Goal: Information Seeking & Learning: Compare options

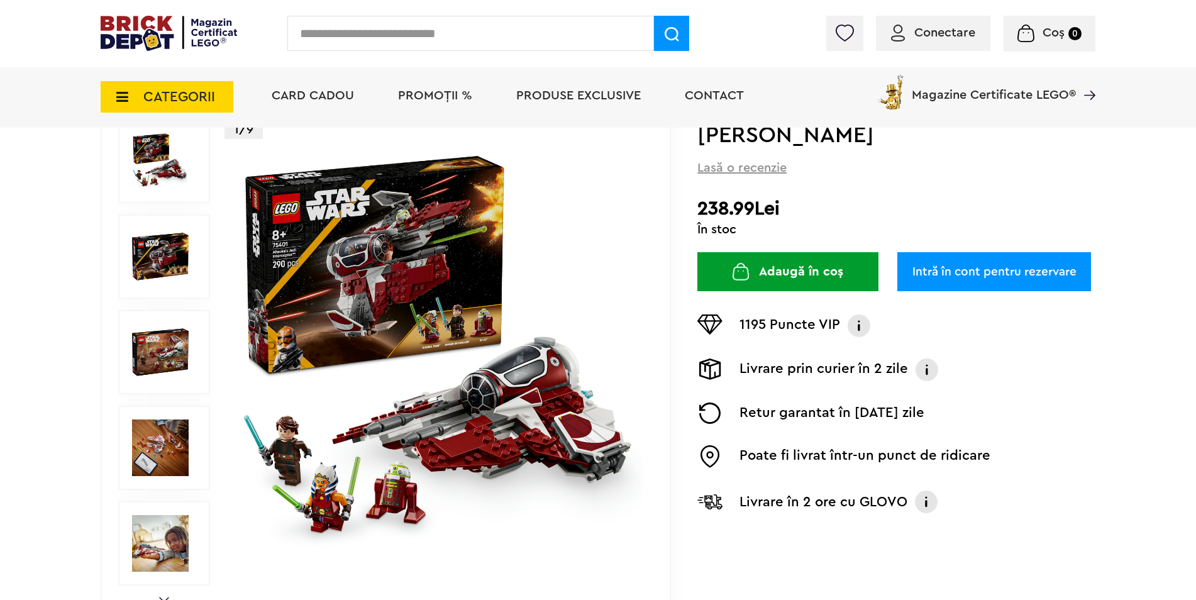
scroll to position [252, 0]
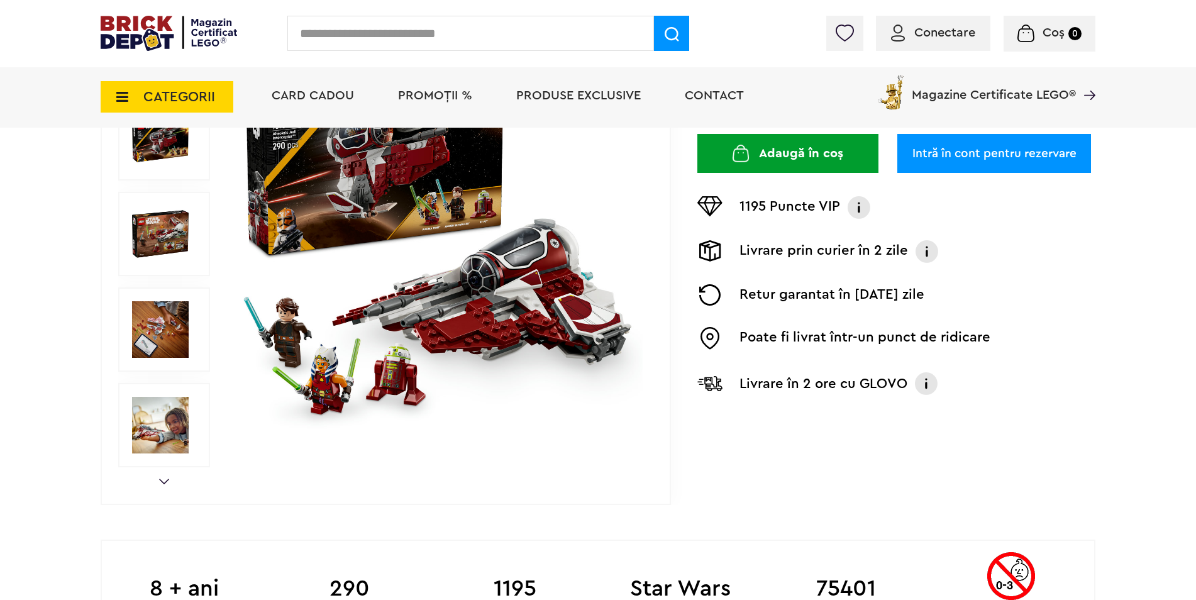
click at [138, 246] on img at bounding box center [160, 234] width 57 height 57
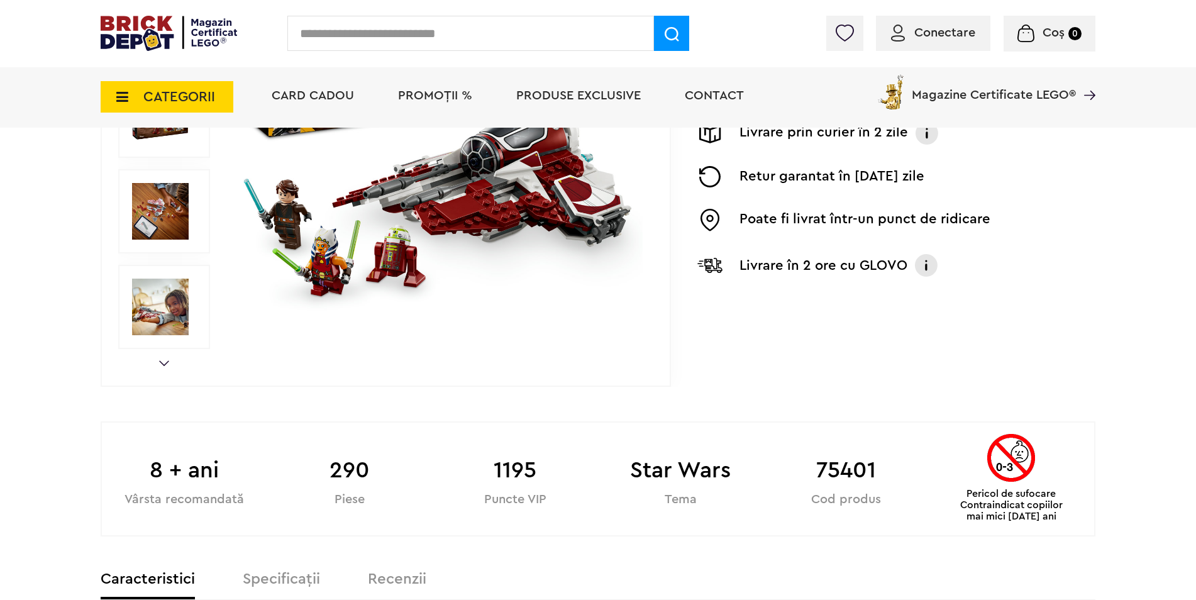
scroll to position [503, 0]
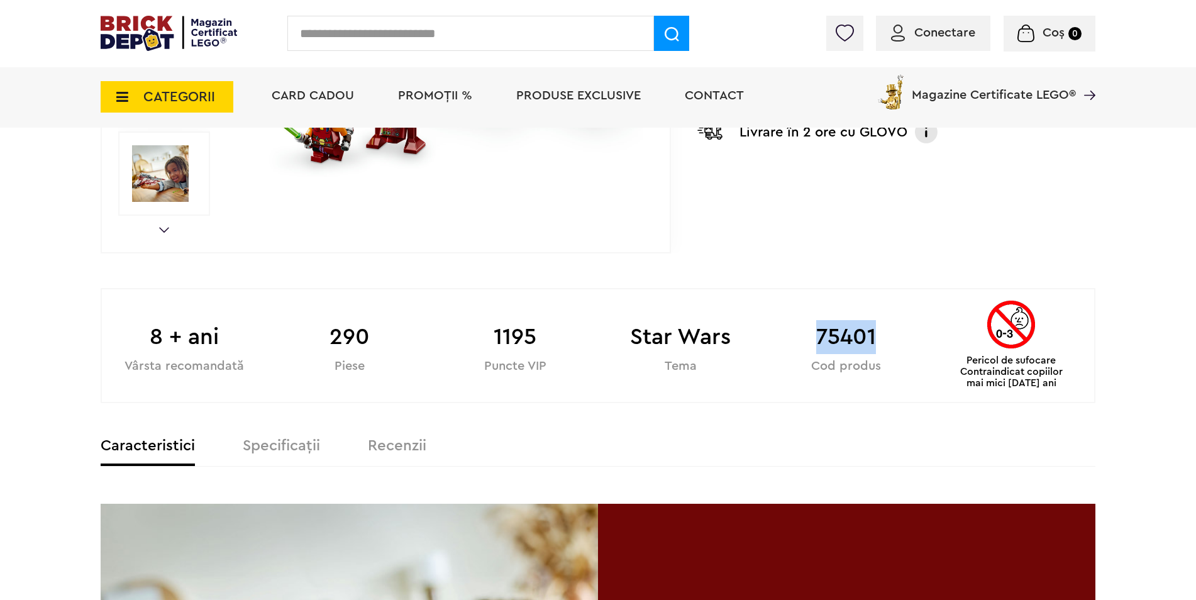
drag, startPoint x: 820, startPoint y: 333, endPoint x: 874, endPoint y: 337, distance: 54.3
click at [874, 337] on b "75401" at bounding box center [846, 337] width 165 height 34
copy b "75401"
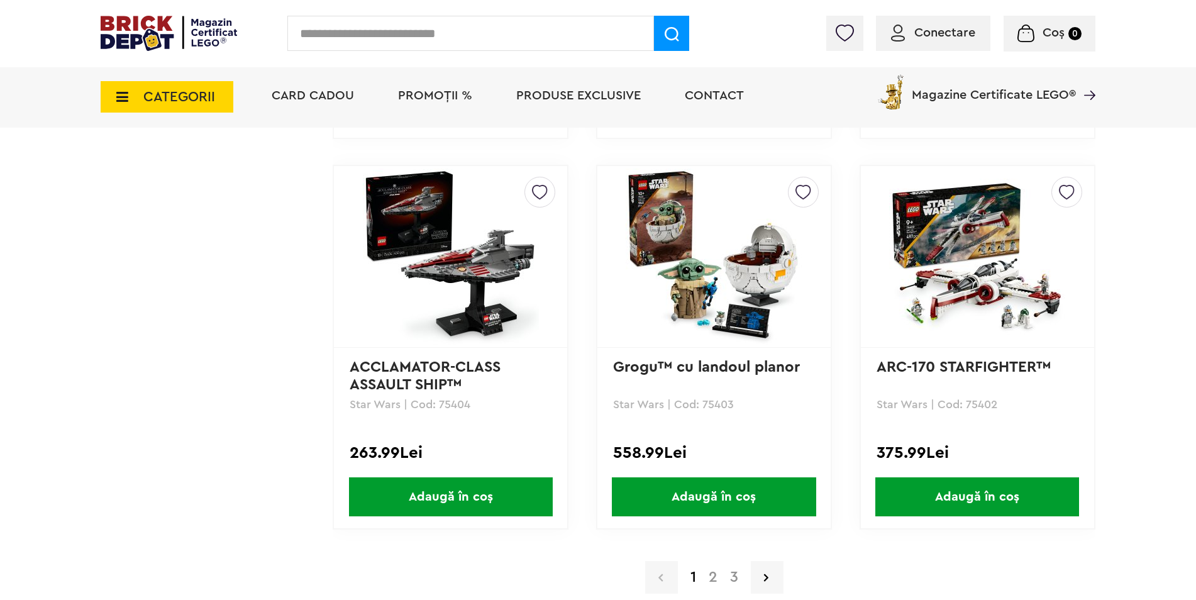
scroll to position [3459, 0]
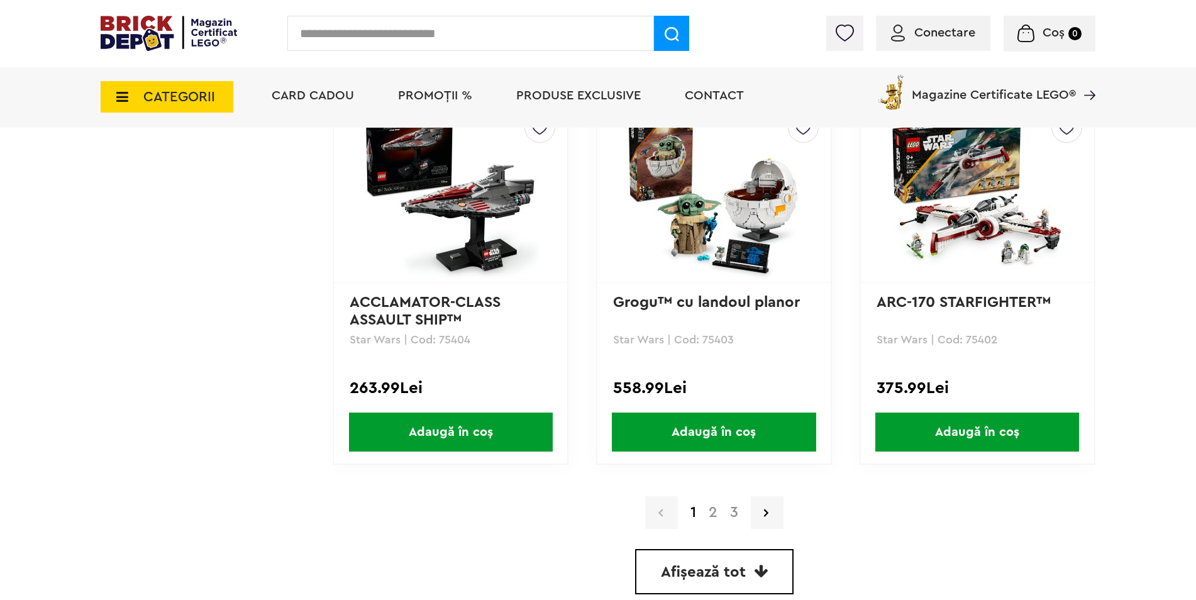
click at [710, 519] on link "2" at bounding box center [713, 512] width 21 height 15
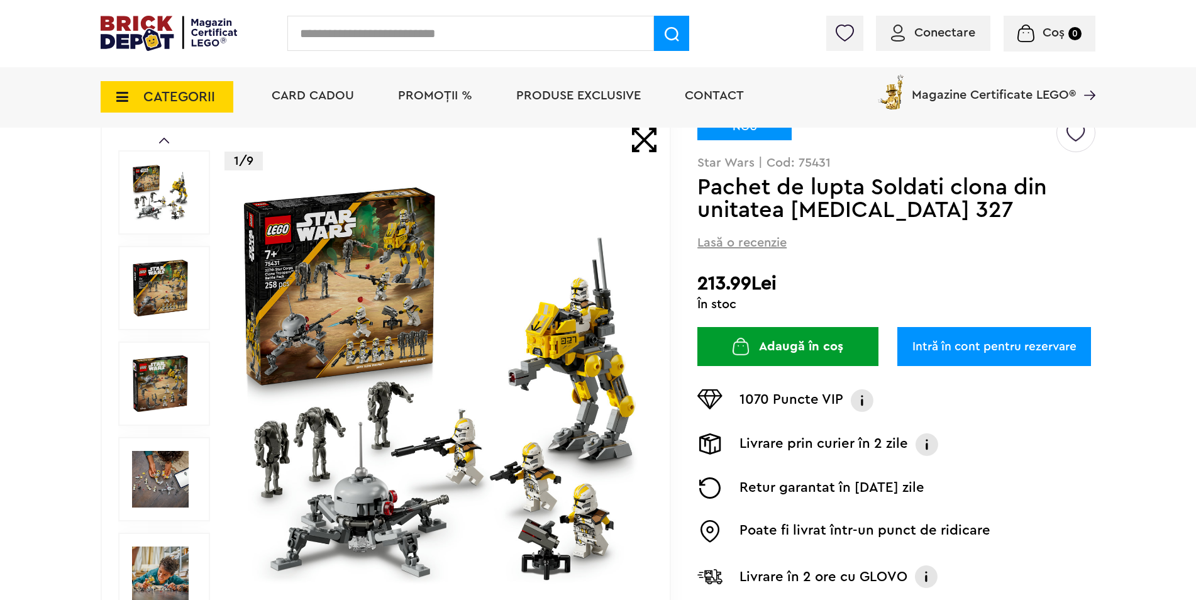
scroll to position [252, 0]
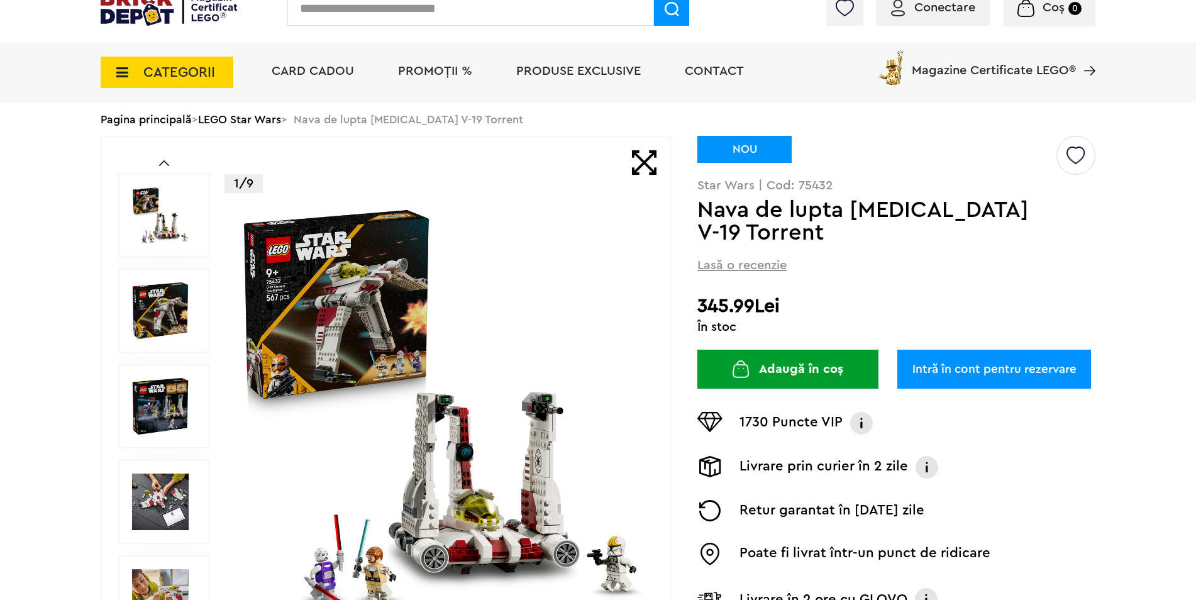
scroll to position [126, 0]
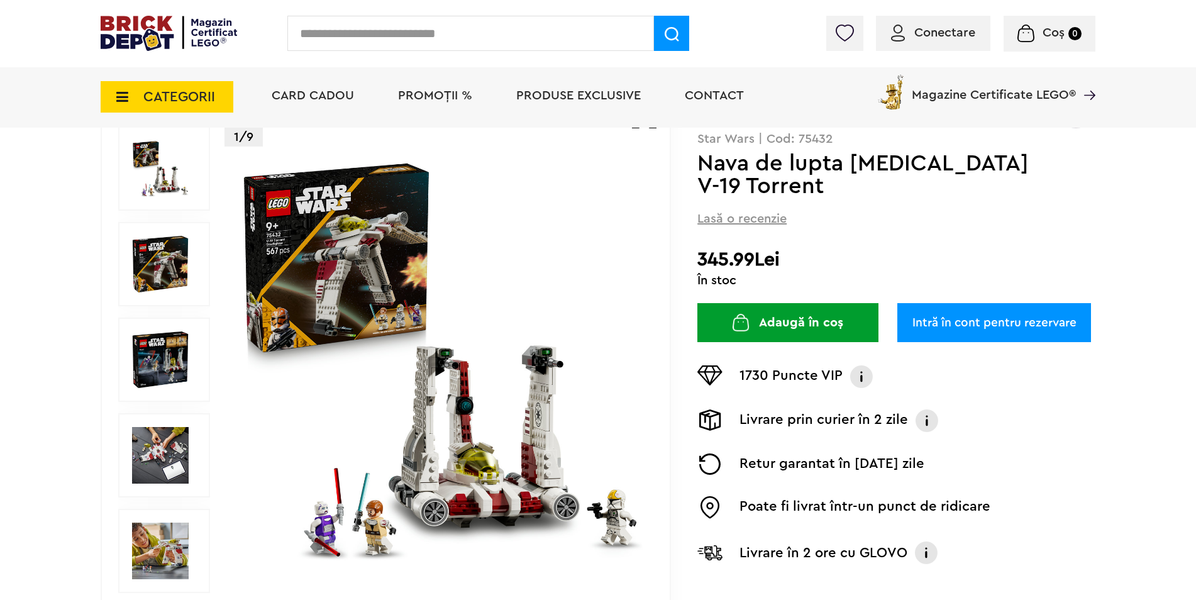
click at [160, 375] on img at bounding box center [160, 359] width 57 height 57
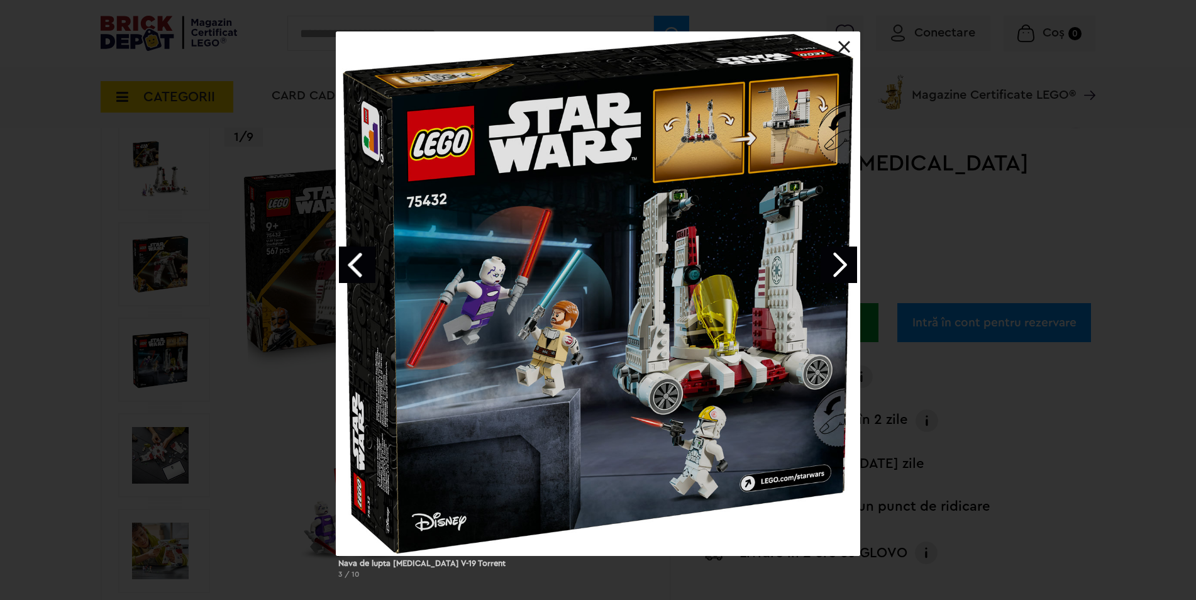
click at [930, 152] on div "Nava de lupta stelara V-19 Torrent 3 / 10" at bounding box center [598, 309] width 1196 height 557
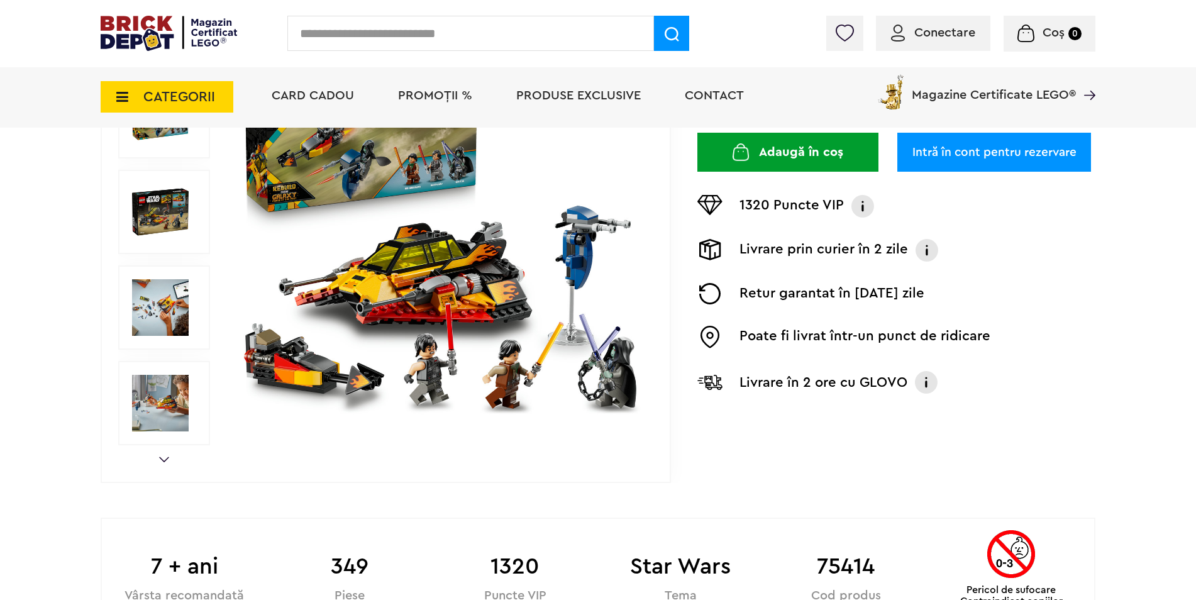
scroll to position [126, 0]
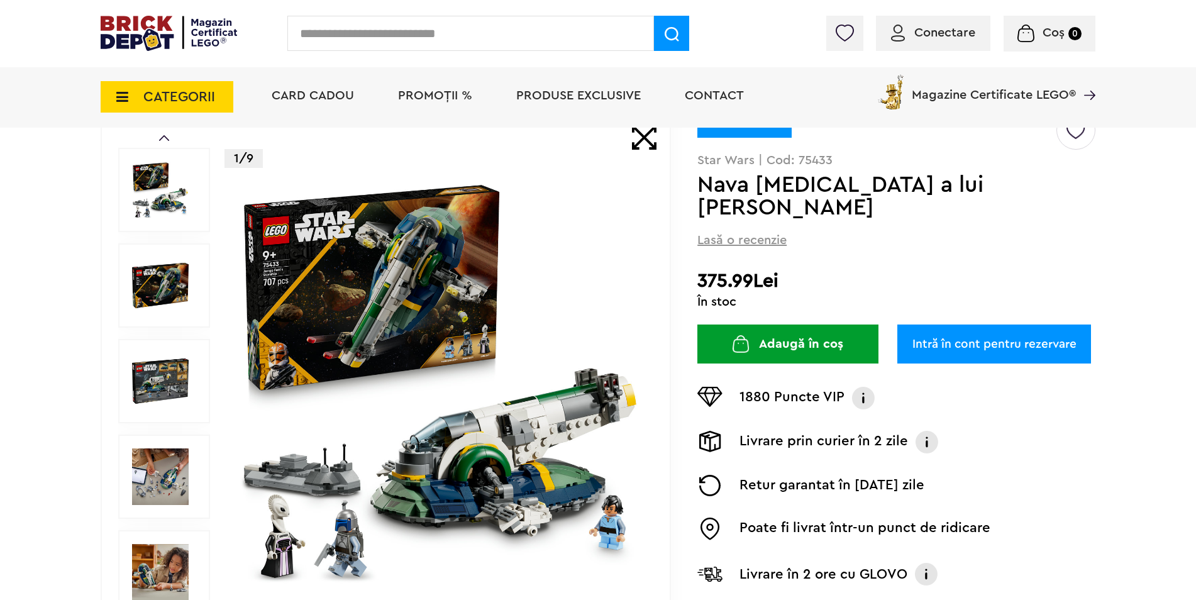
scroll to position [252, 0]
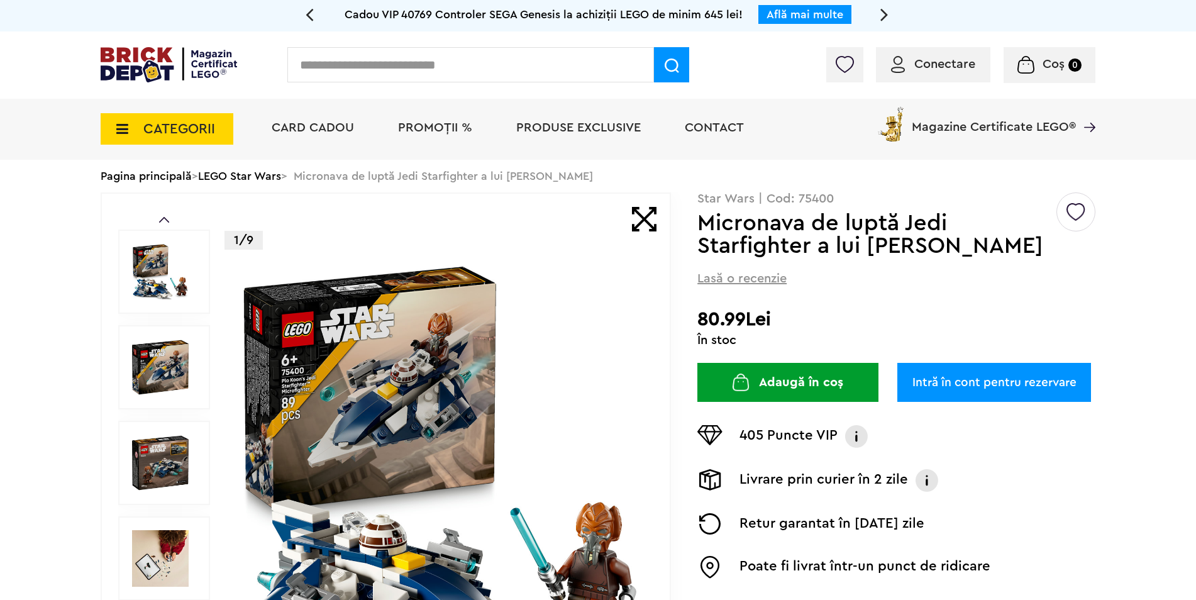
scroll to position [252, 0]
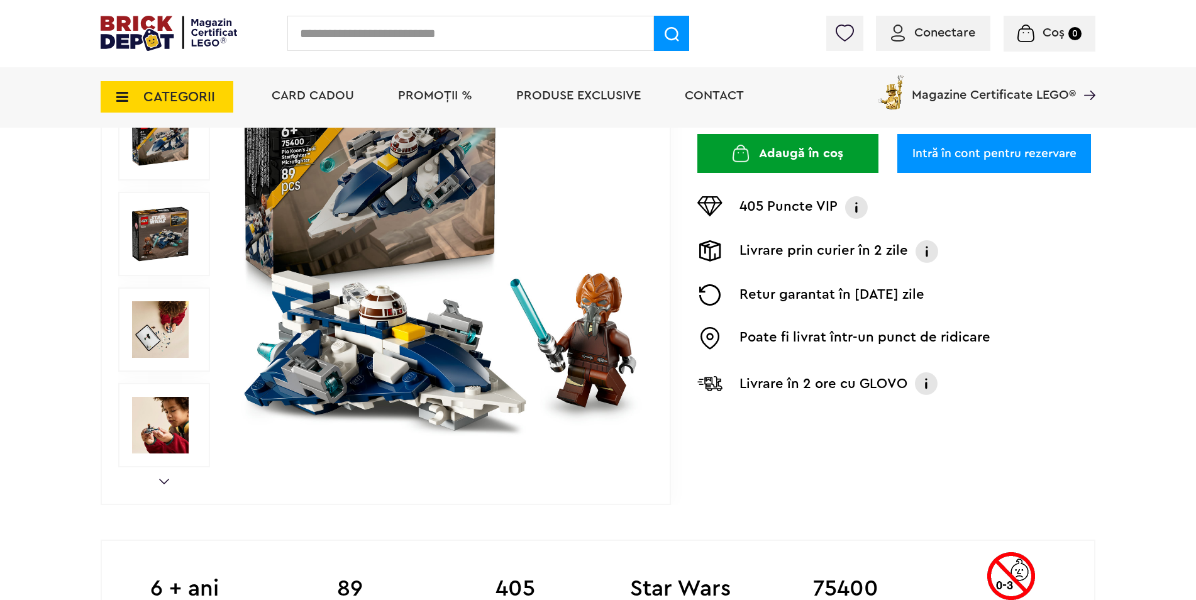
click at [147, 235] on img at bounding box center [160, 234] width 57 height 57
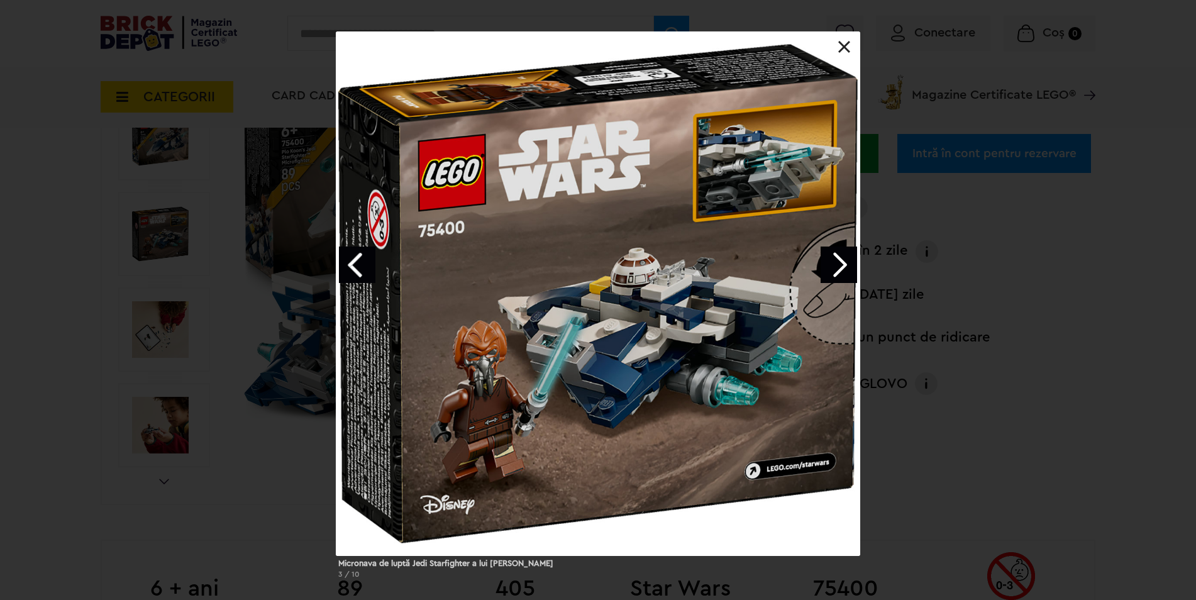
click at [835, 260] on link "Next image" at bounding box center [839, 265] width 36 height 36
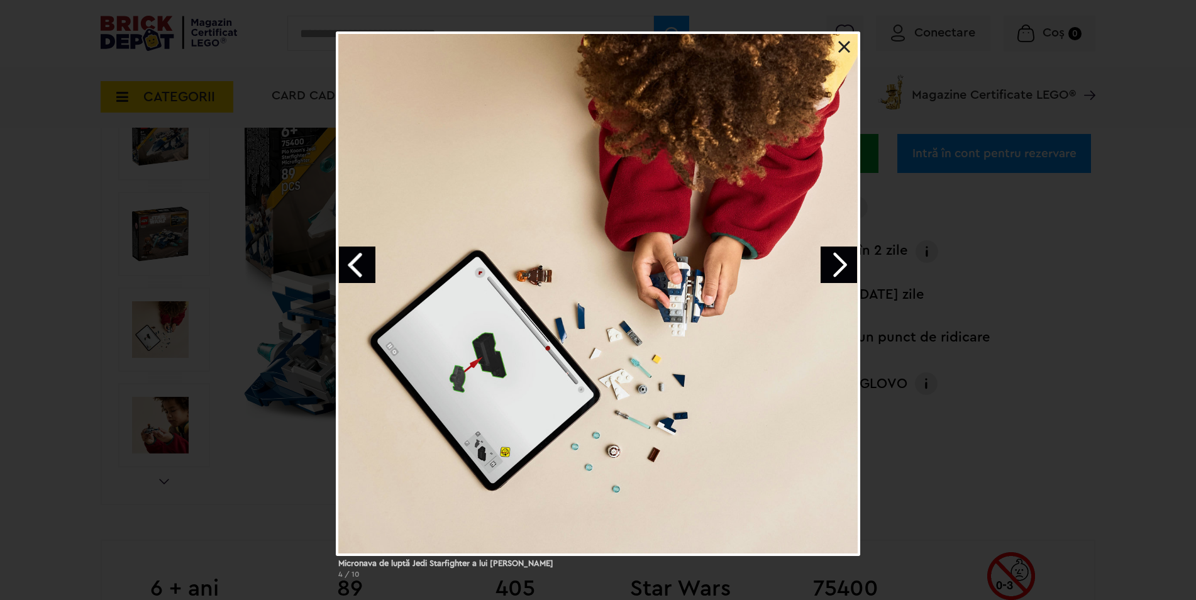
click at [1000, 262] on div "Micronava de luptă Jedi Starfighter a lui [PERSON_NAME] 4 / 10" at bounding box center [598, 309] width 1196 height 557
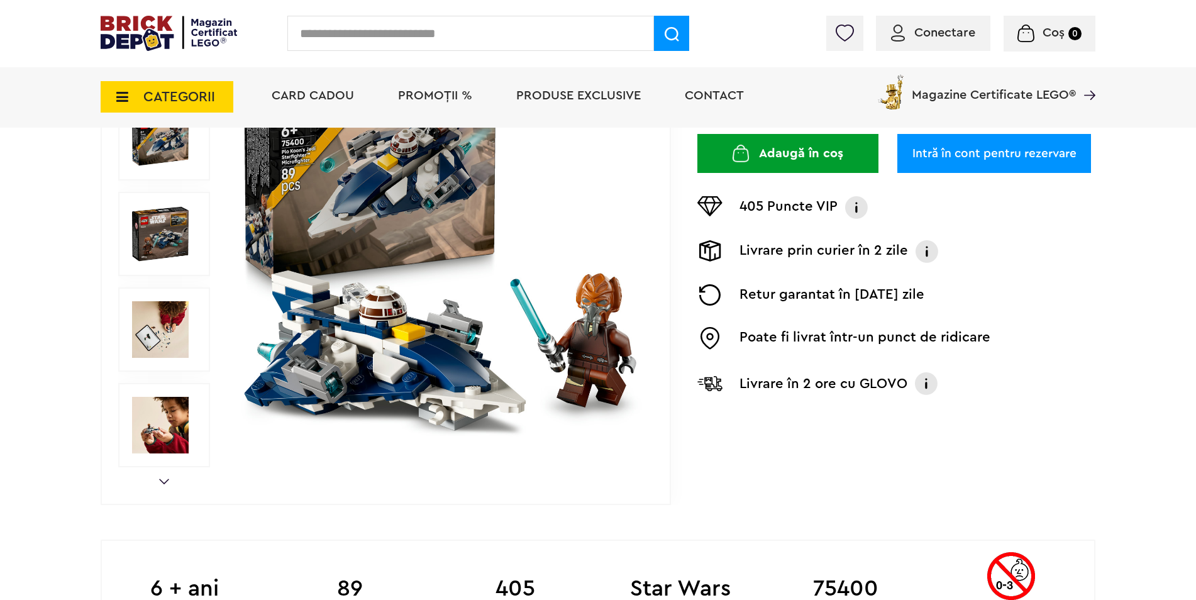
scroll to position [0, 0]
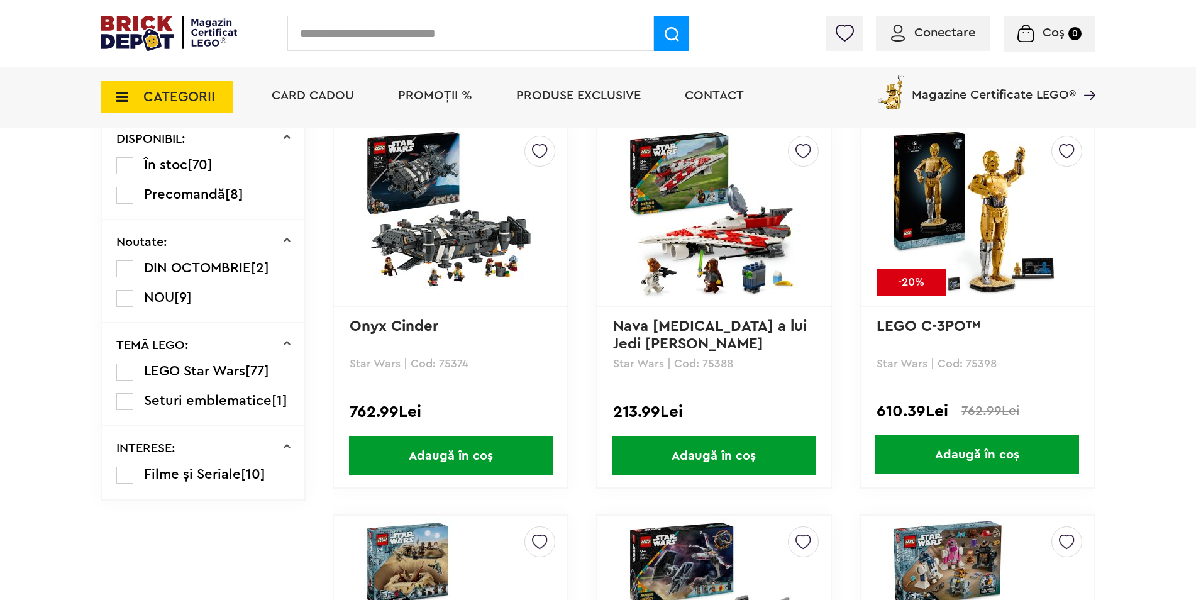
scroll to position [1006, 0]
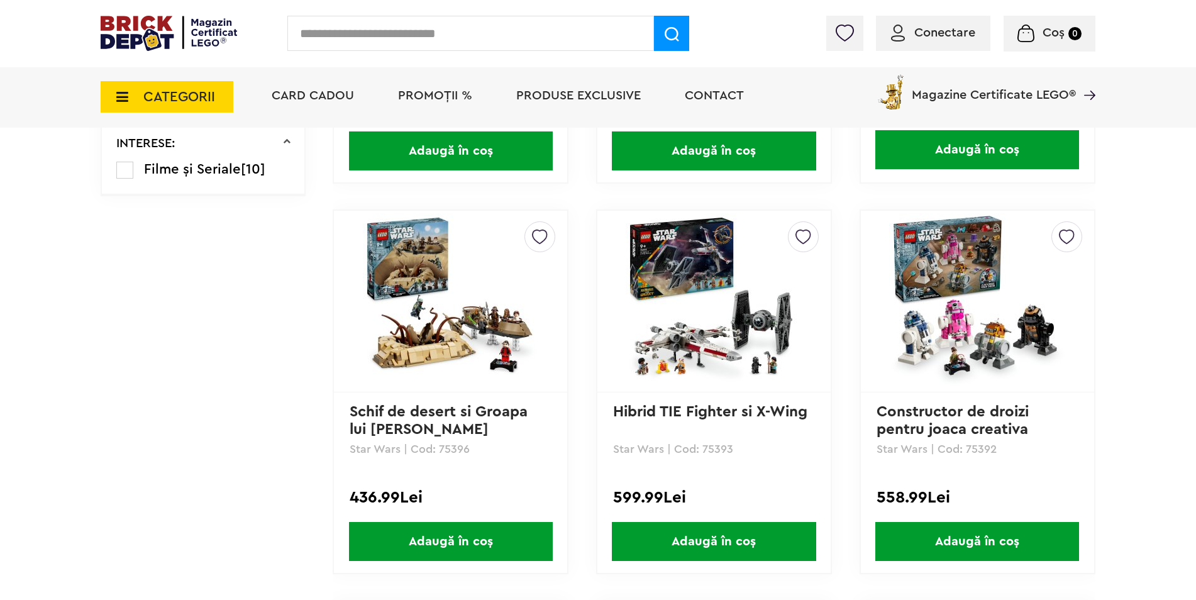
drag, startPoint x: 964, startPoint y: 318, endPoint x: 1157, endPoint y: 287, distance: 194.9
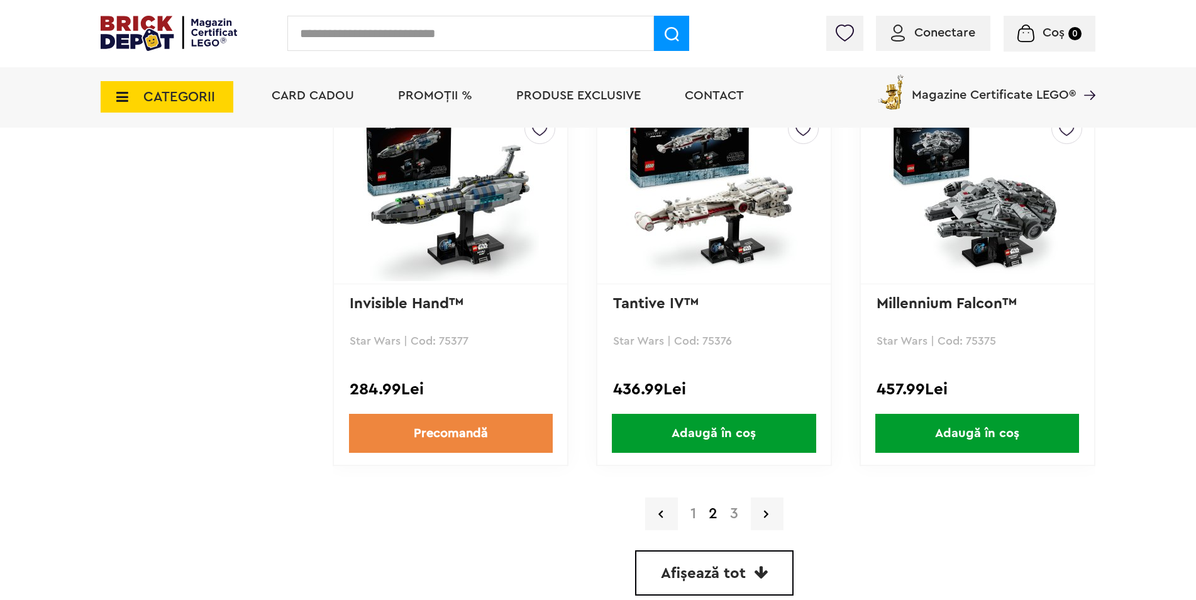
scroll to position [3585, 0]
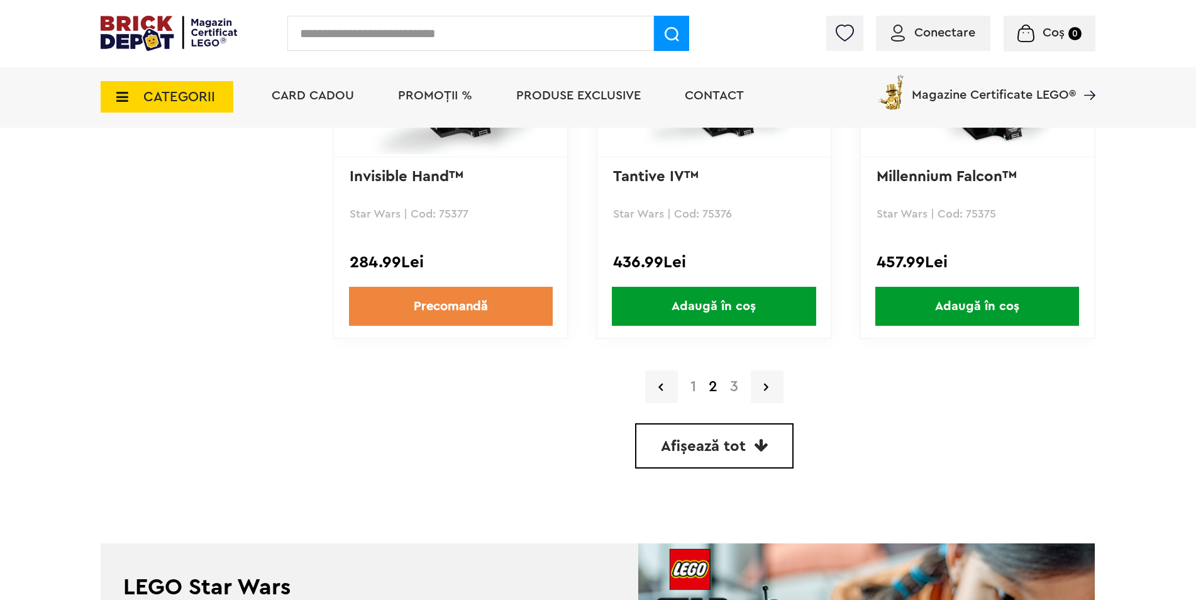
click at [736, 388] on link "3" at bounding box center [734, 386] width 21 height 15
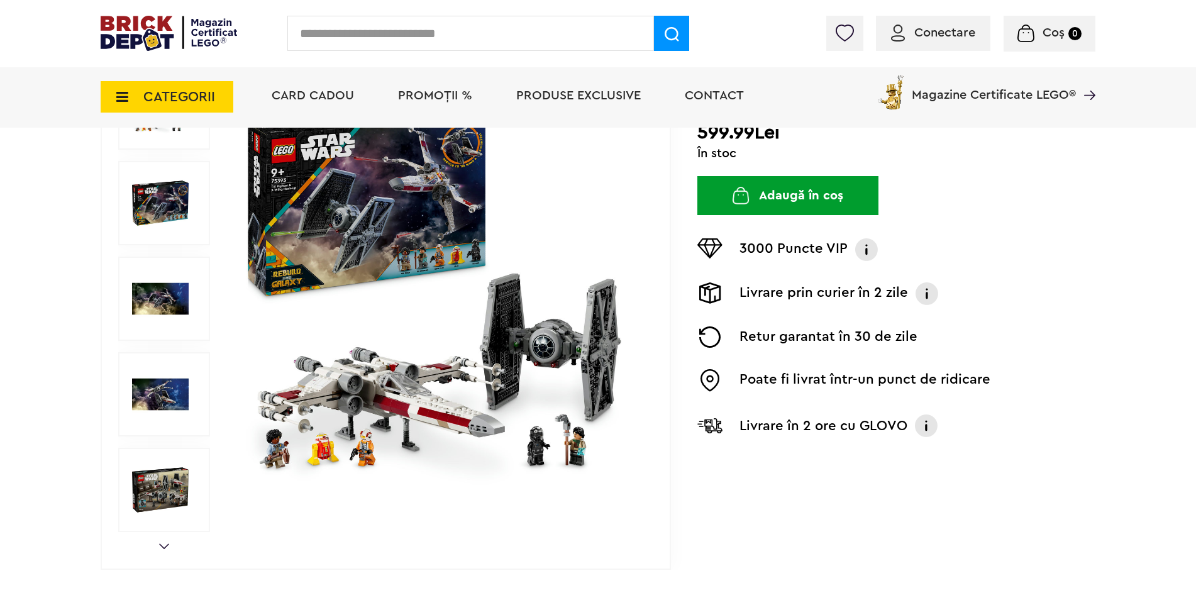
scroll to position [189, 0]
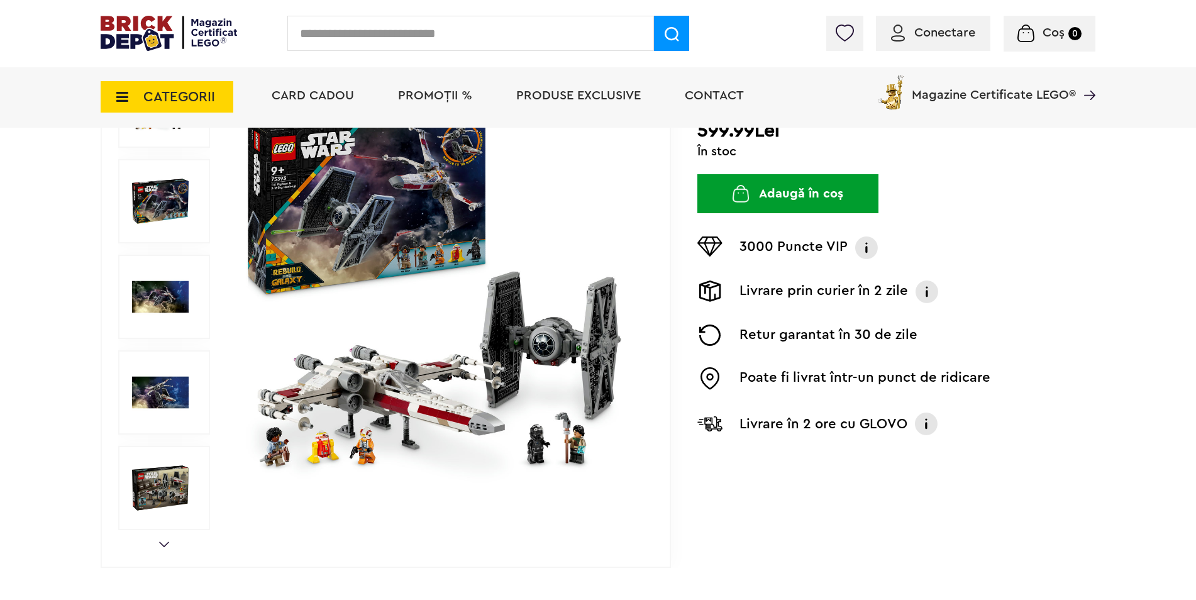
click at [484, 375] on img at bounding box center [440, 296] width 405 height 405
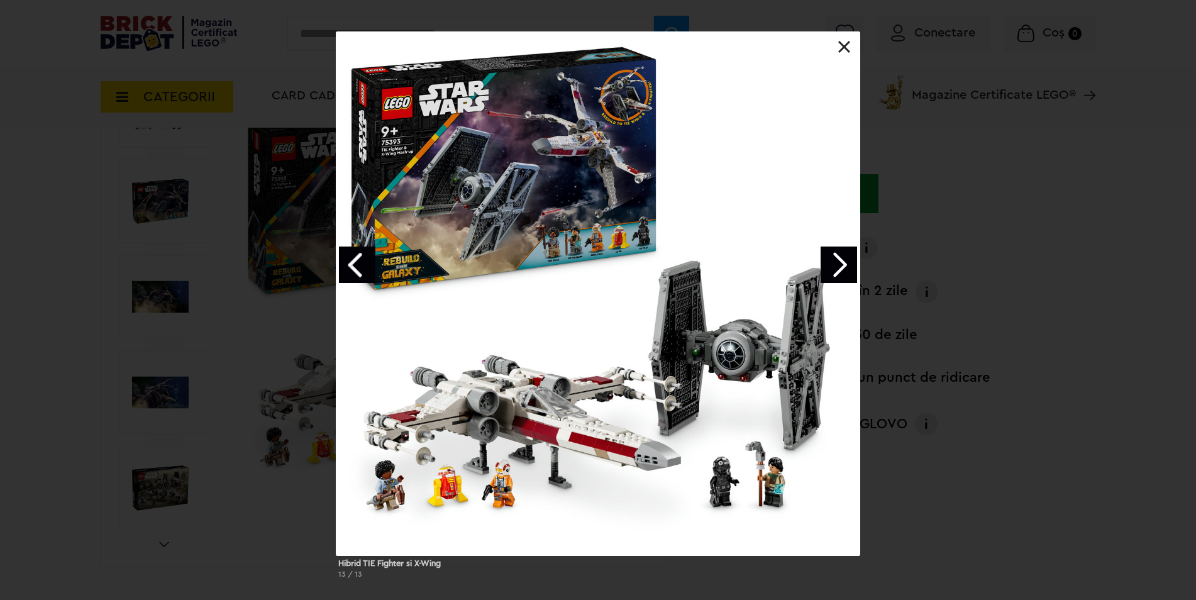
click at [838, 264] on link "Next image" at bounding box center [839, 265] width 36 height 36
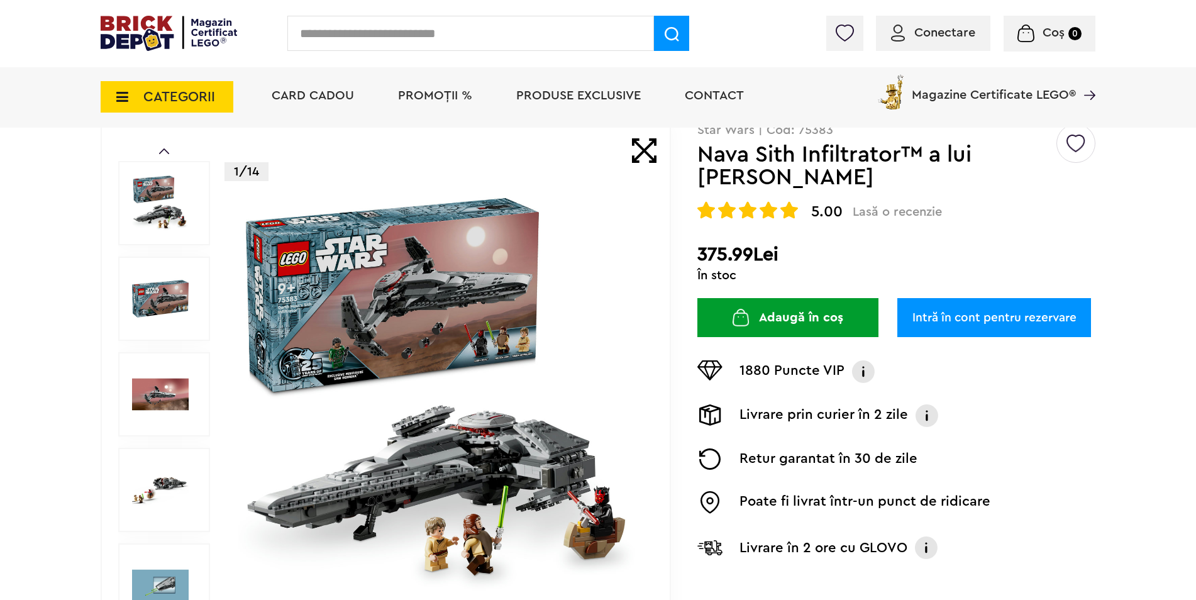
scroll to position [189, 0]
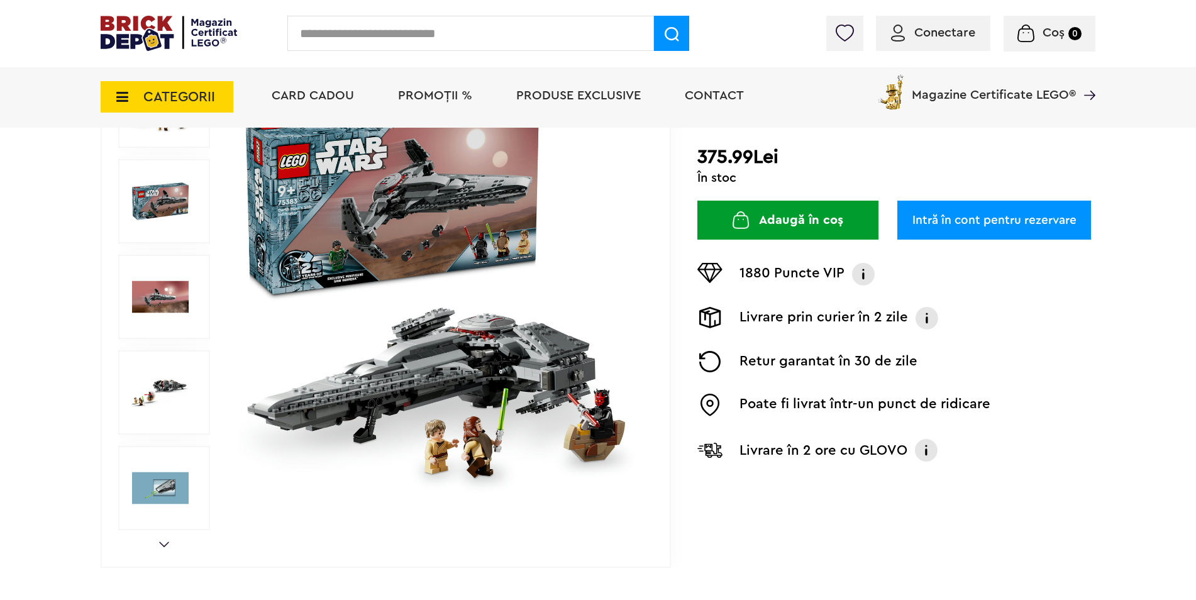
click at [452, 364] on img at bounding box center [440, 296] width 405 height 405
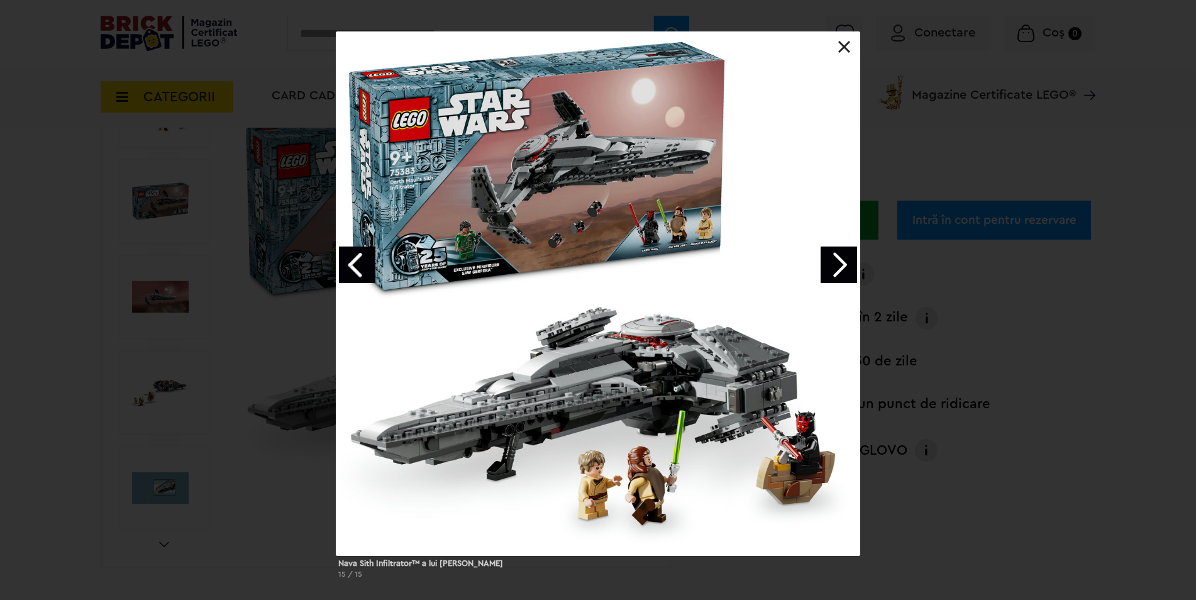
click at [841, 262] on link "Next image" at bounding box center [839, 265] width 36 height 36
click at [842, 262] on link "Next image" at bounding box center [839, 265] width 36 height 36
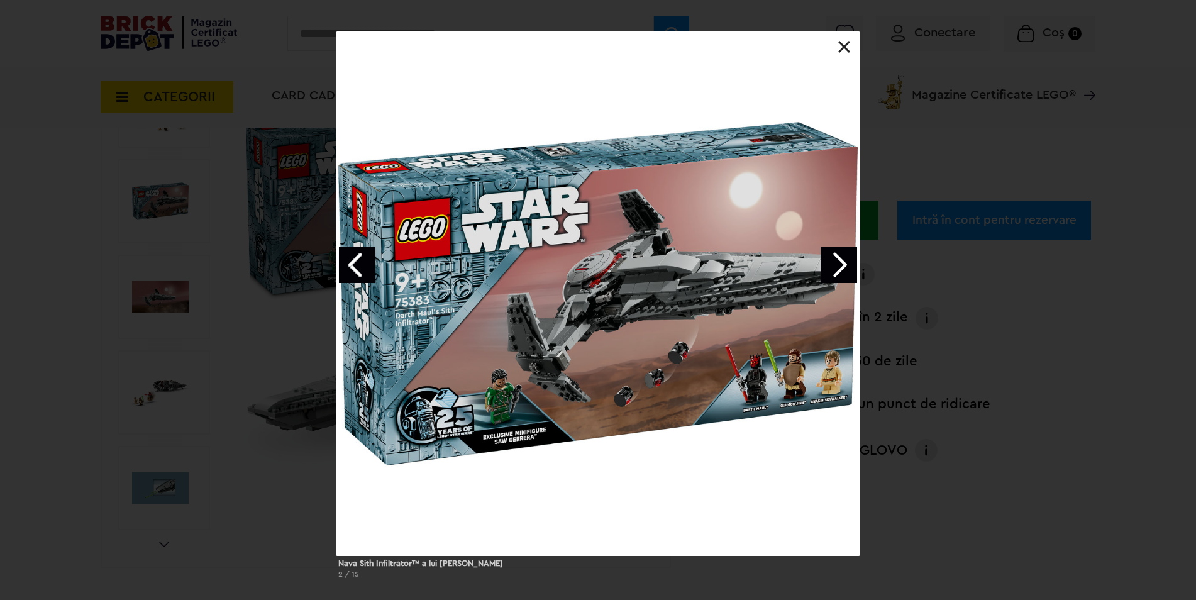
click at [842, 262] on link "Next image" at bounding box center [839, 265] width 36 height 36
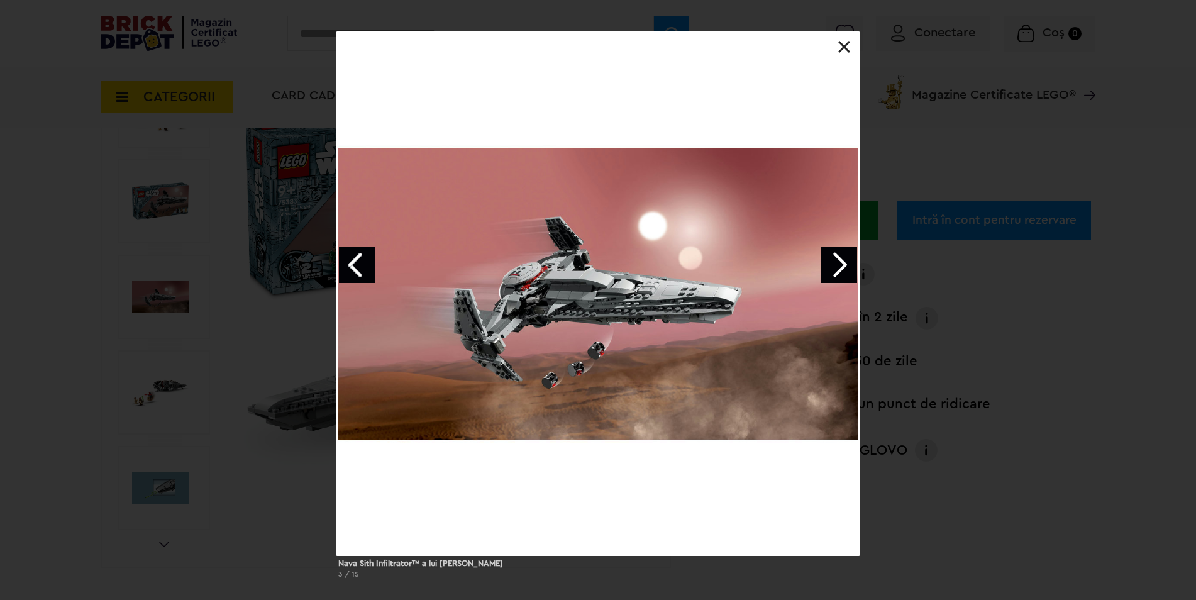
click at [842, 262] on link "Next image" at bounding box center [839, 265] width 36 height 36
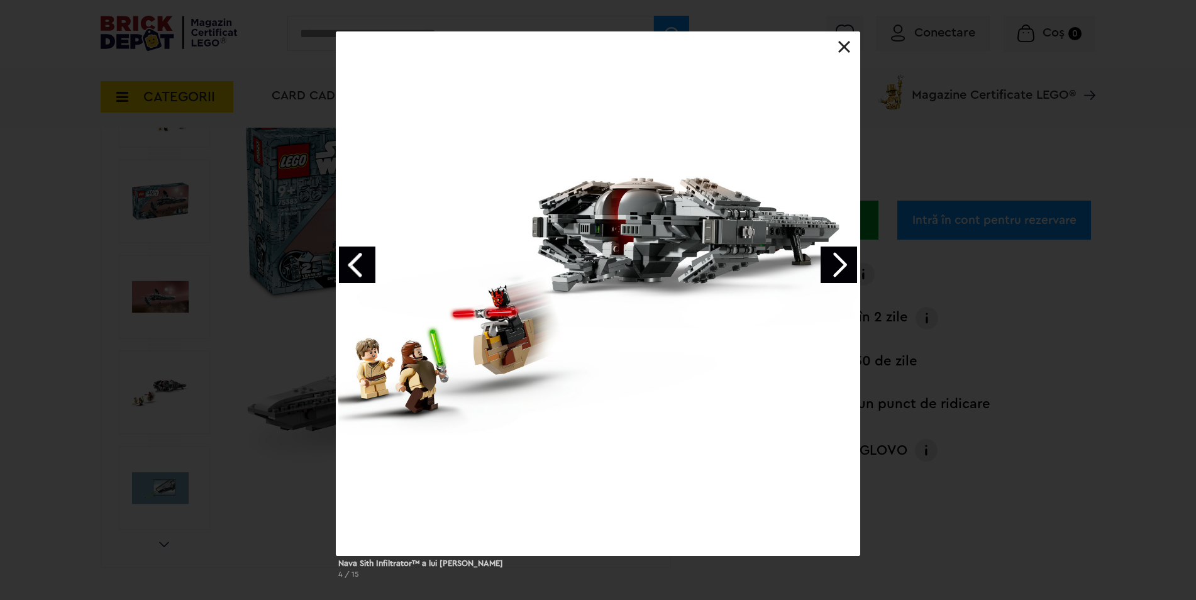
click at [842, 262] on link "Next image" at bounding box center [839, 265] width 36 height 36
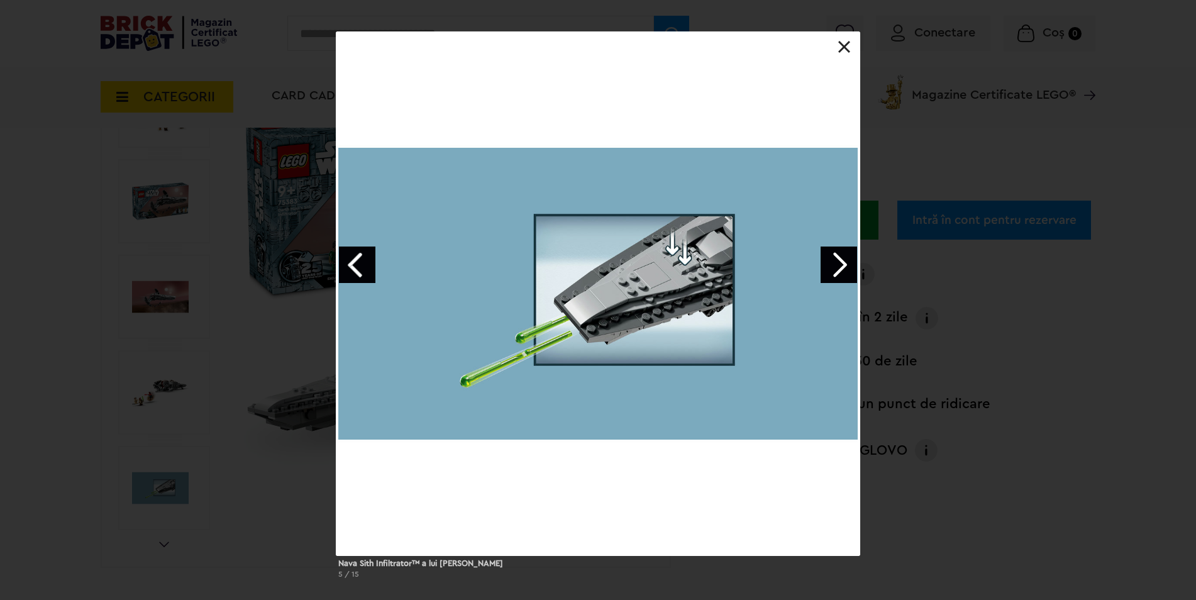
click at [842, 262] on link "Next image" at bounding box center [839, 265] width 36 height 36
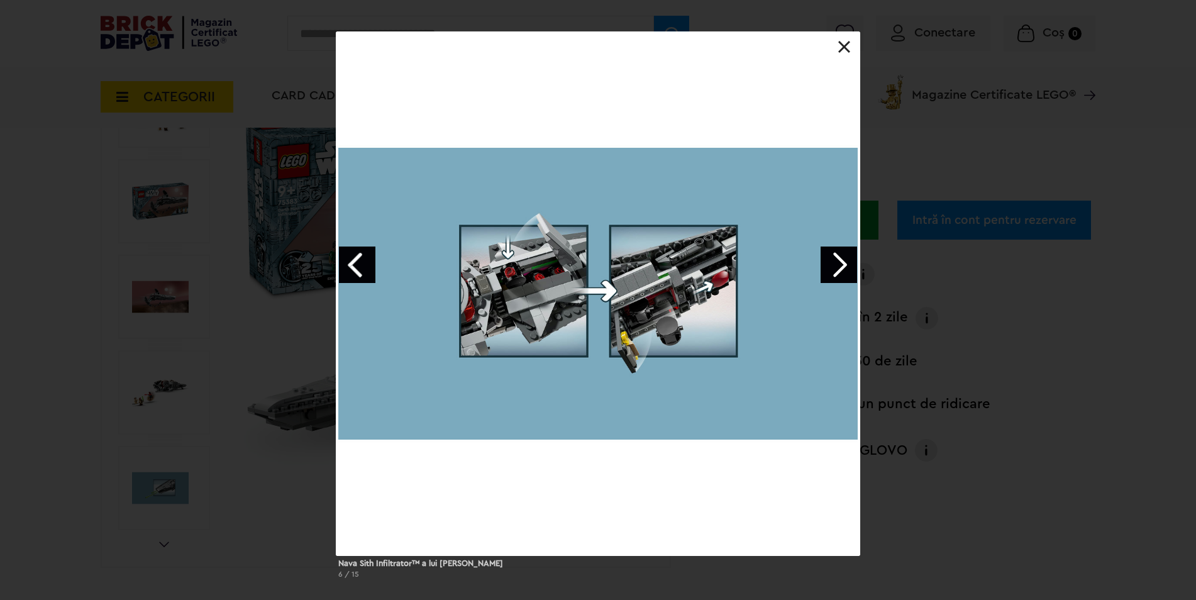
click at [842, 262] on link "Next image" at bounding box center [839, 265] width 36 height 36
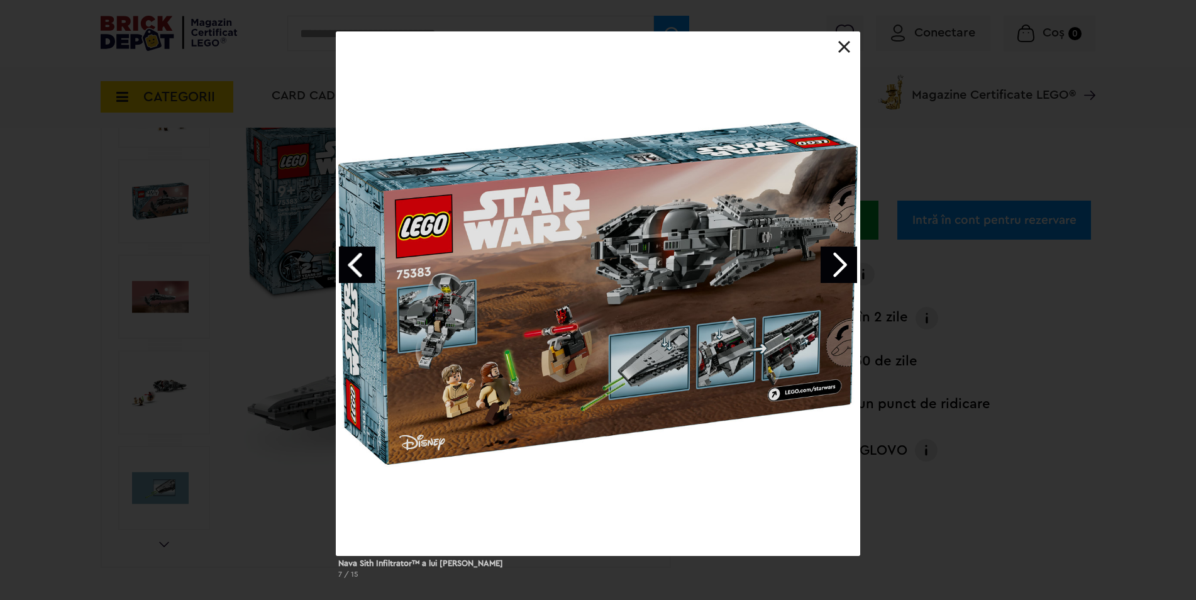
click at [842, 262] on link "Next image" at bounding box center [839, 265] width 36 height 36
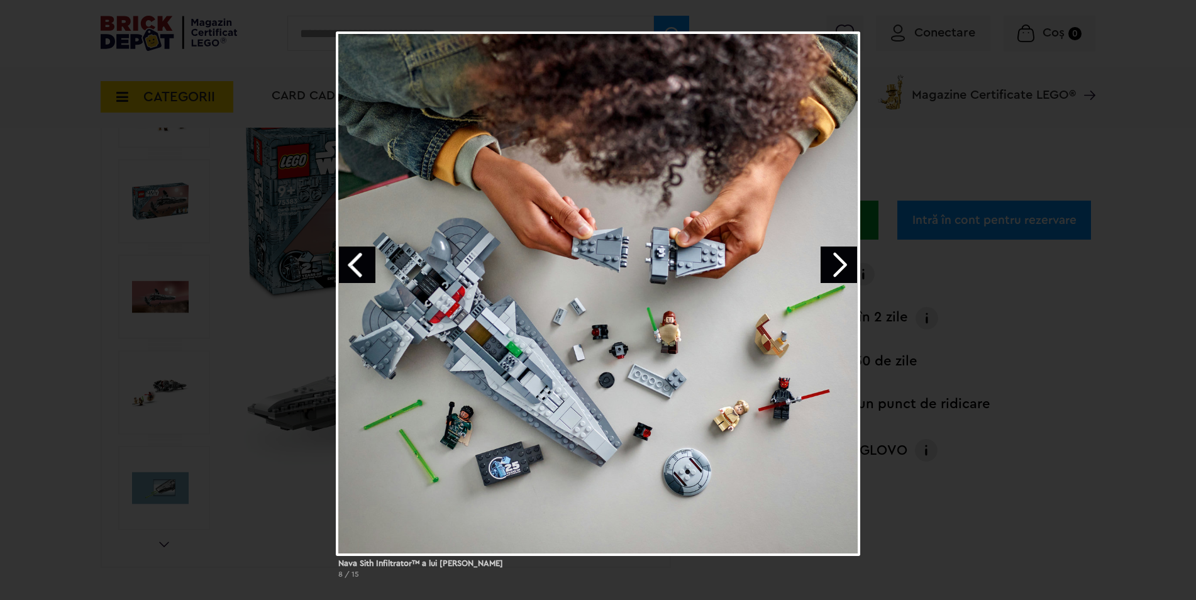
click at [842, 262] on link "Next image" at bounding box center [839, 265] width 36 height 36
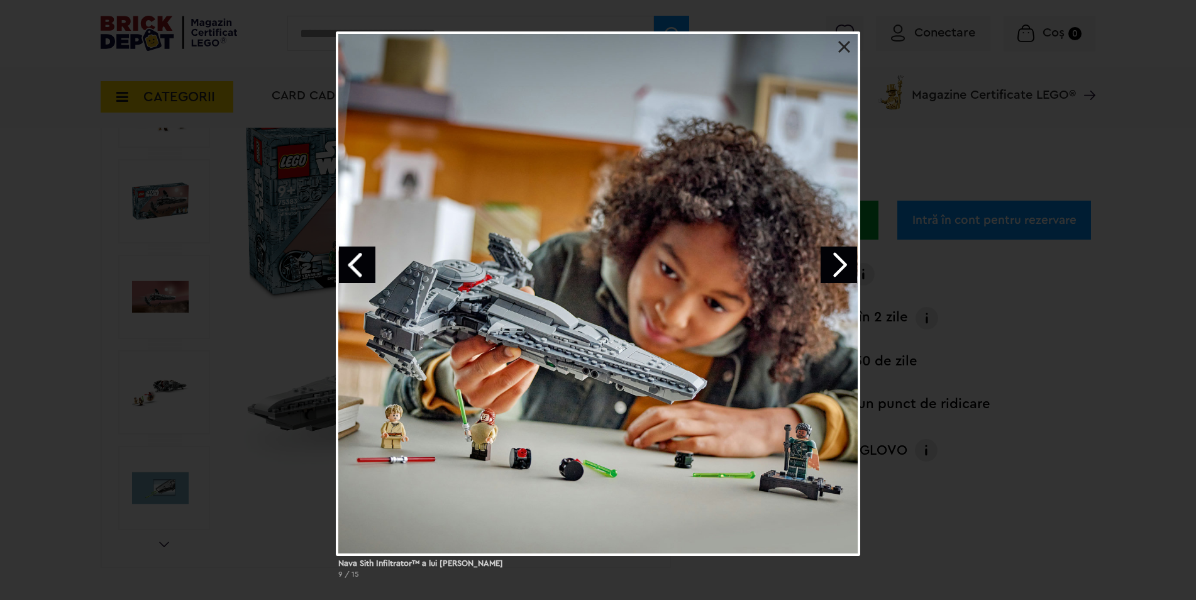
click at [842, 262] on link "Next image" at bounding box center [839, 265] width 36 height 36
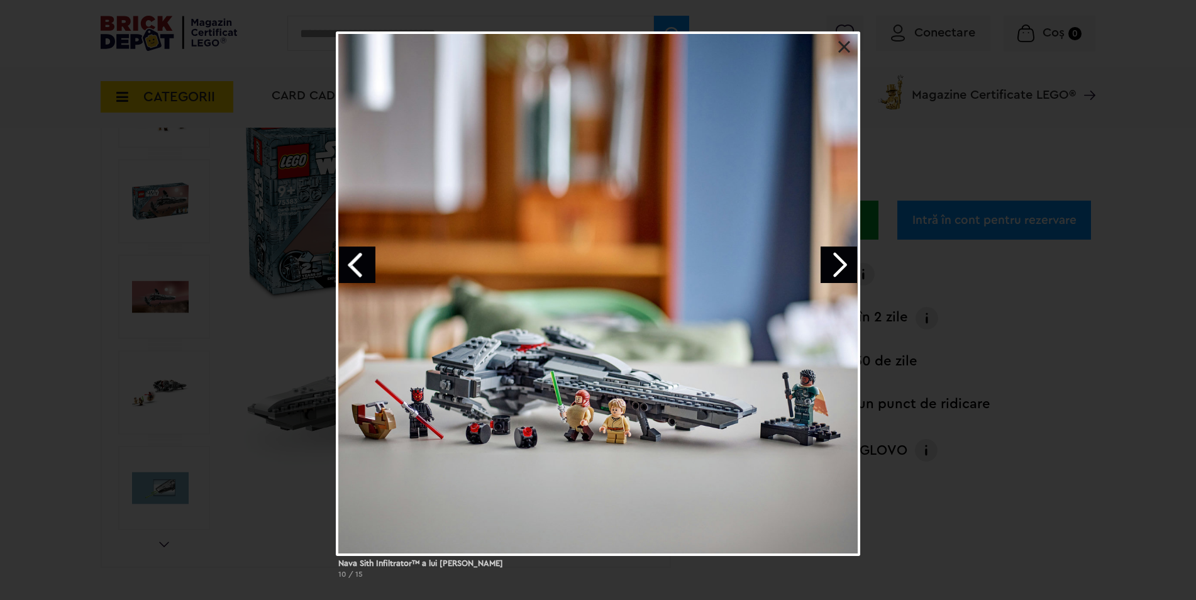
click at [1013, 283] on div "Nava Sith Infiltrator™ a lui Darth Maul 10 / 15" at bounding box center [598, 309] width 1196 height 557
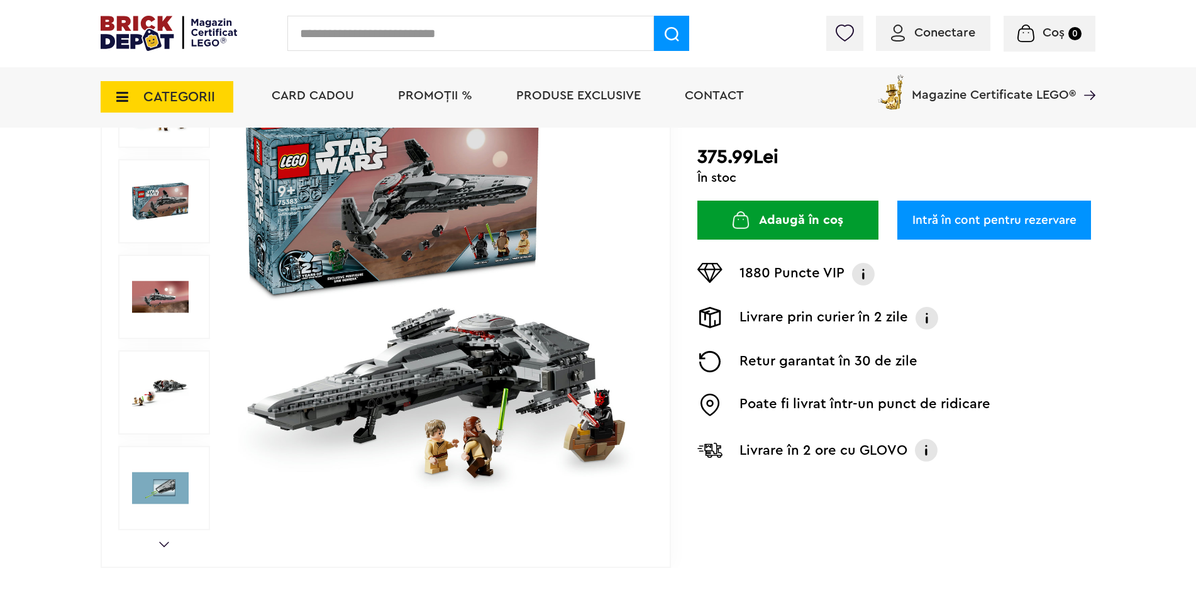
click at [509, 394] on img at bounding box center [440, 296] width 405 height 405
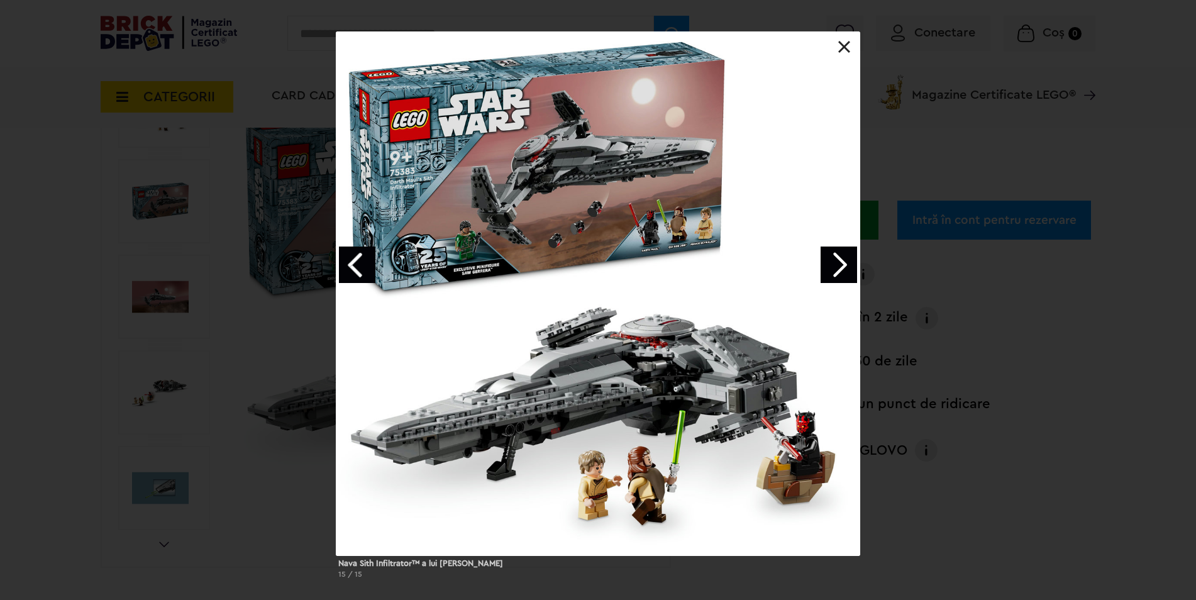
click at [835, 267] on link "Next image" at bounding box center [839, 265] width 36 height 36
click at [831, 265] on link "Next image" at bounding box center [839, 265] width 36 height 36
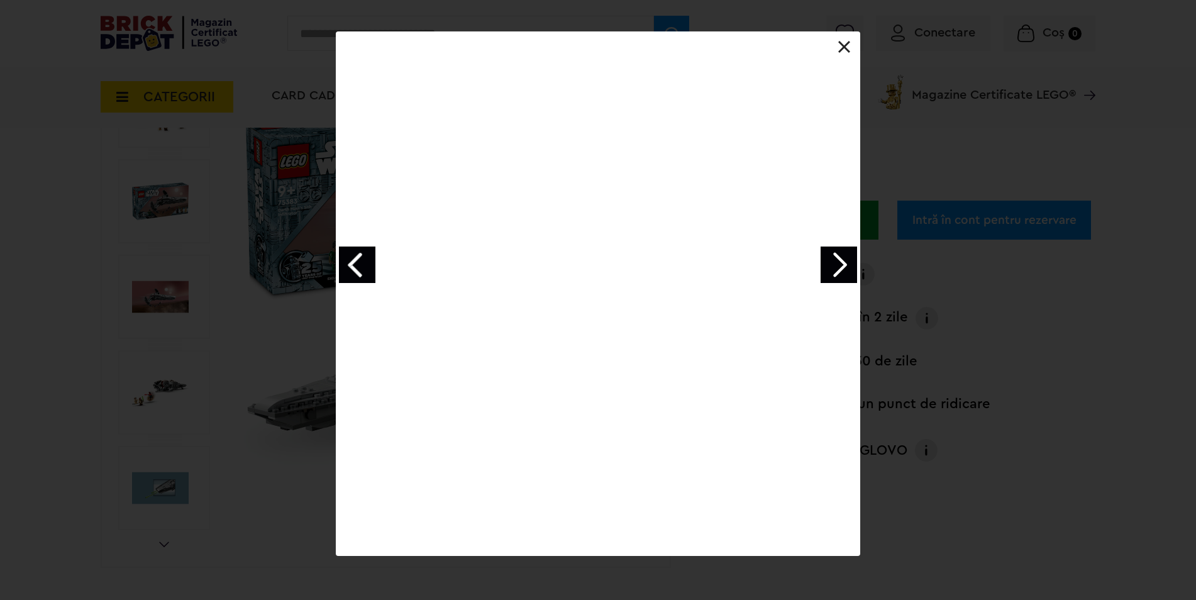
click at [979, 308] on div "Nava Sith Infiltrator™ a lui Darth Maul 2 / 15" at bounding box center [598, 309] width 1196 height 557
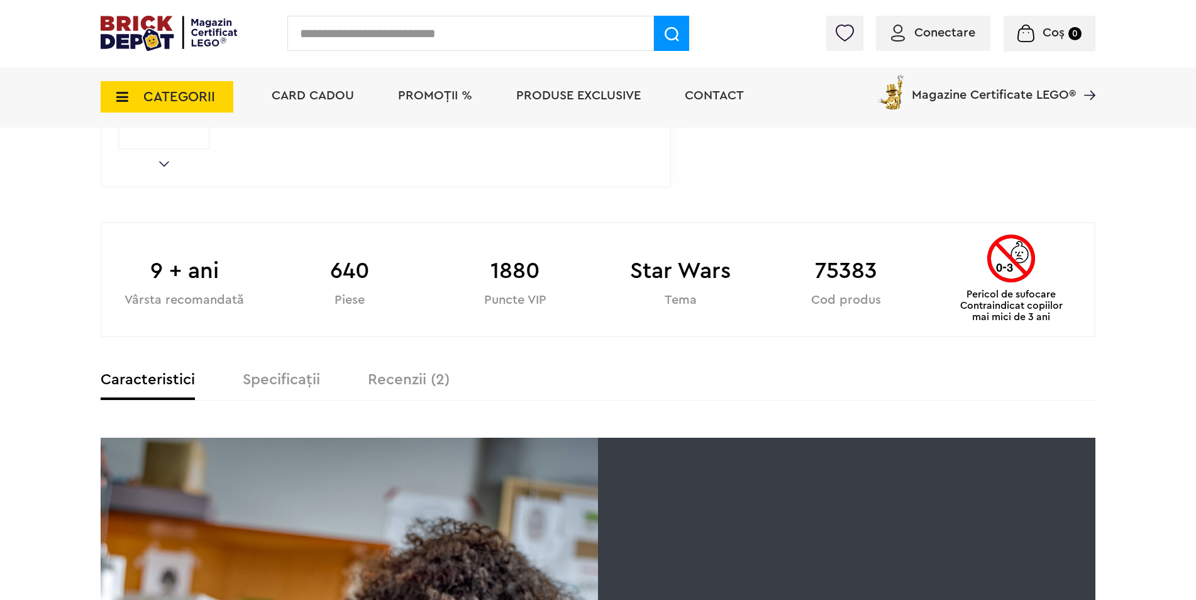
scroll to position [440, 0]
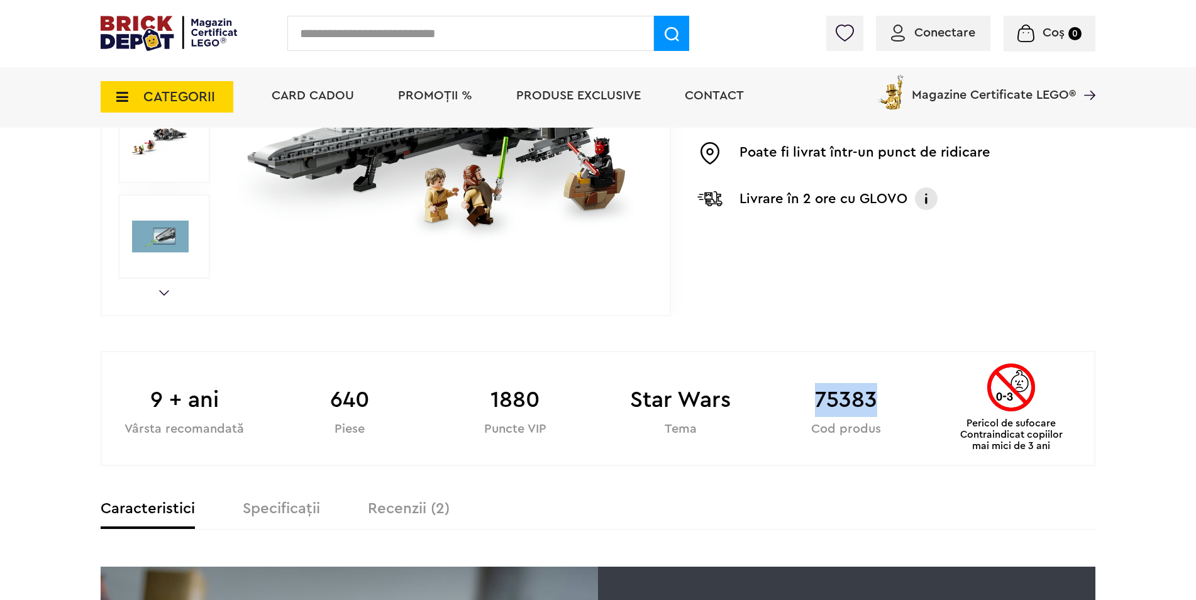
drag, startPoint x: 820, startPoint y: 403, endPoint x: 877, endPoint y: 403, distance: 57.2
click at [877, 403] on b "75383" at bounding box center [846, 400] width 165 height 34
copy b "75383"
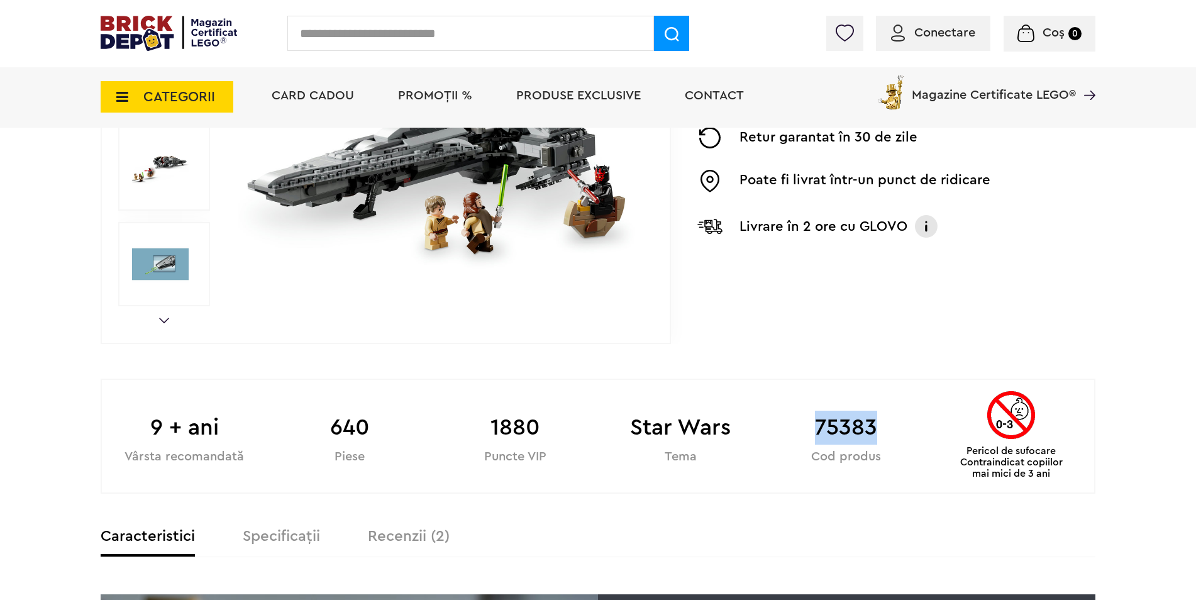
scroll to position [0, 0]
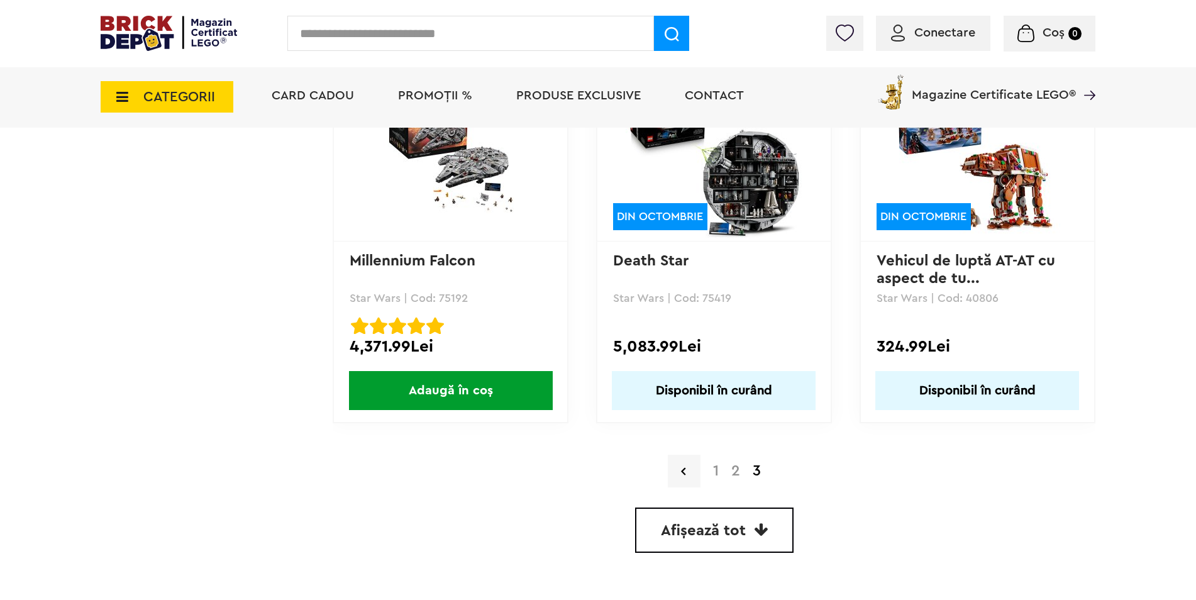
scroll to position [3019, 0]
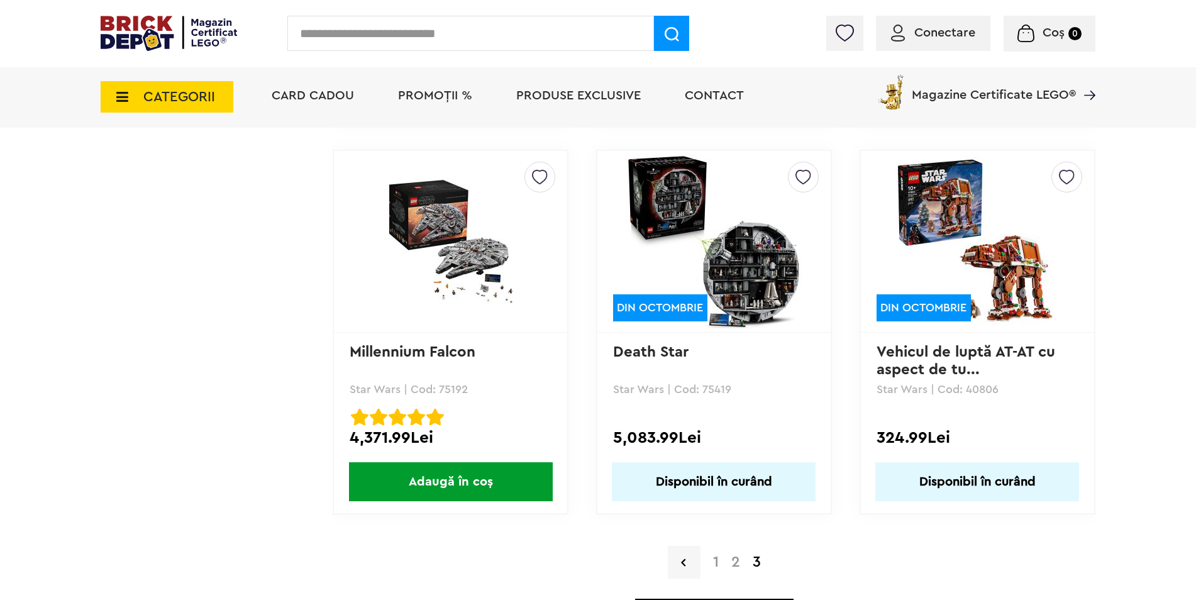
click at [1047, 220] on img at bounding box center [977, 241] width 176 height 176
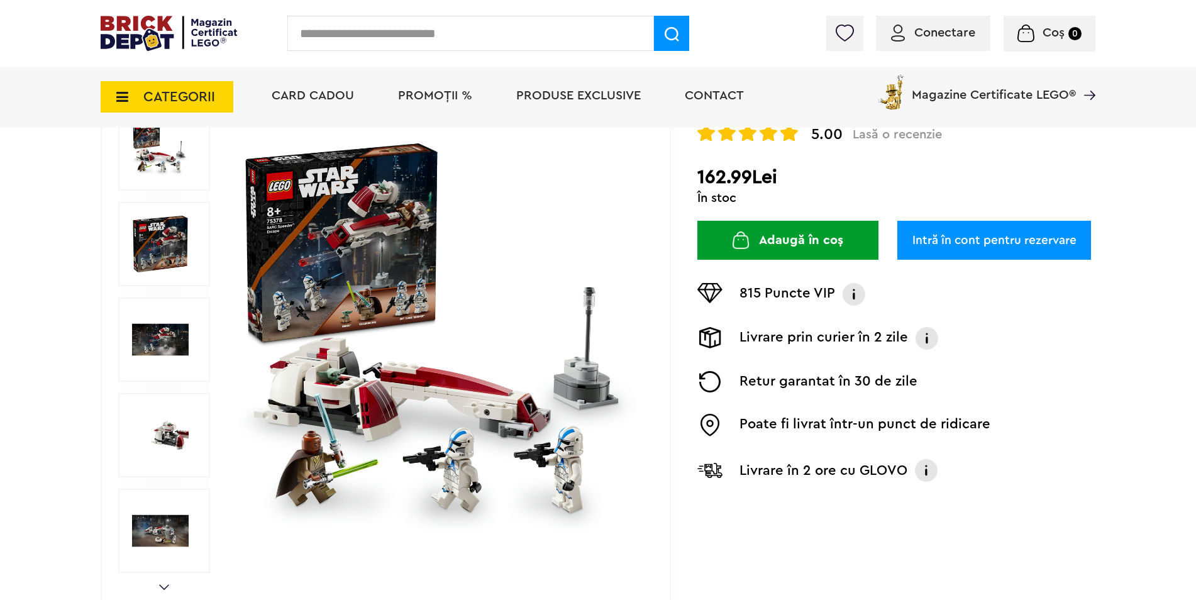
scroll to position [252, 0]
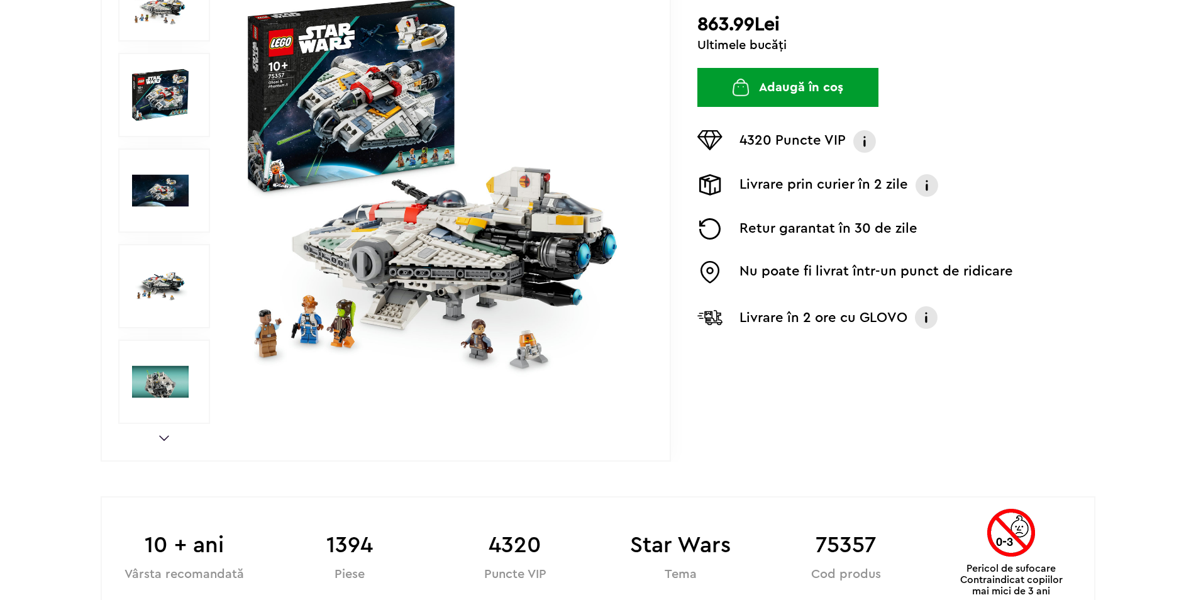
scroll to position [314, 0]
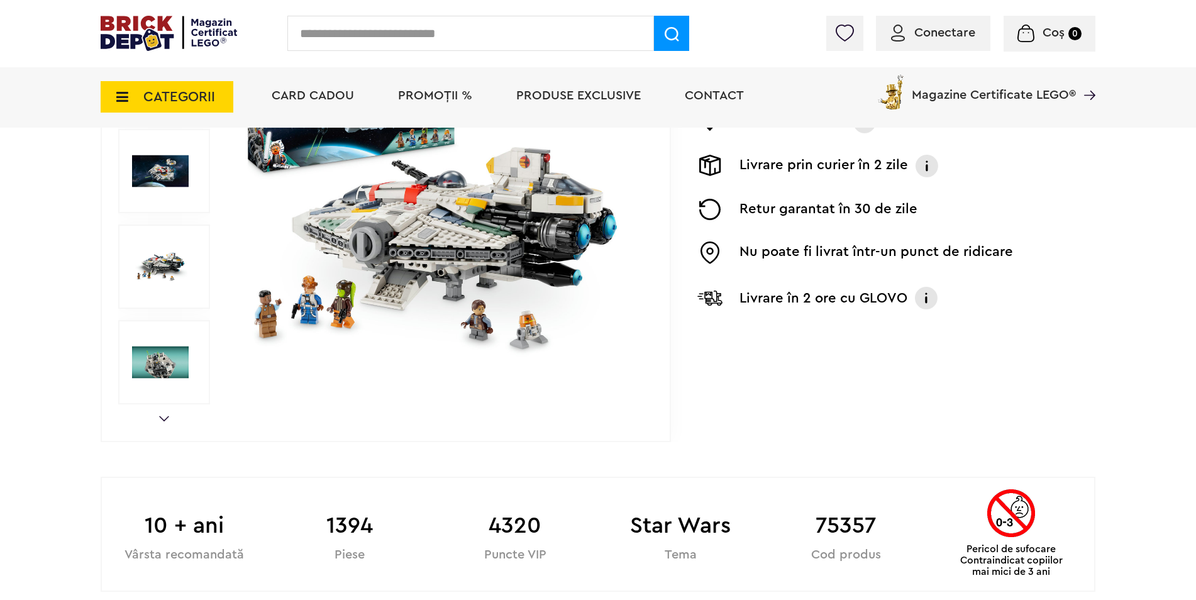
click at [469, 247] on img at bounding box center [440, 171] width 405 height 405
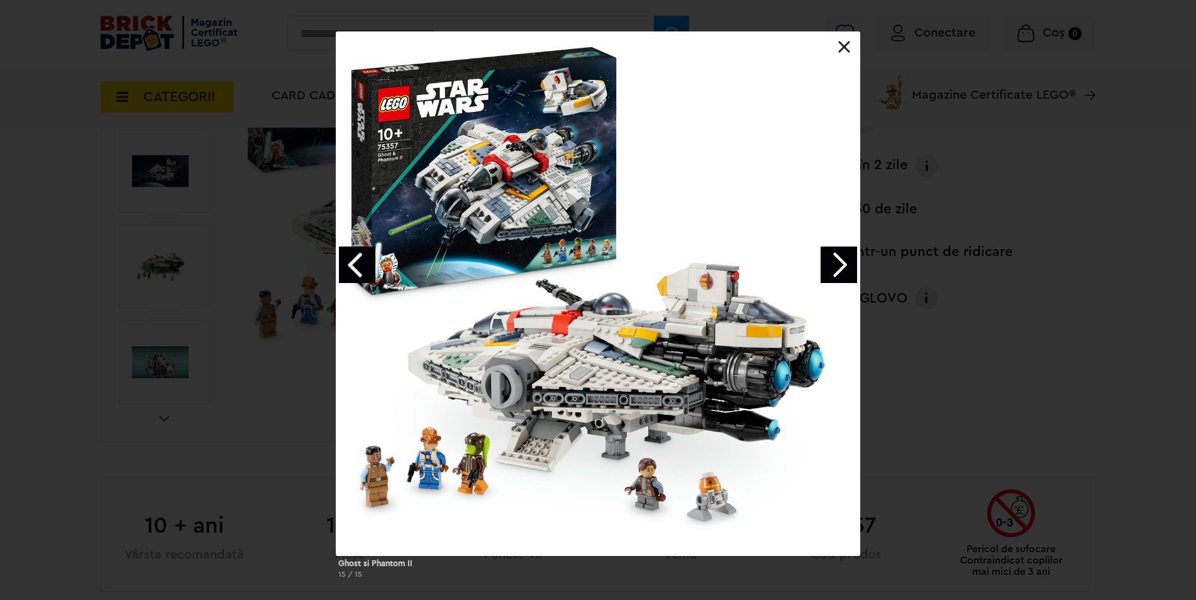
click at [826, 273] on link "Next image" at bounding box center [839, 265] width 36 height 36
click at [832, 272] on link "Next image" at bounding box center [839, 265] width 36 height 36
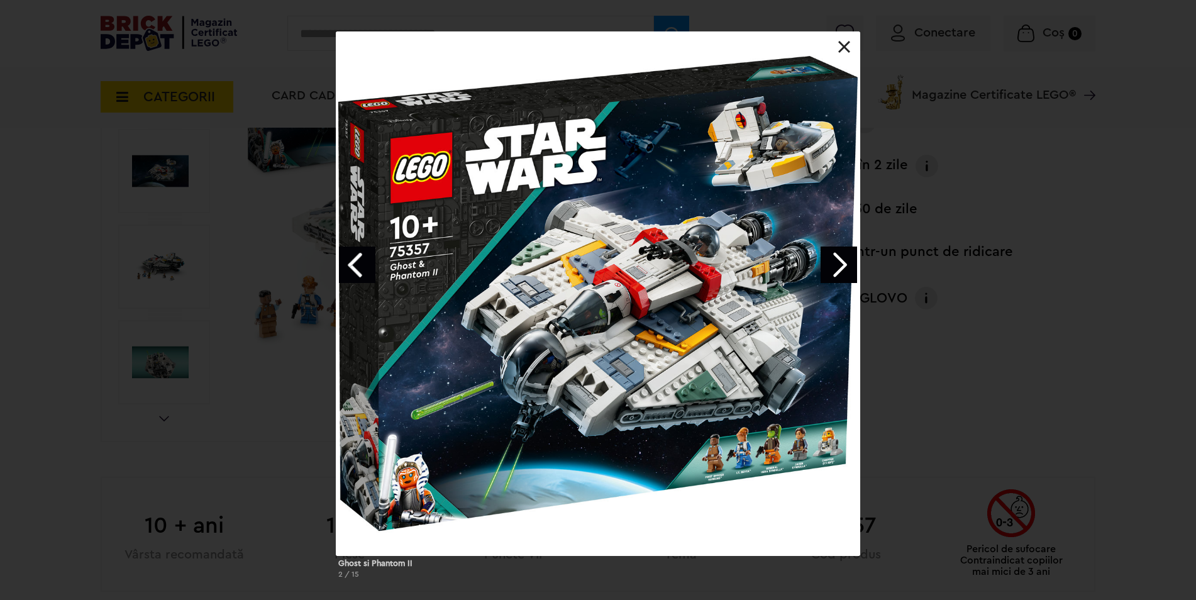
click at [843, 264] on link "Next image" at bounding box center [839, 265] width 36 height 36
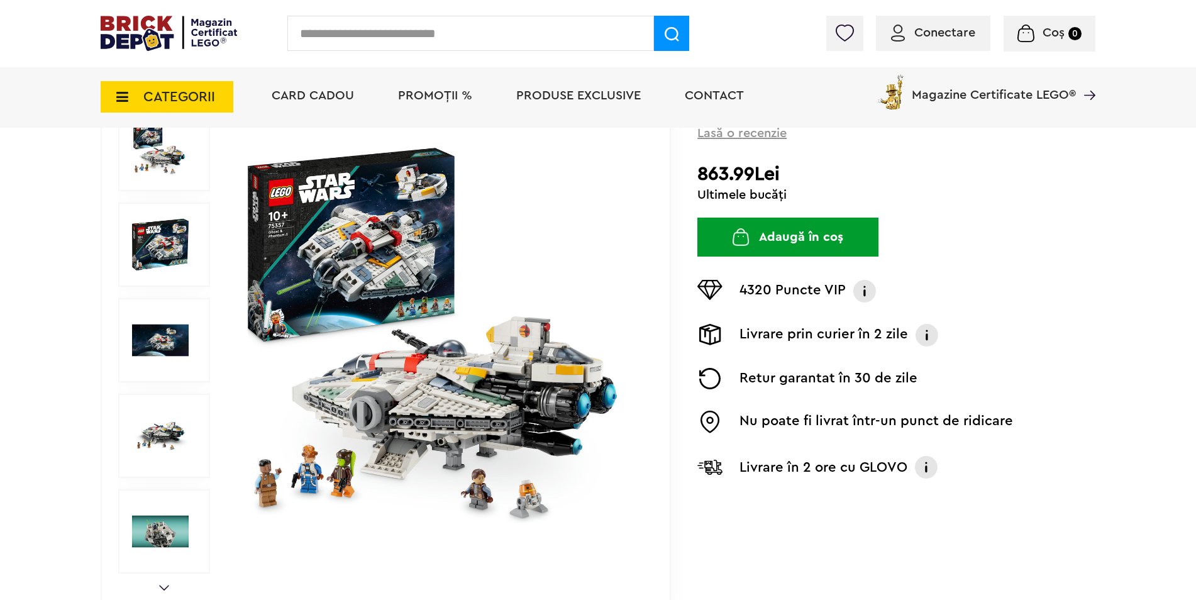
scroll to position [63, 0]
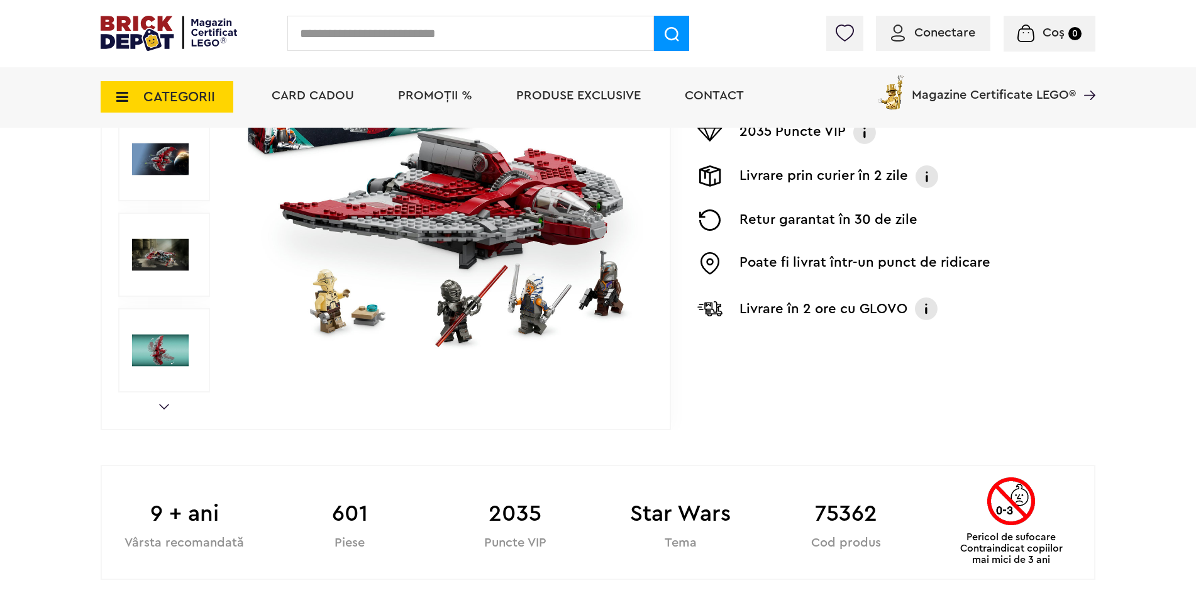
scroll to position [377, 0]
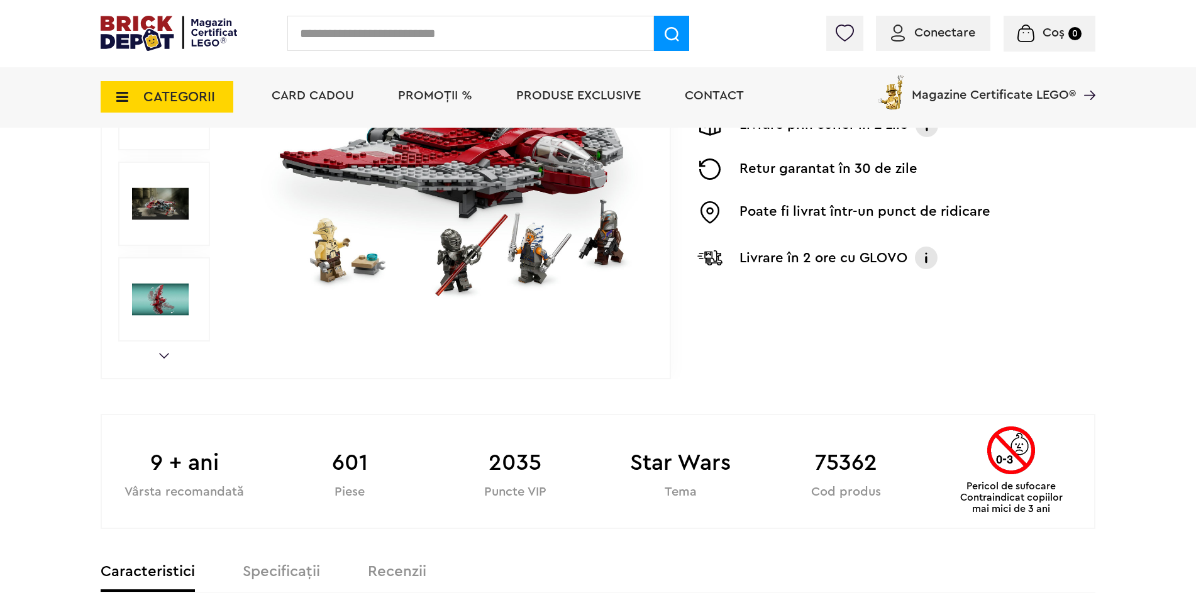
click at [494, 216] on img at bounding box center [440, 108] width 405 height 405
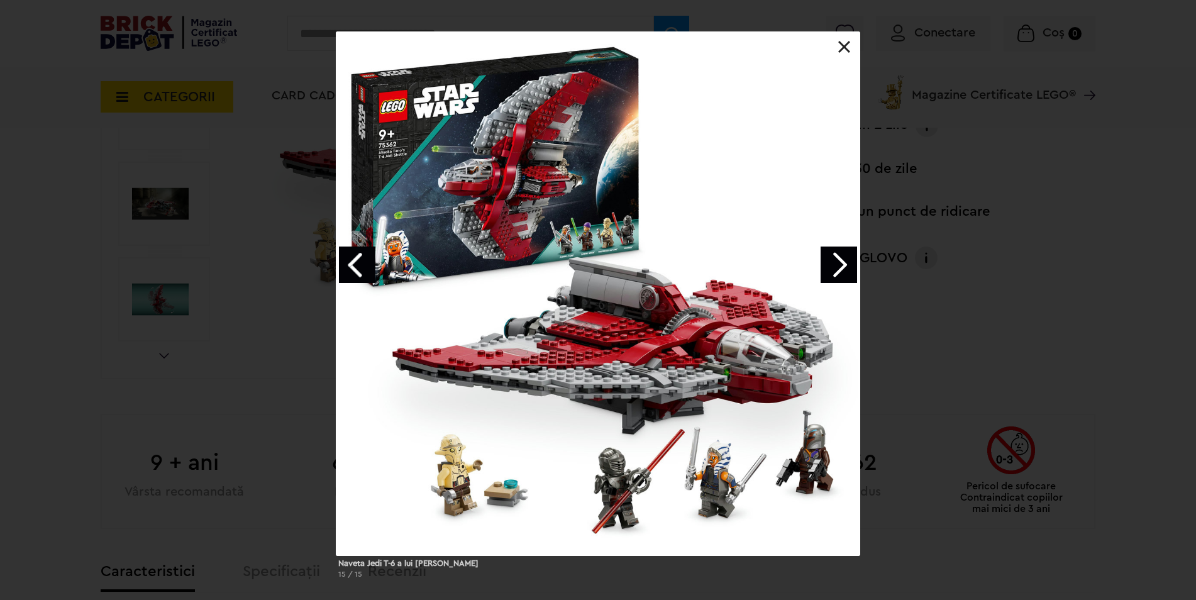
click at [836, 264] on link "Next image" at bounding box center [839, 265] width 36 height 36
click at [1035, 240] on div "Naveta Jedi T-6 a lui [PERSON_NAME] 1 / 15" at bounding box center [598, 309] width 1196 height 557
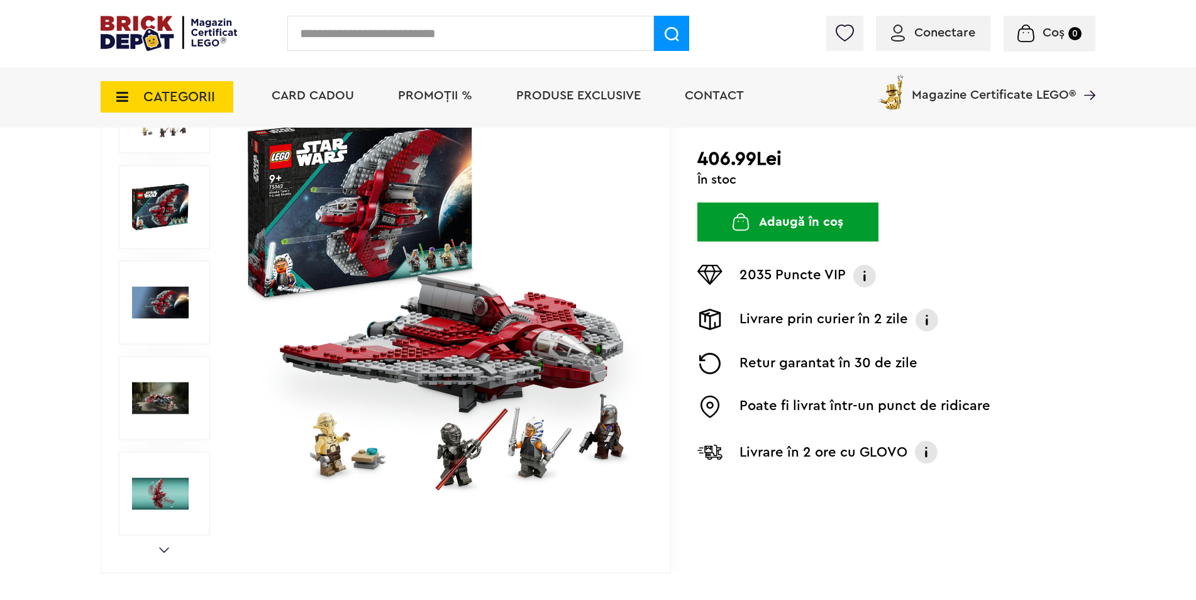
scroll to position [63, 0]
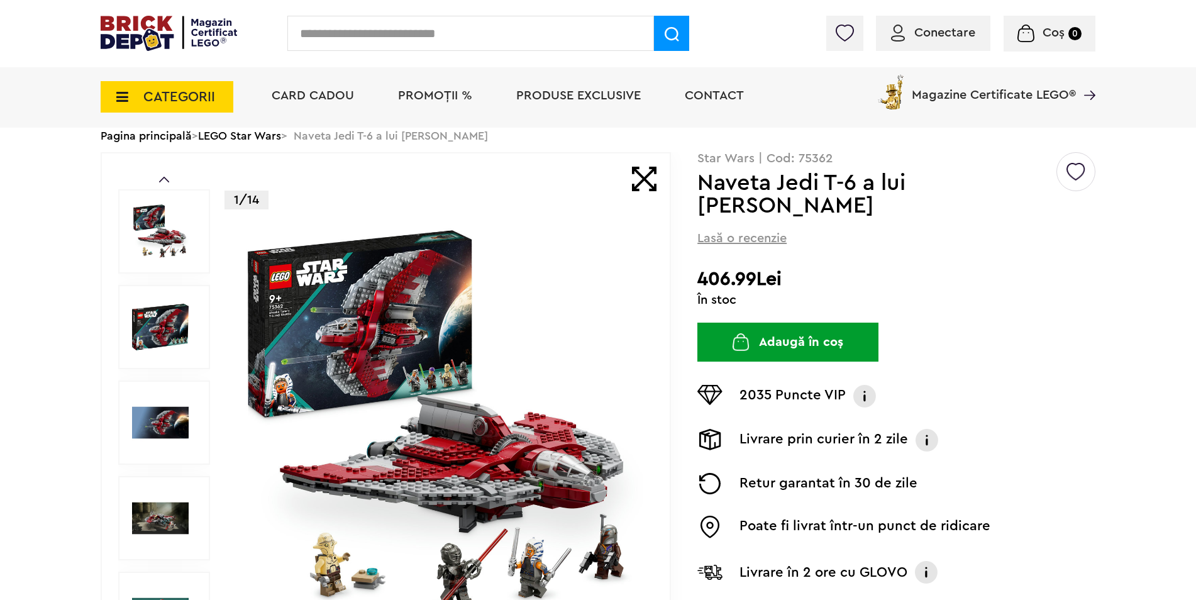
click at [408, 425] on img at bounding box center [440, 422] width 405 height 405
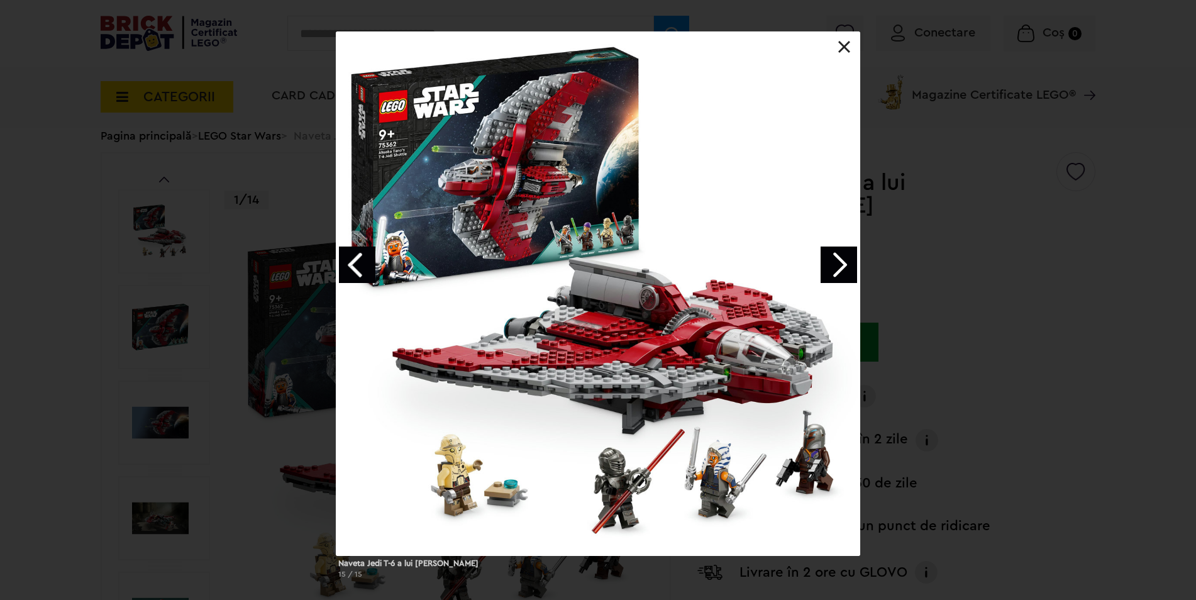
click at [835, 267] on link "Next image" at bounding box center [839, 265] width 36 height 36
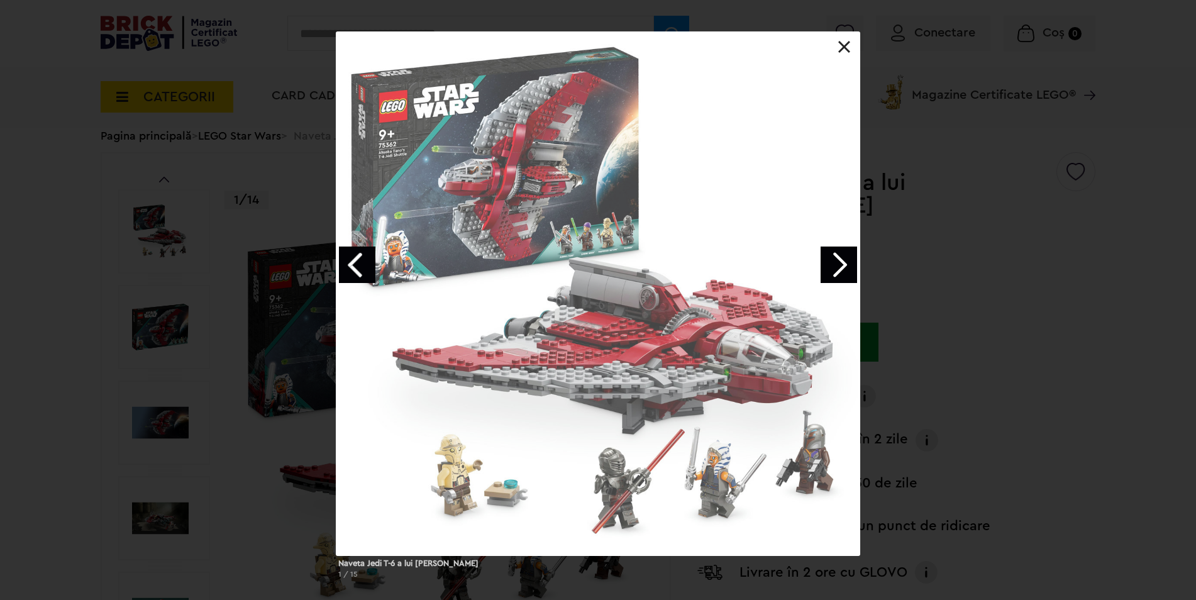
click at [835, 263] on link "Next image" at bounding box center [839, 265] width 36 height 36
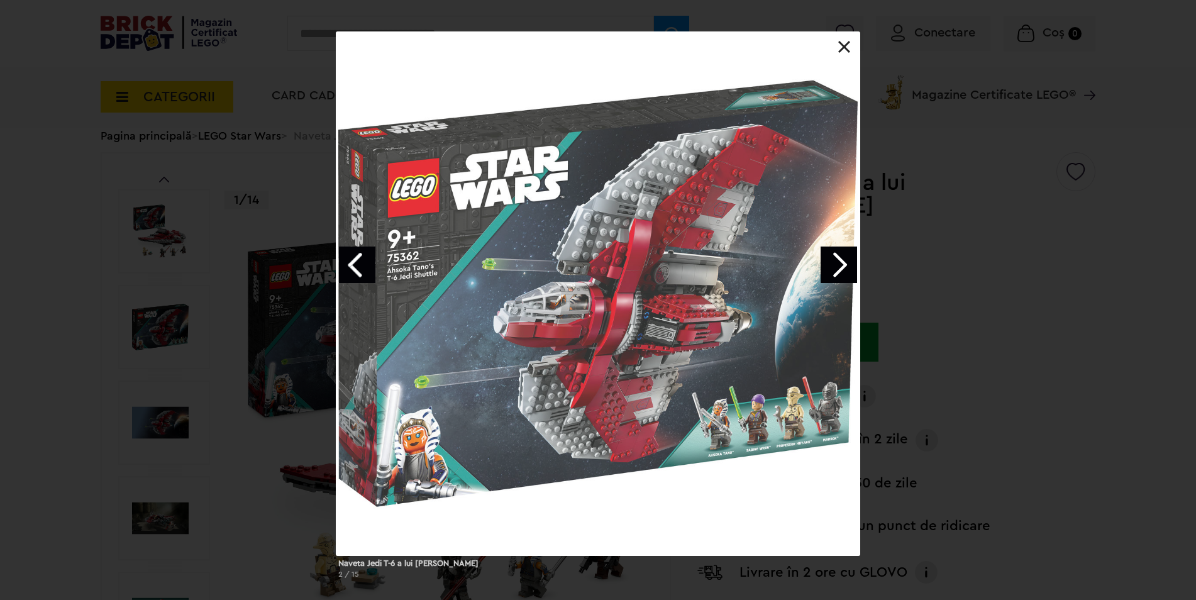
click at [839, 264] on link "Next image" at bounding box center [839, 265] width 36 height 36
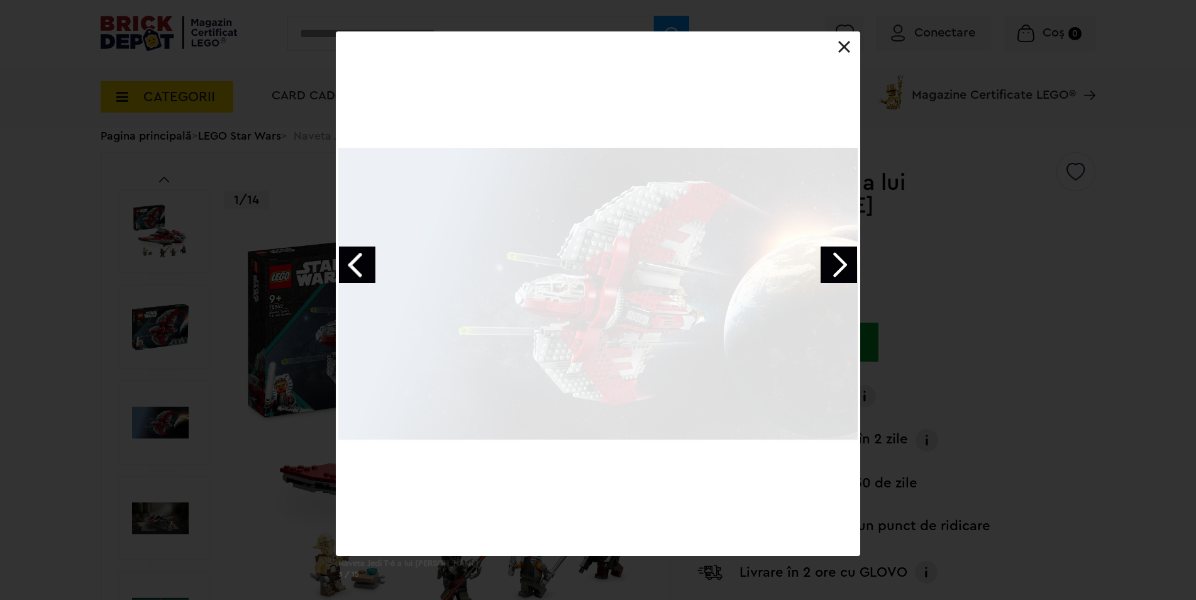
click at [962, 221] on div "Naveta Jedi T-6 a lui Ahsoka 3 / 15" at bounding box center [598, 309] width 1196 height 557
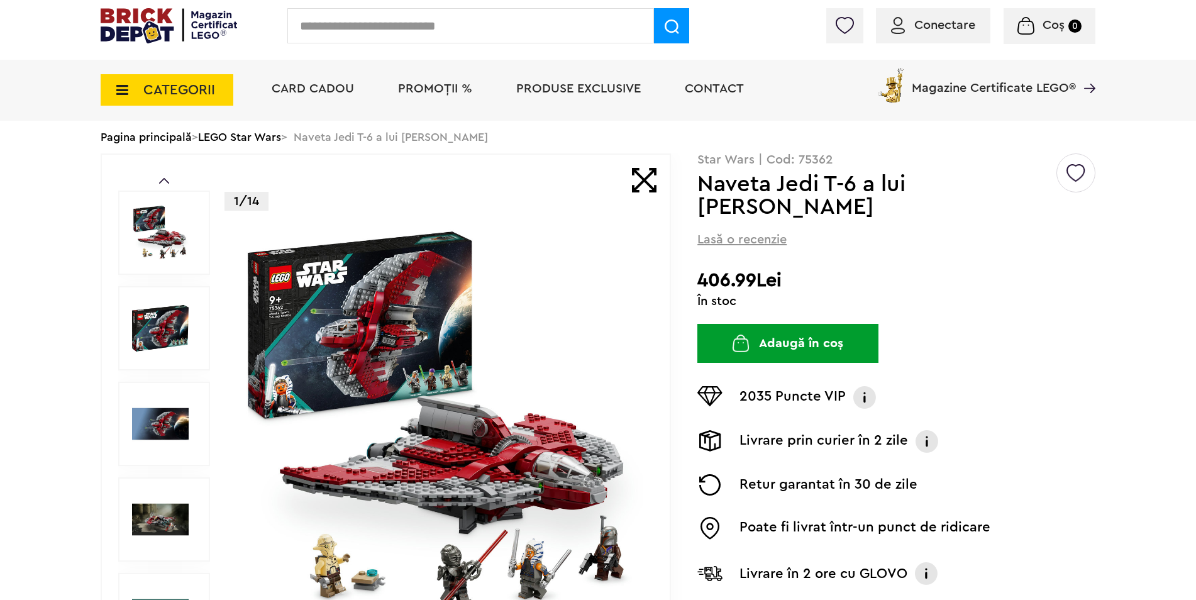
scroll to position [503, 0]
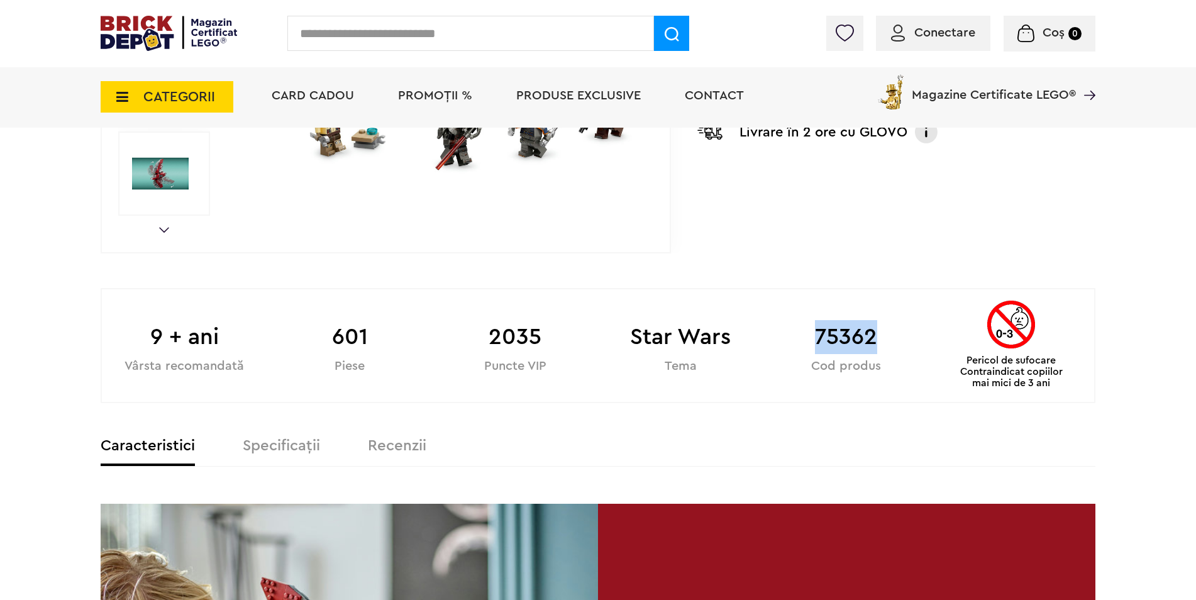
drag, startPoint x: 813, startPoint y: 337, endPoint x: 874, endPoint y: 339, distance: 61.7
click at [874, 339] on b "75362" at bounding box center [846, 337] width 165 height 34
copy b "75362"
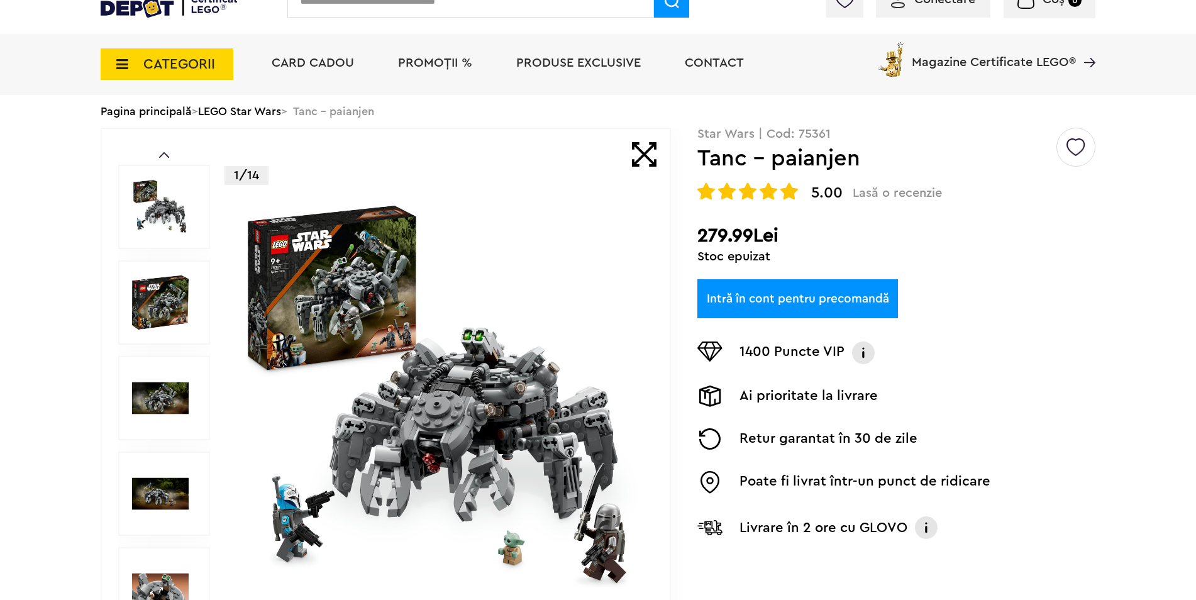
scroll to position [126, 0]
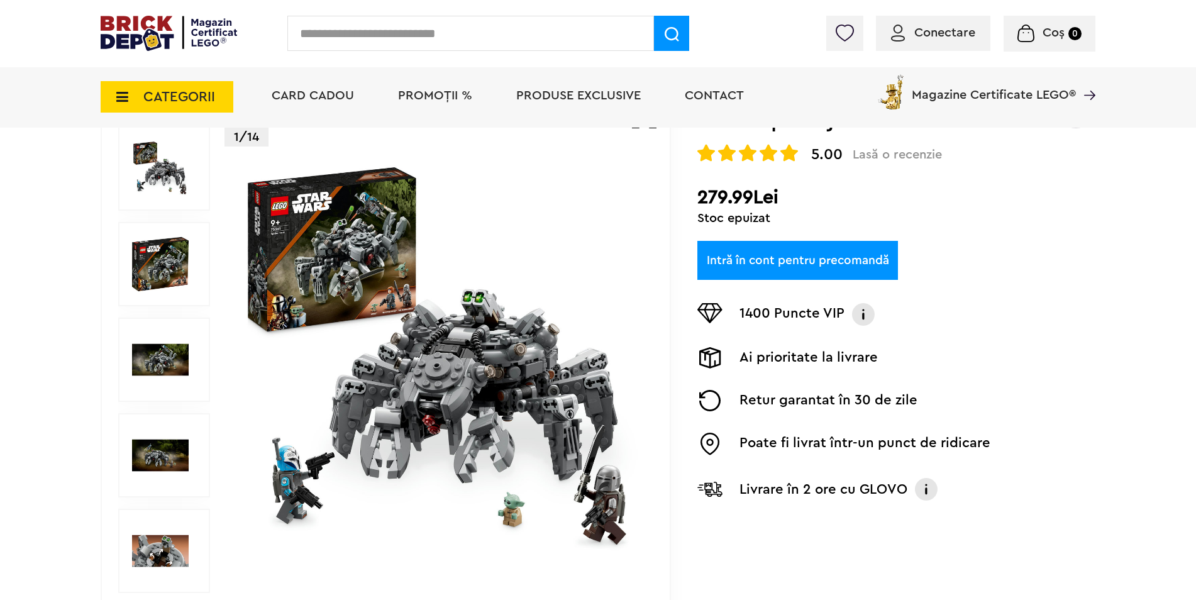
click at [440, 406] on img at bounding box center [440, 359] width 405 height 405
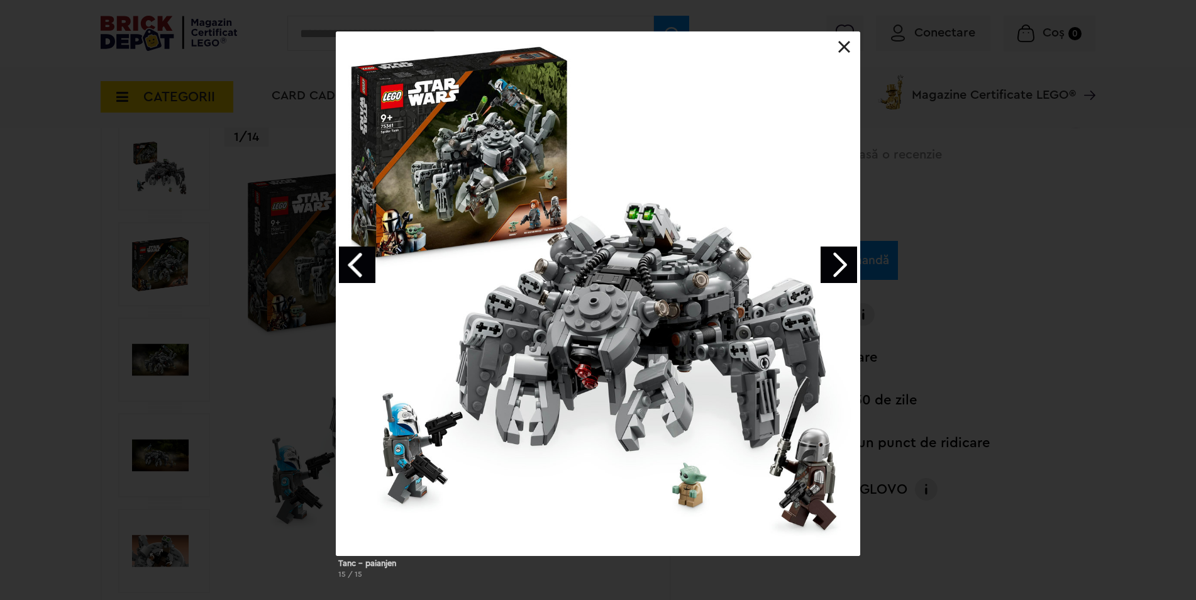
click at [836, 263] on link "Next image" at bounding box center [839, 265] width 36 height 36
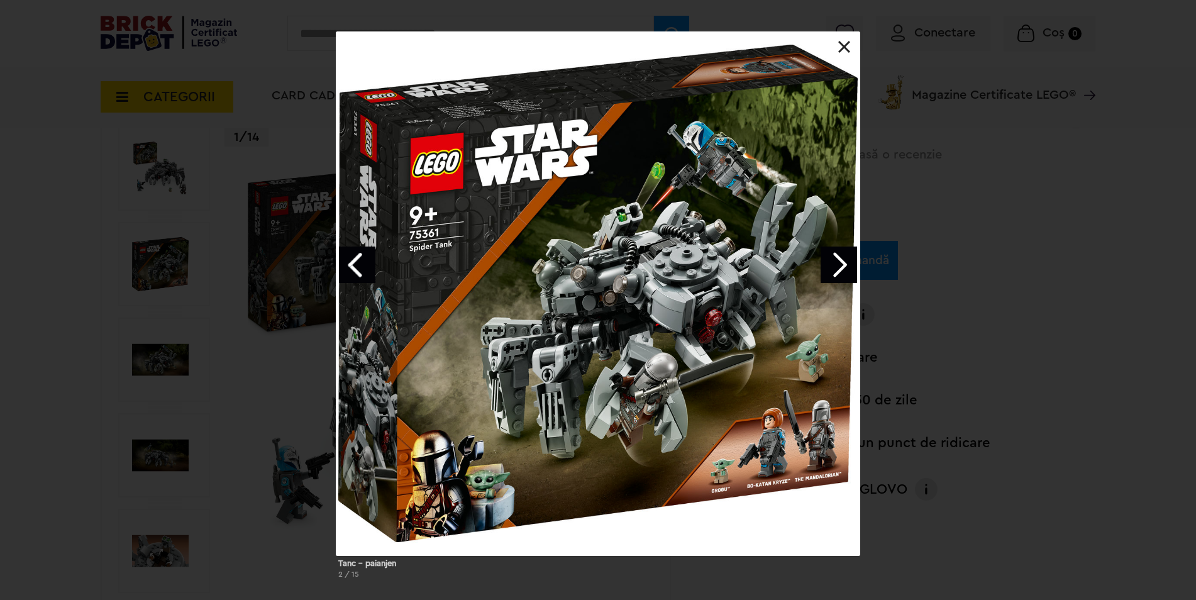
click at [836, 263] on link "Next image" at bounding box center [839, 265] width 36 height 36
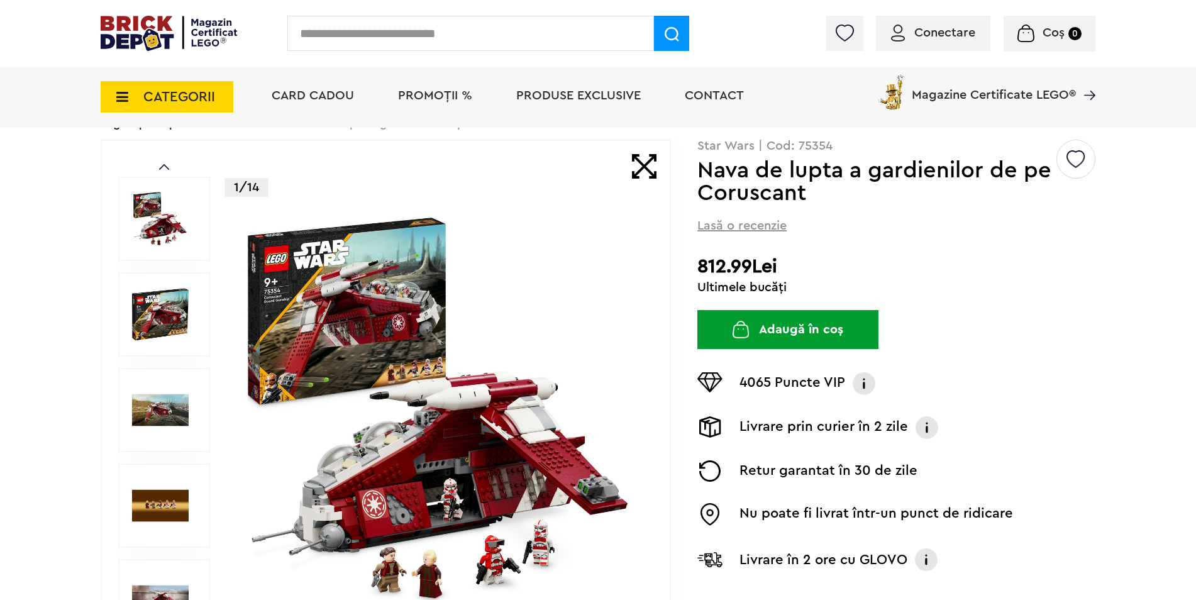
scroll to position [126, 0]
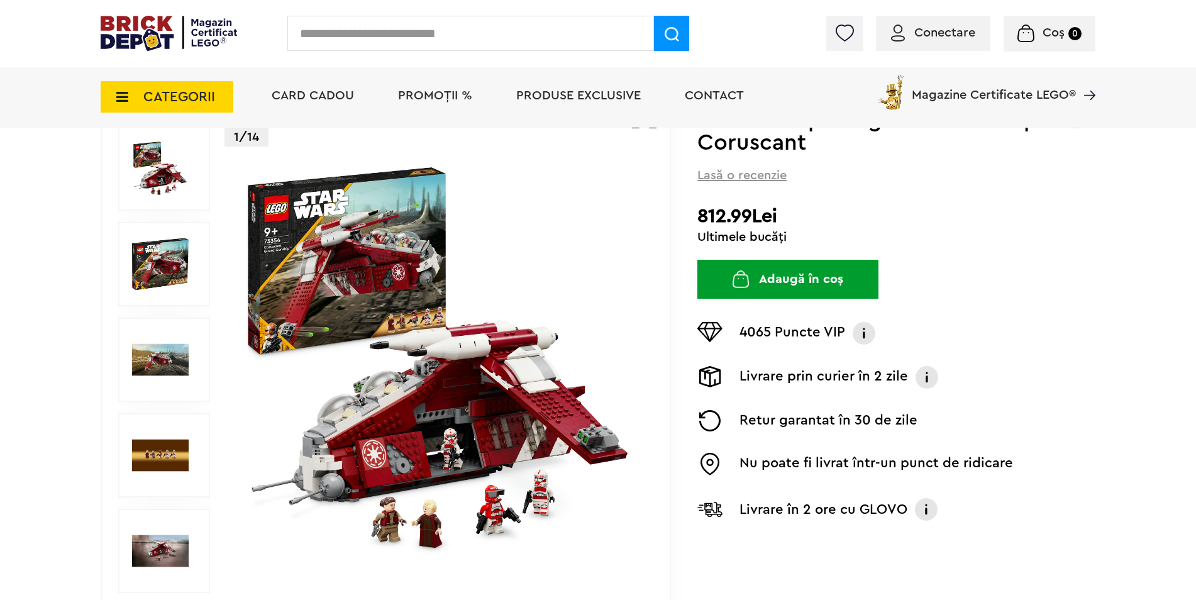
click at [445, 449] on img at bounding box center [440, 359] width 405 height 405
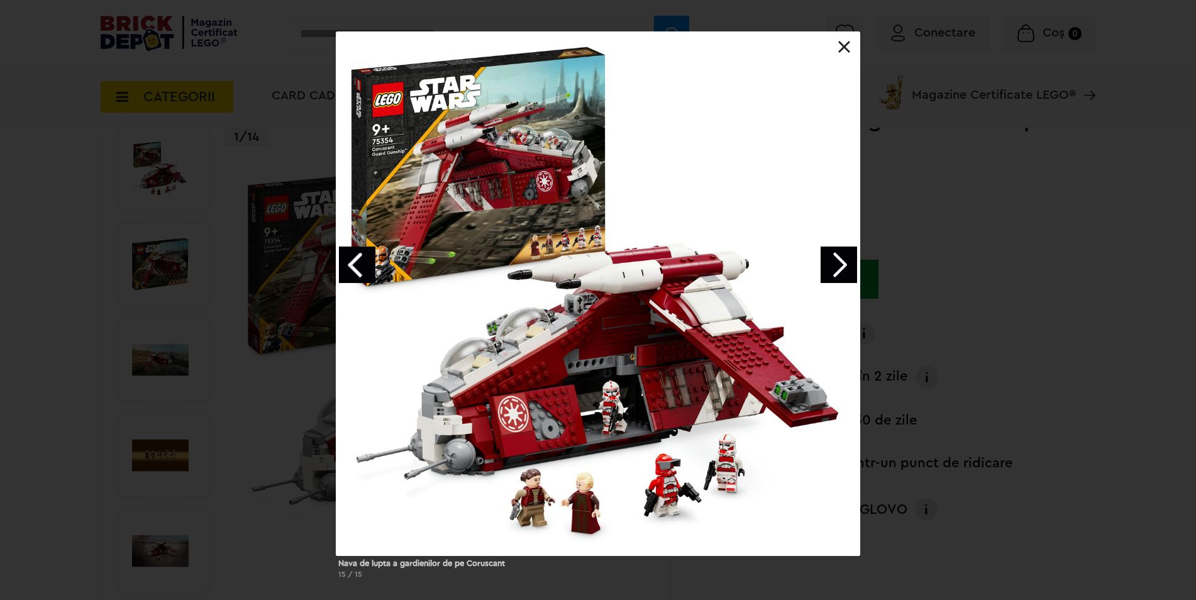
click at [841, 253] on link "Next image" at bounding box center [839, 265] width 36 height 36
click at [838, 264] on link "Next image" at bounding box center [839, 265] width 36 height 36
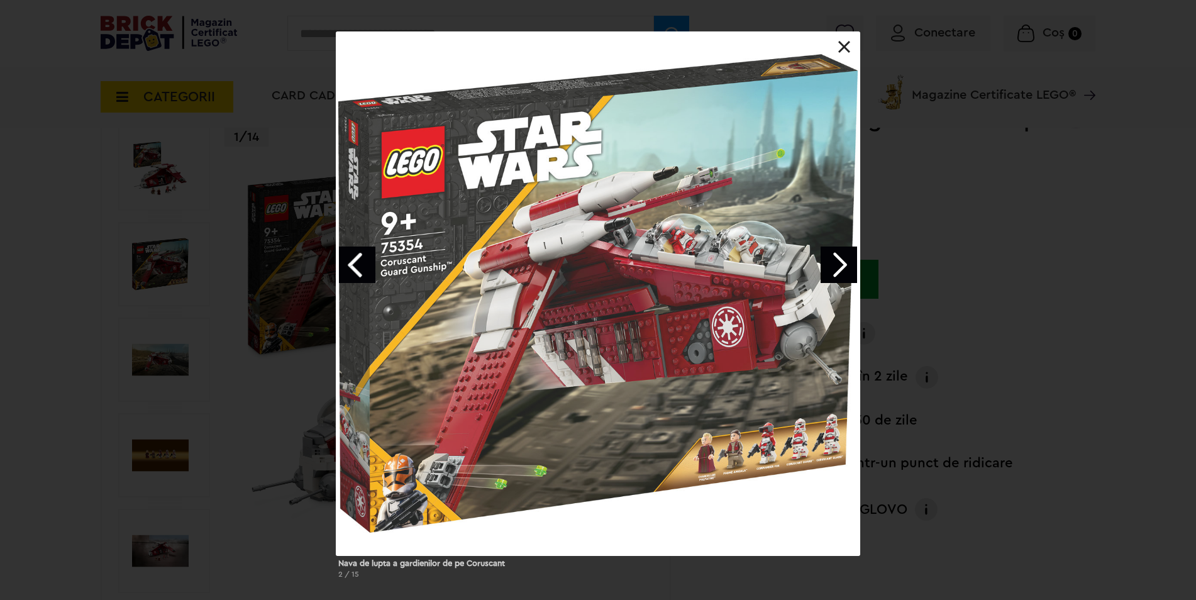
click at [836, 268] on link "Next image" at bounding box center [839, 265] width 36 height 36
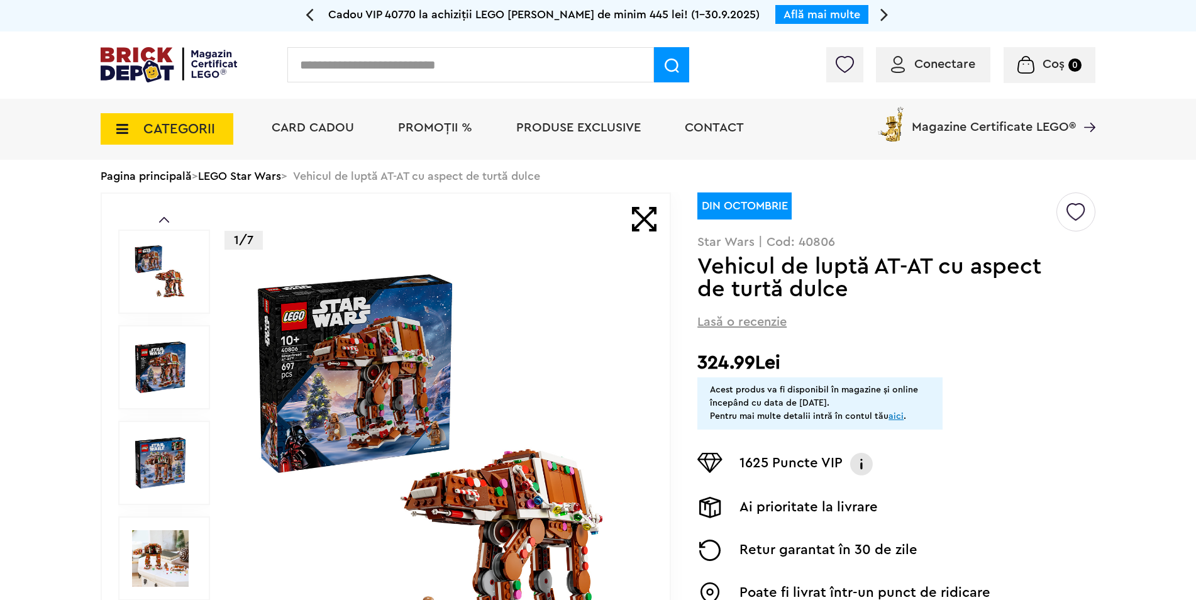
click at [488, 455] on img at bounding box center [440, 462] width 405 height 405
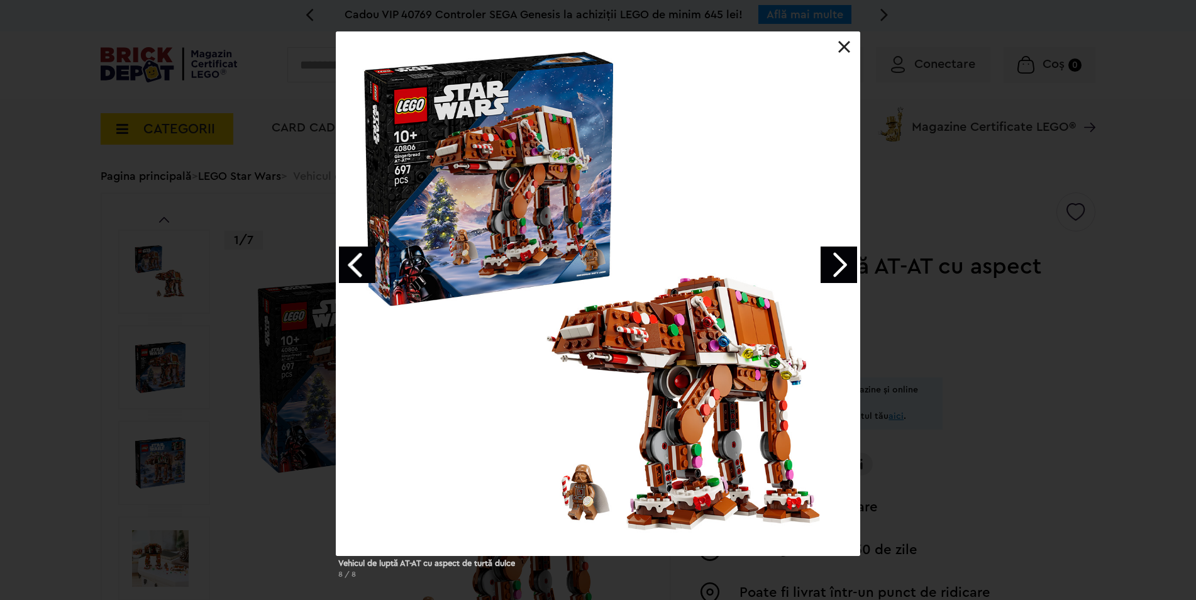
click at [839, 262] on link "Next image" at bounding box center [839, 265] width 36 height 36
click at [840, 262] on link "Next image" at bounding box center [839, 265] width 36 height 36
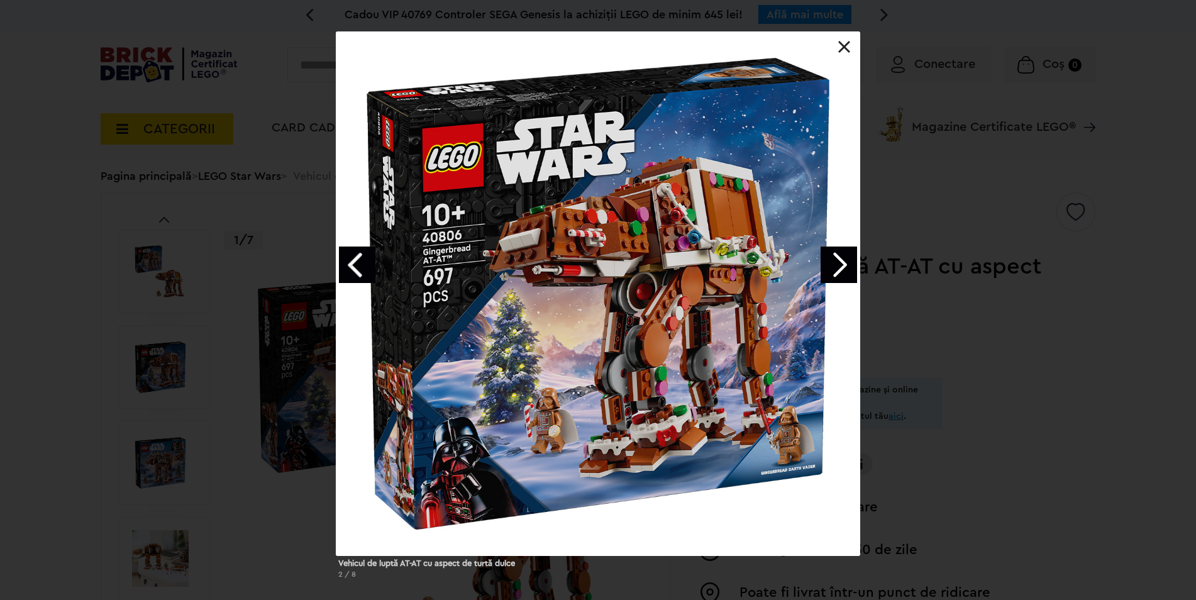
click at [840, 260] on link "Next image" at bounding box center [839, 265] width 36 height 36
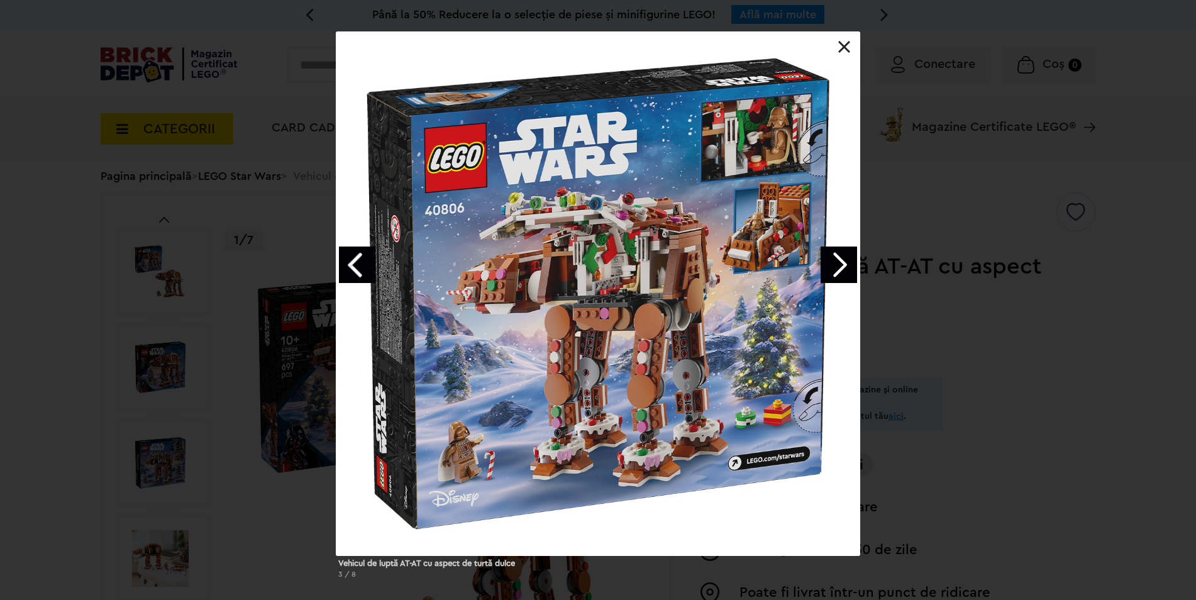
click at [840, 259] on link "Next image" at bounding box center [839, 265] width 36 height 36
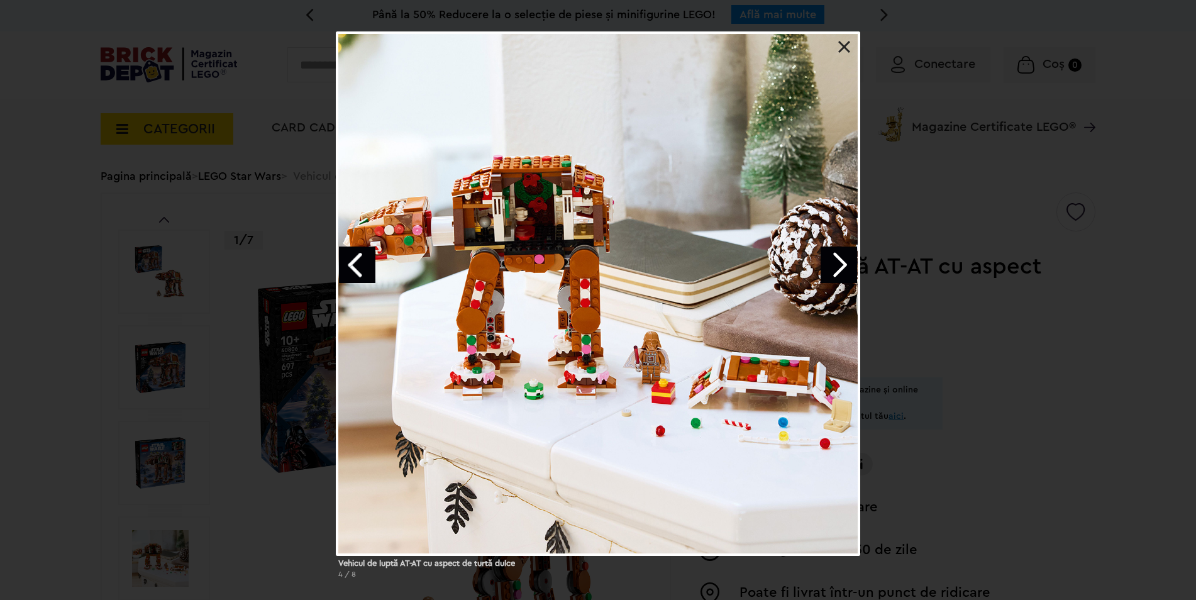
click at [841, 259] on link "Next image" at bounding box center [839, 265] width 36 height 36
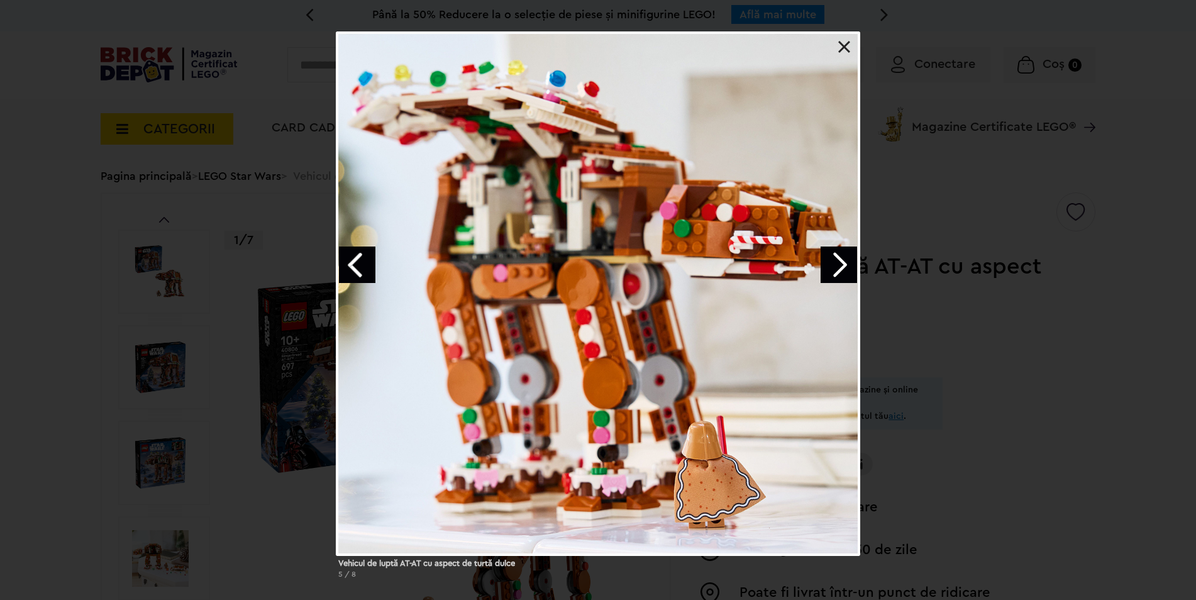
click at [841, 259] on link "Next image" at bounding box center [839, 265] width 36 height 36
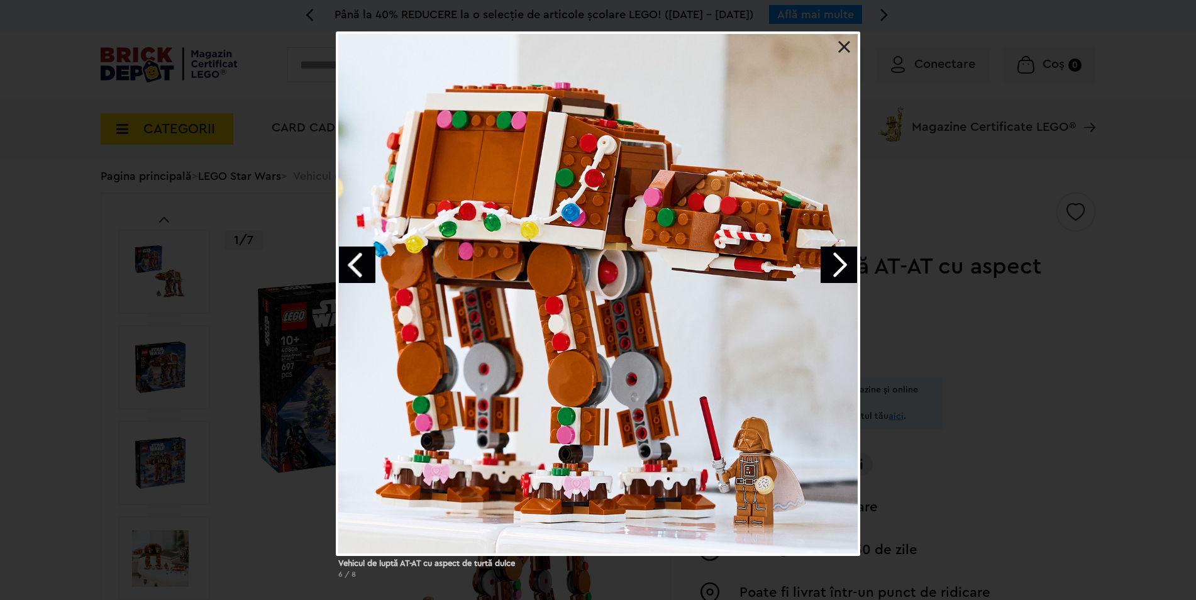
click at [906, 339] on div "Vehicul de luptă AT-AT cu aspect de turtă dulce 6 / 8" at bounding box center [598, 309] width 1196 height 557
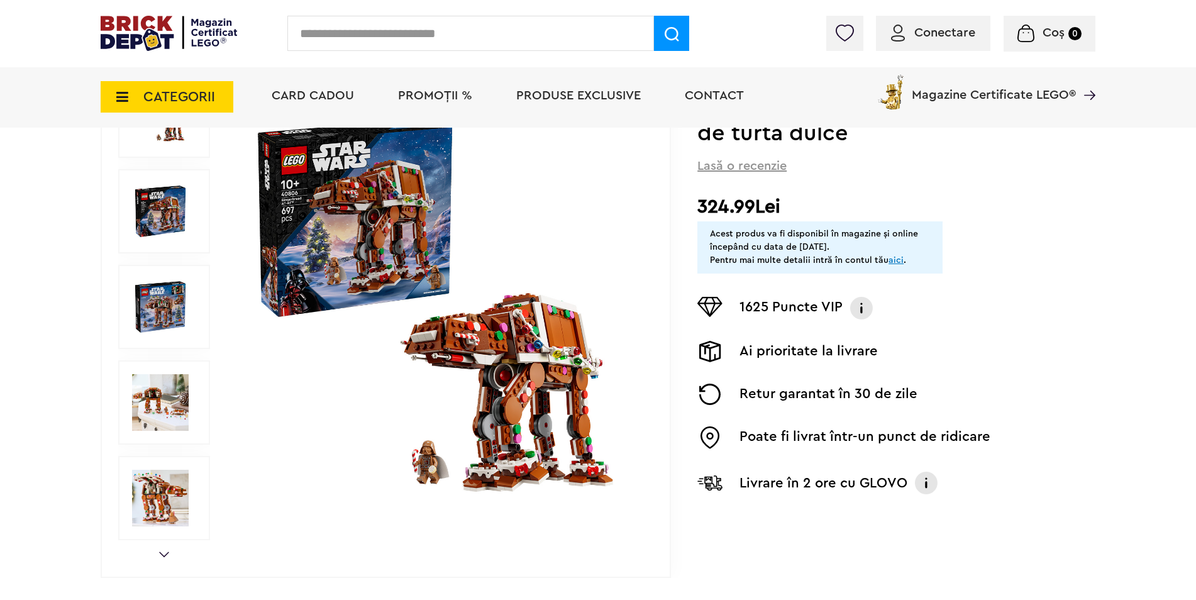
scroll to position [440, 0]
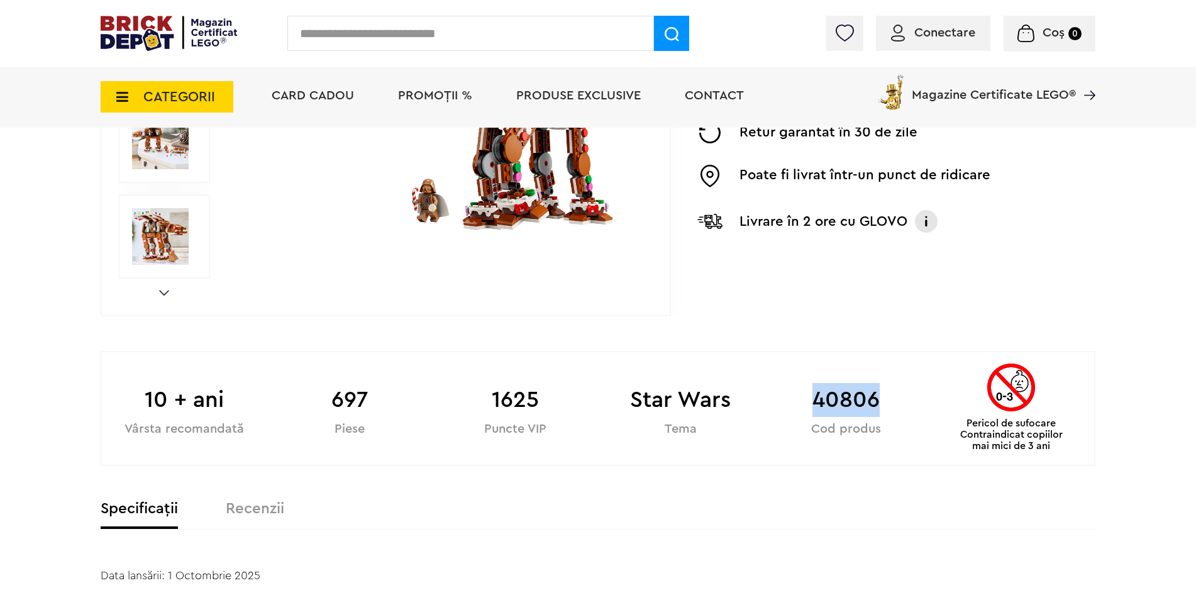
drag, startPoint x: 813, startPoint y: 397, endPoint x: 876, endPoint y: 401, distance: 62.4
click at [876, 401] on b "40806" at bounding box center [846, 400] width 165 height 34
copy b "40806"
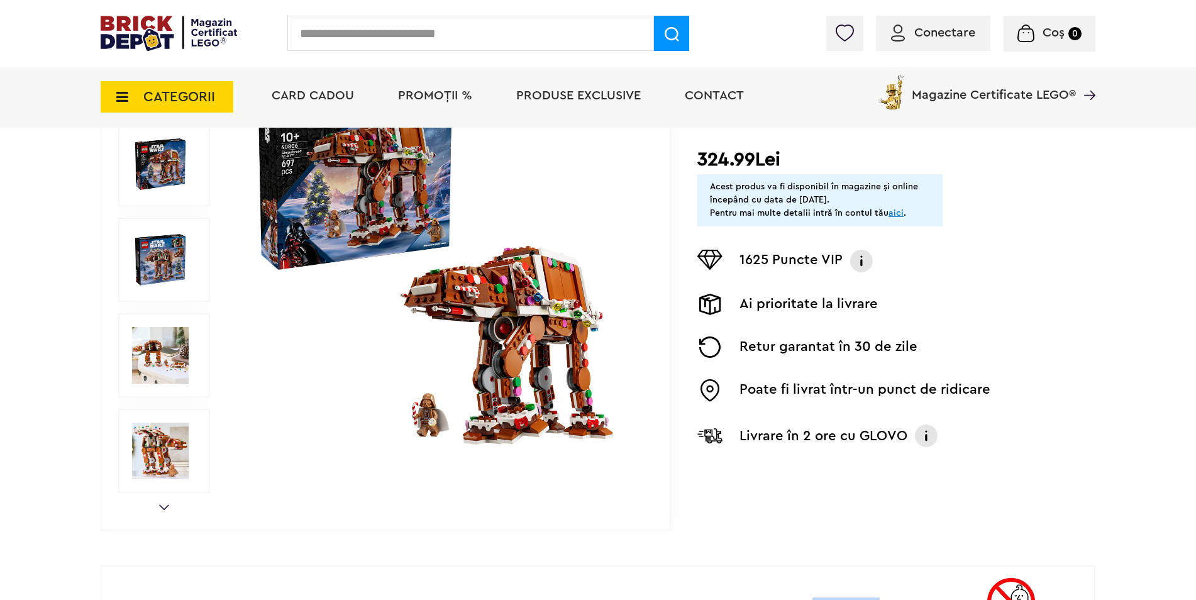
scroll to position [0, 0]
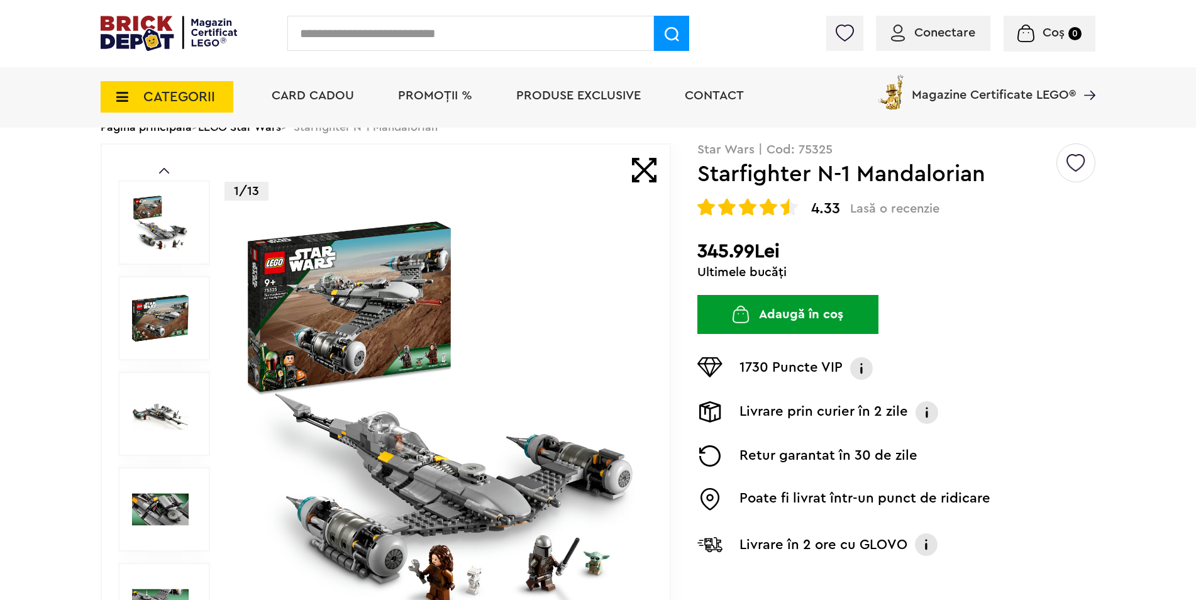
scroll to position [126, 0]
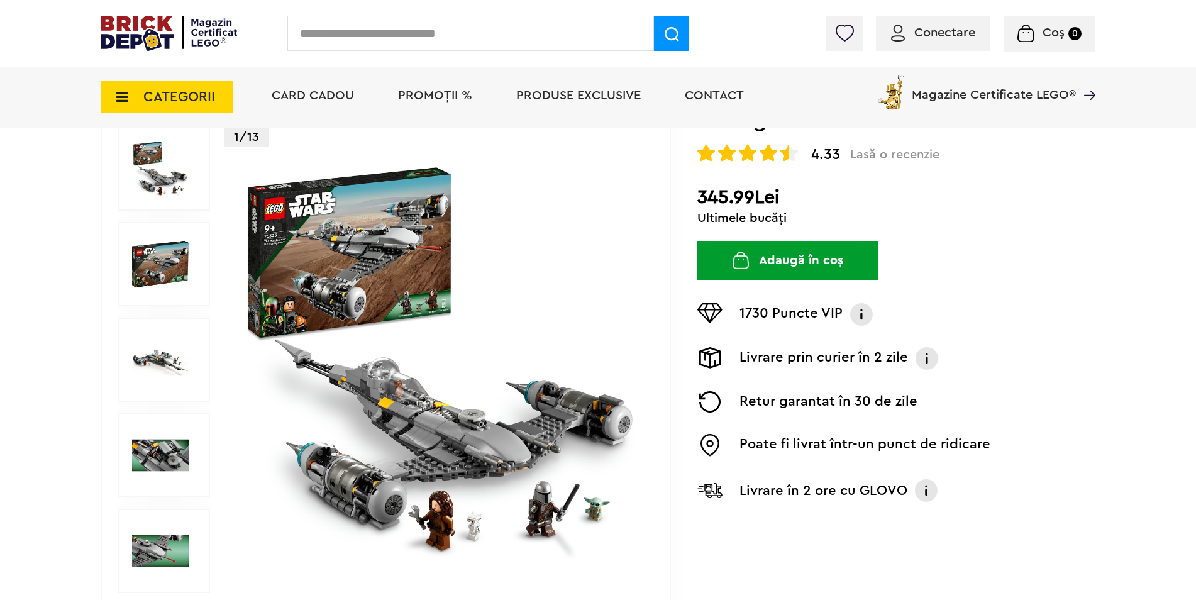
click at [409, 421] on img at bounding box center [440, 359] width 405 height 405
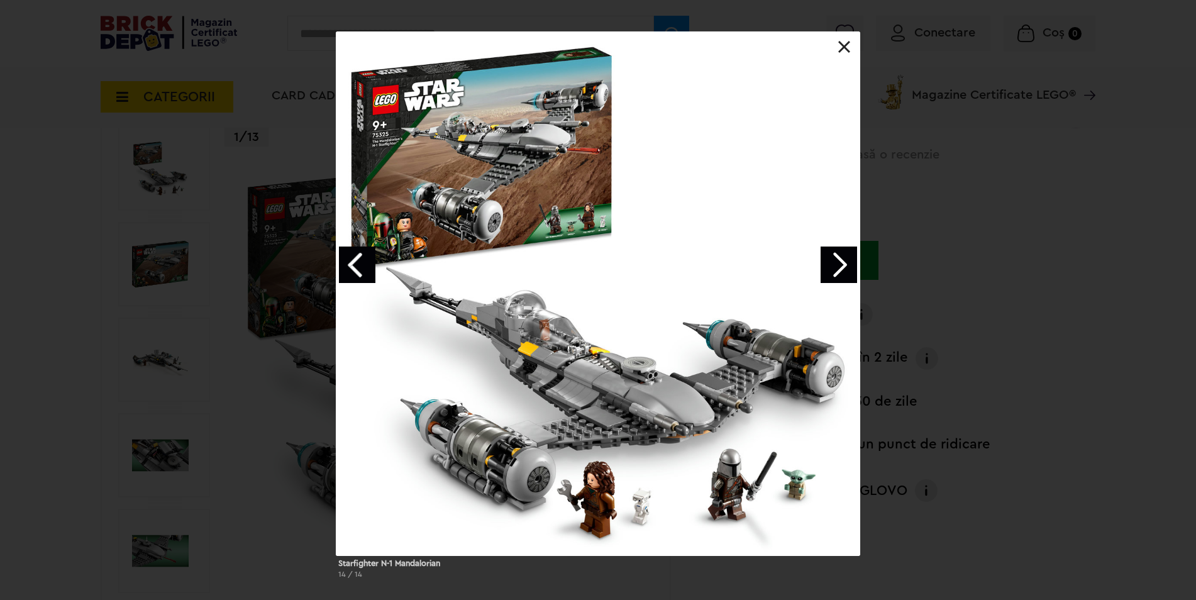
click at [841, 260] on link "Next image" at bounding box center [839, 265] width 36 height 36
click at [840, 260] on link "Next image" at bounding box center [839, 265] width 36 height 36
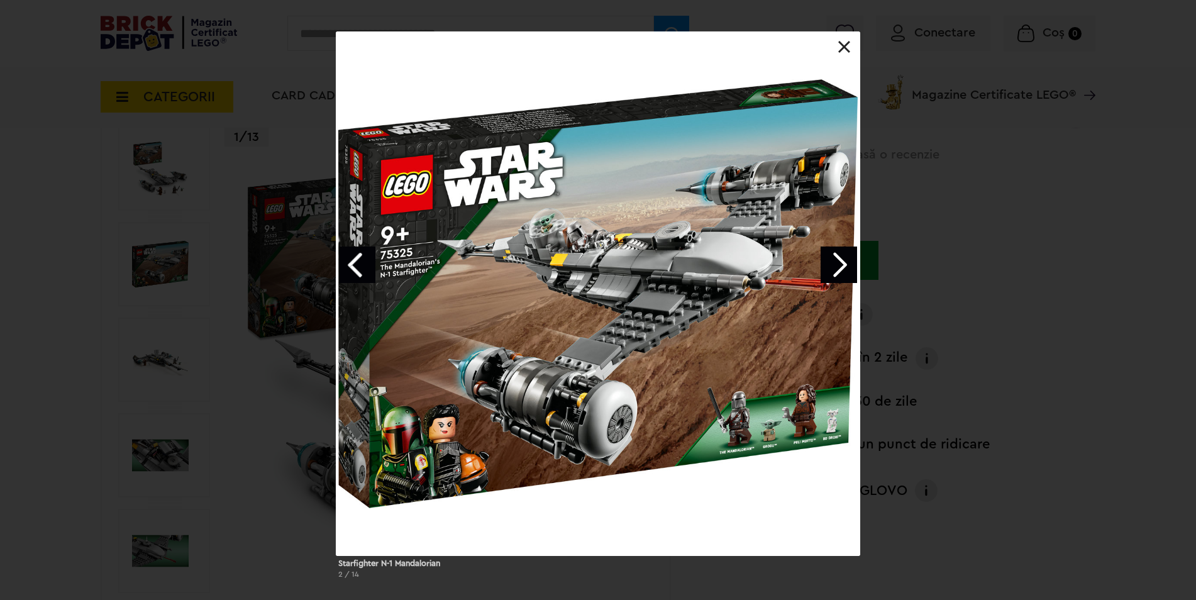
click at [840, 260] on link "Next image" at bounding box center [839, 265] width 36 height 36
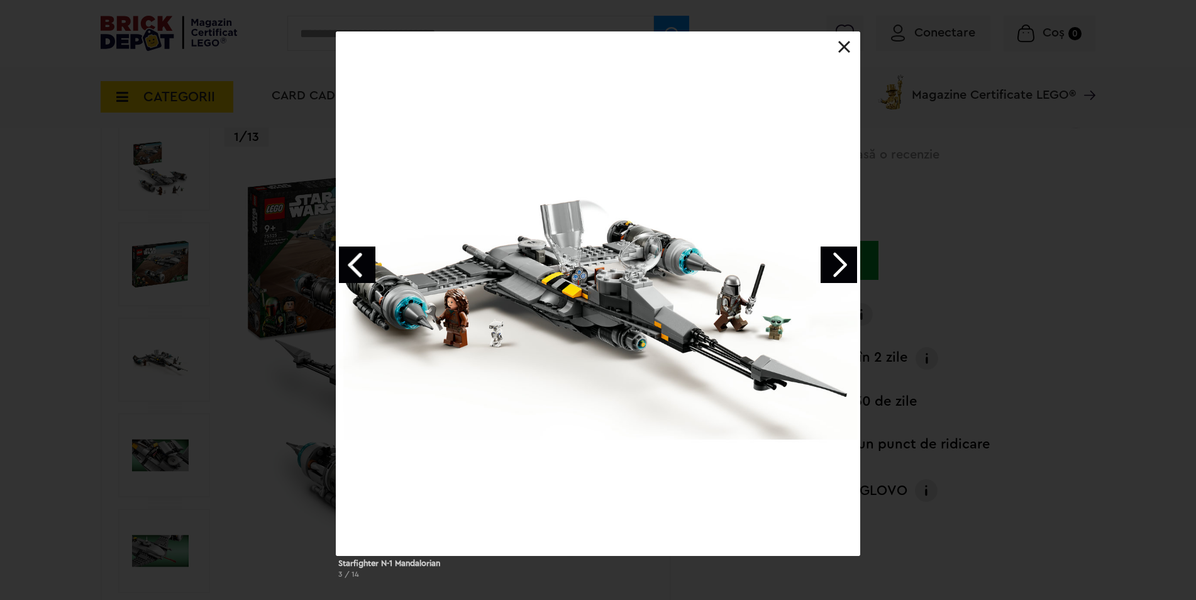
click at [828, 263] on link "Next image" at bounding box center [839, 265] width 36 height 36
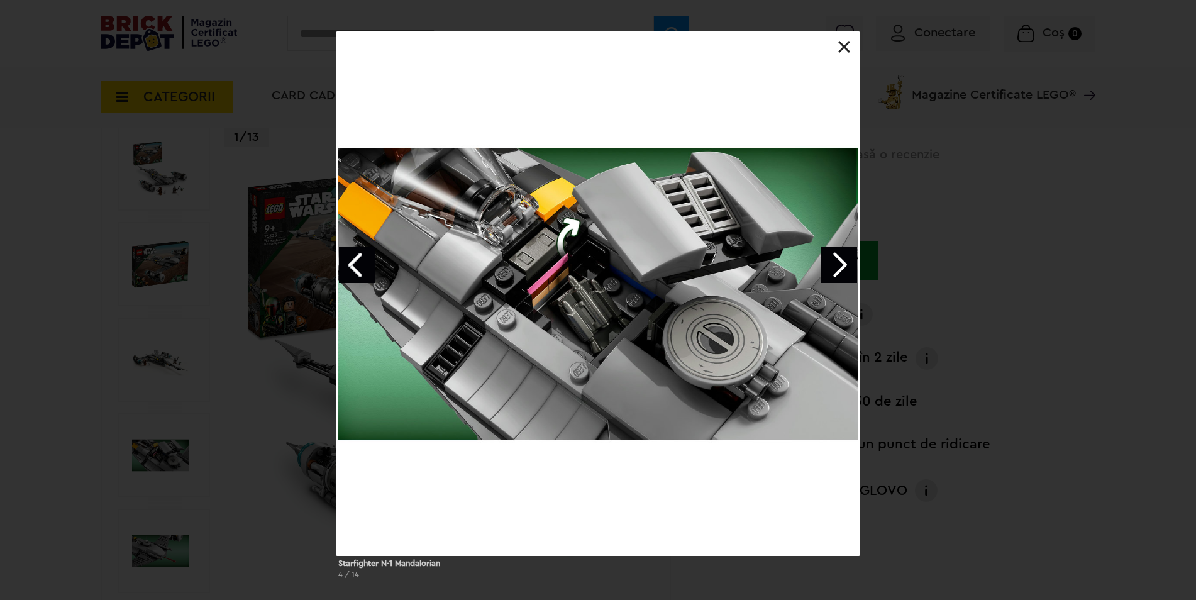
click at [835, 267] on link "Next image" at bounding box center [839, 265] width 36 height 36
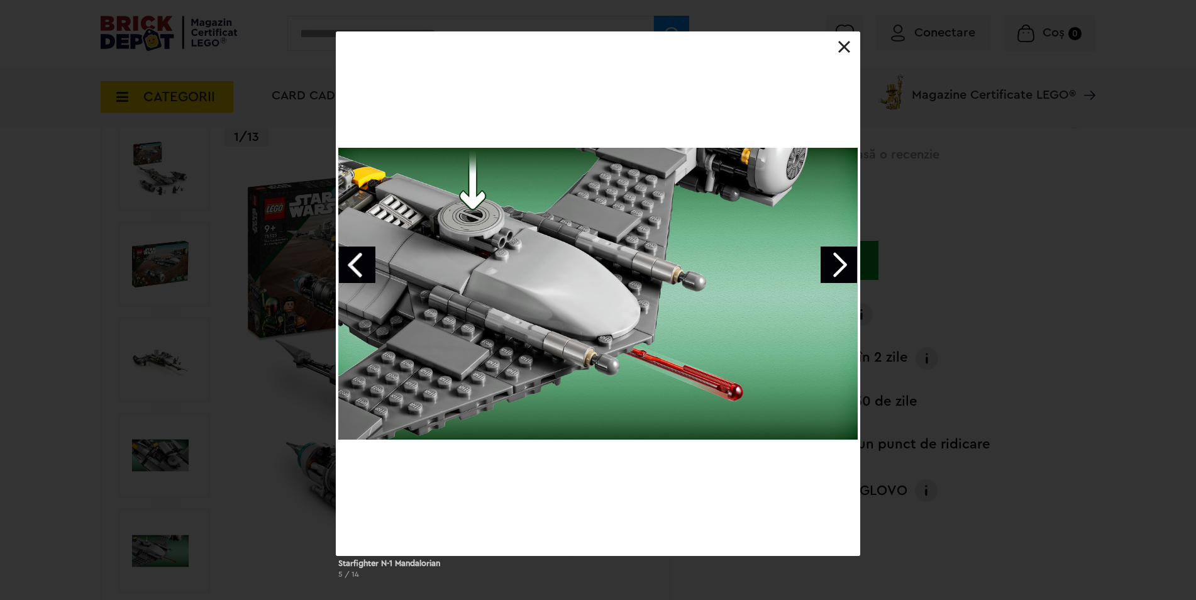
click at [835, 267] on link "Next image" at bounding box center [839, 265] width 36 height 36
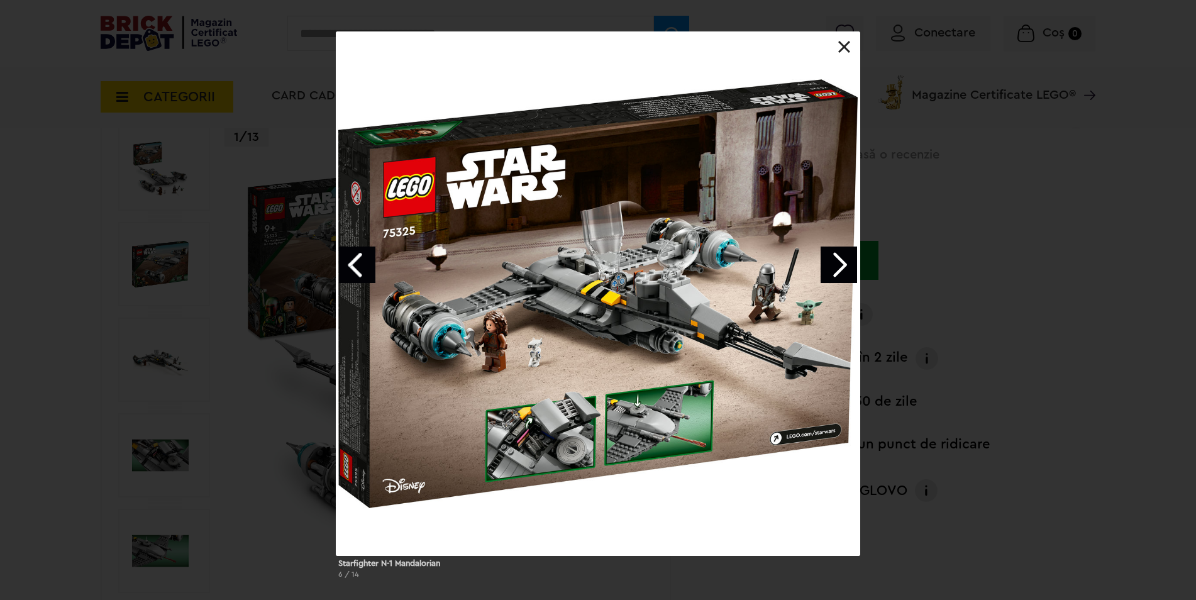
click at [835, 267] on link "Next image" at bounding box center [839, 265] width 36 height 36
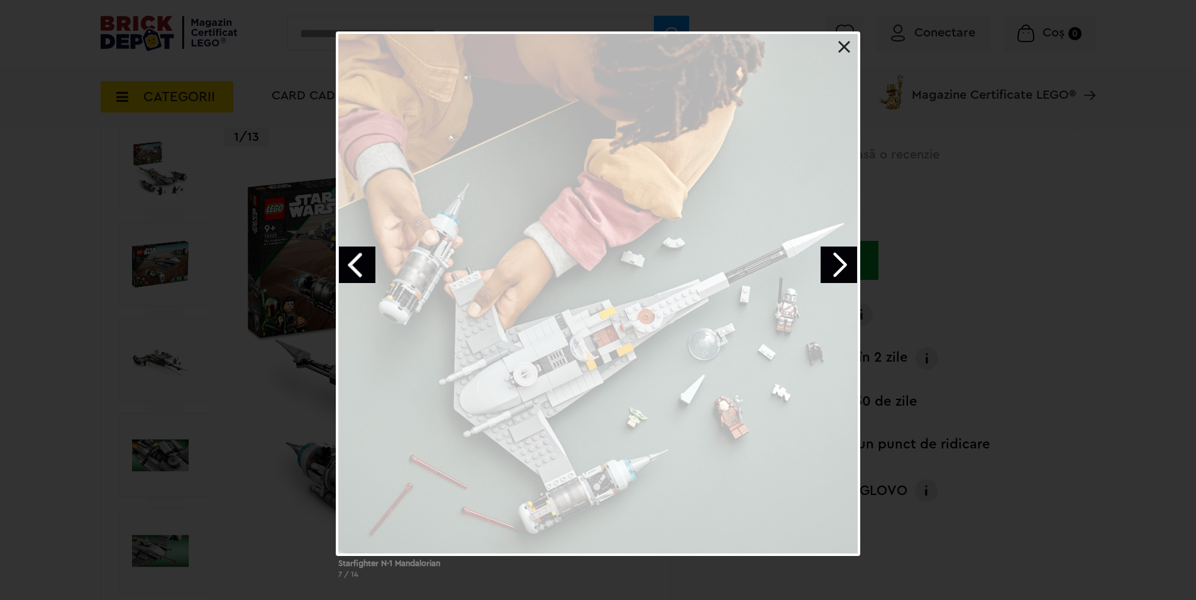
click at [1063, 248] on div "Starfighter N-1 Mandalorian 7 / 14" at bounding box center [598, 309] width 1196 height 557
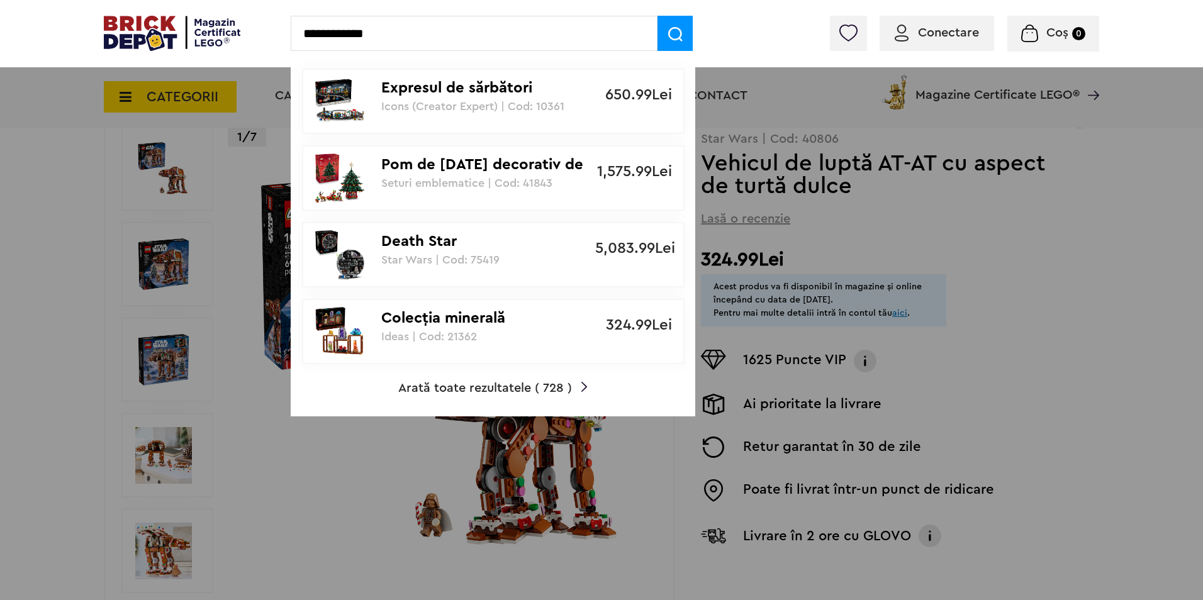
type input "**********"
click at [439, 101] on p "Icons (Creator Expert) | Cod: 10361" at bounding box center [486, 106] width 210 height 13
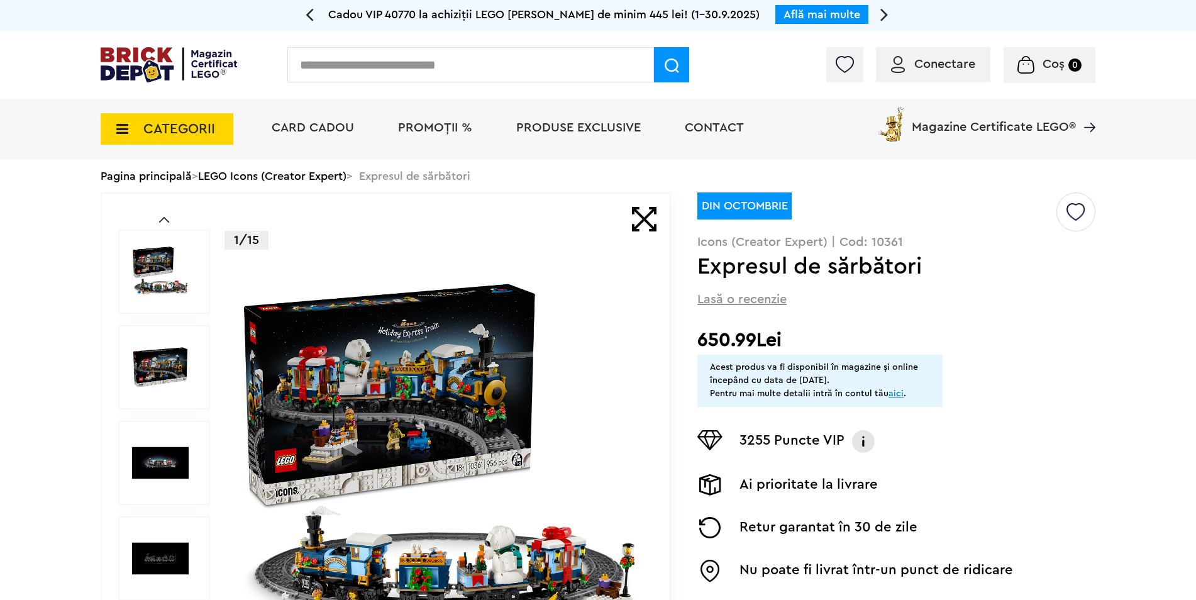
scroll to position [252, 0]
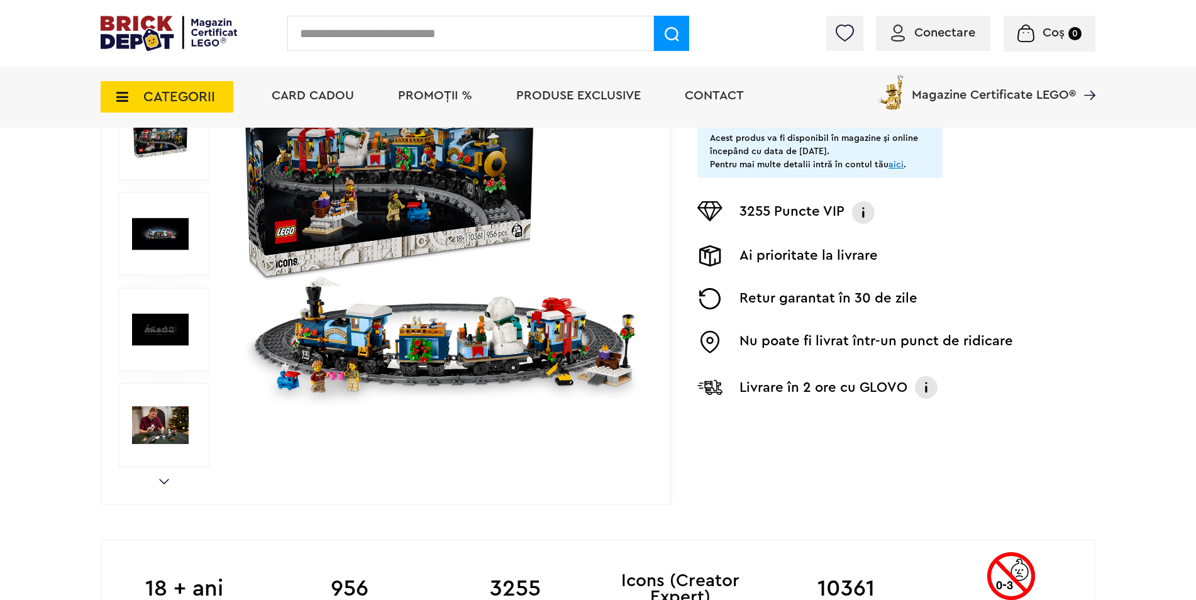
click at [478, 325] on img at bounding box center [440, 233] width 405 height 405
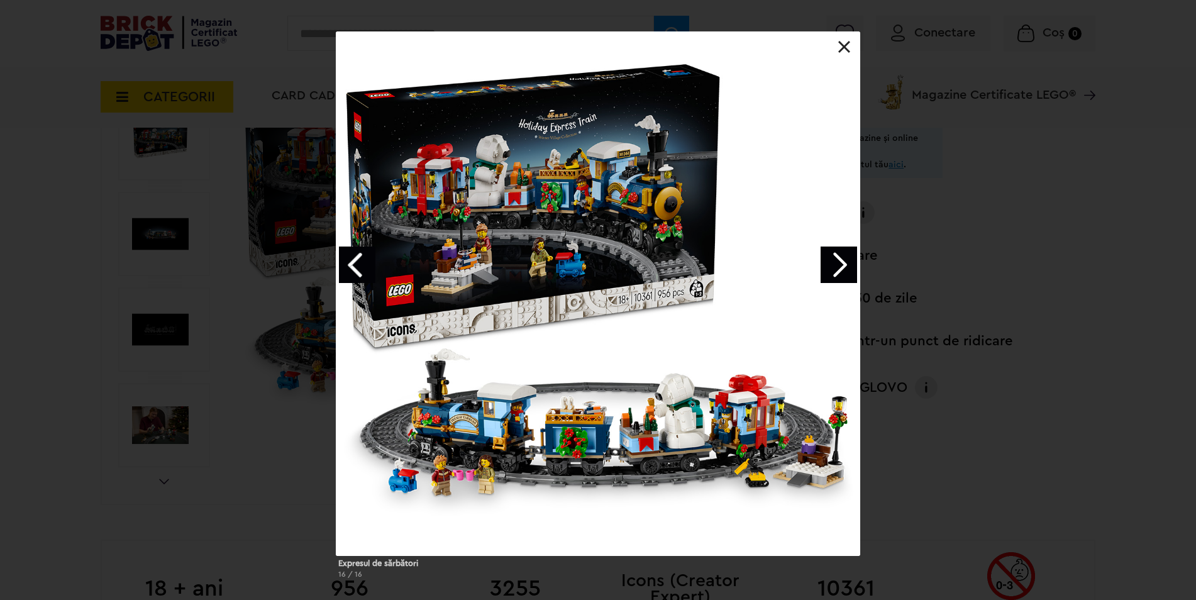
click at [844, 267] on link "Next image" at bounding box center [839, 265] width 36 height 36
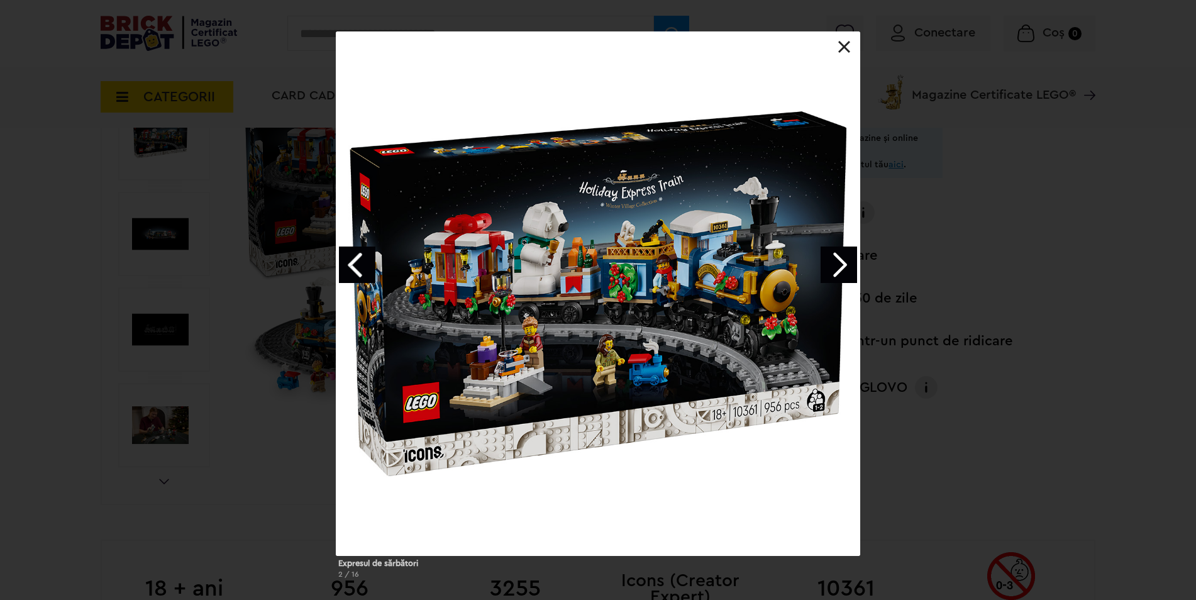
click at [844, 270] on link "Next image" at bounding box center [839, 265] width 36 height 36
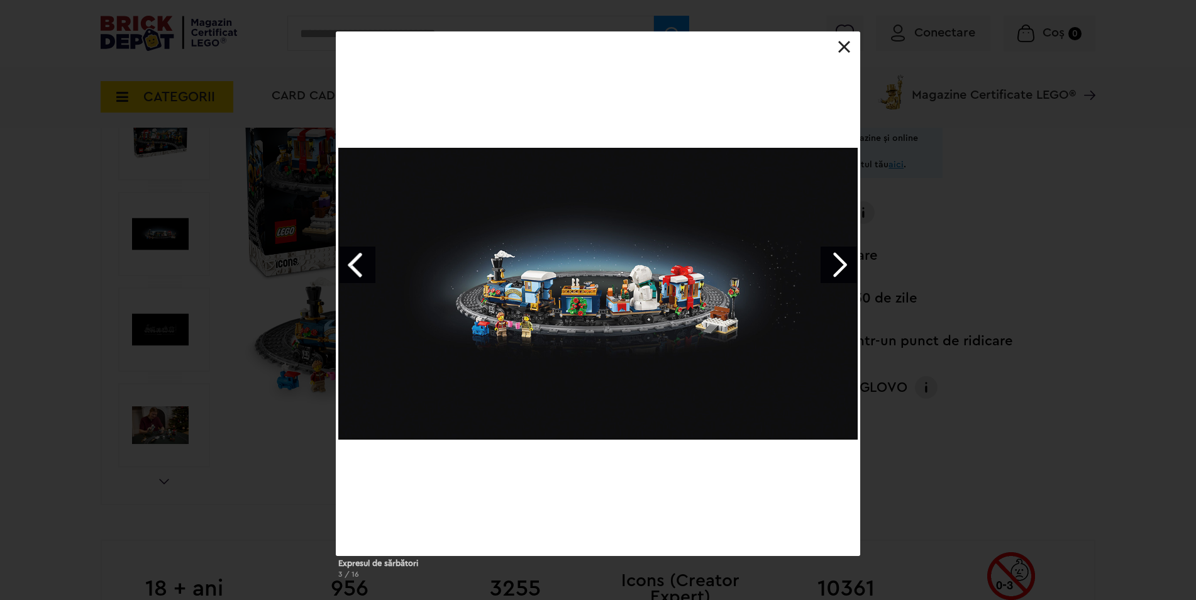
click at [844, 270] on link "Next image" at bounding box center [839, 265] width 36 height 36
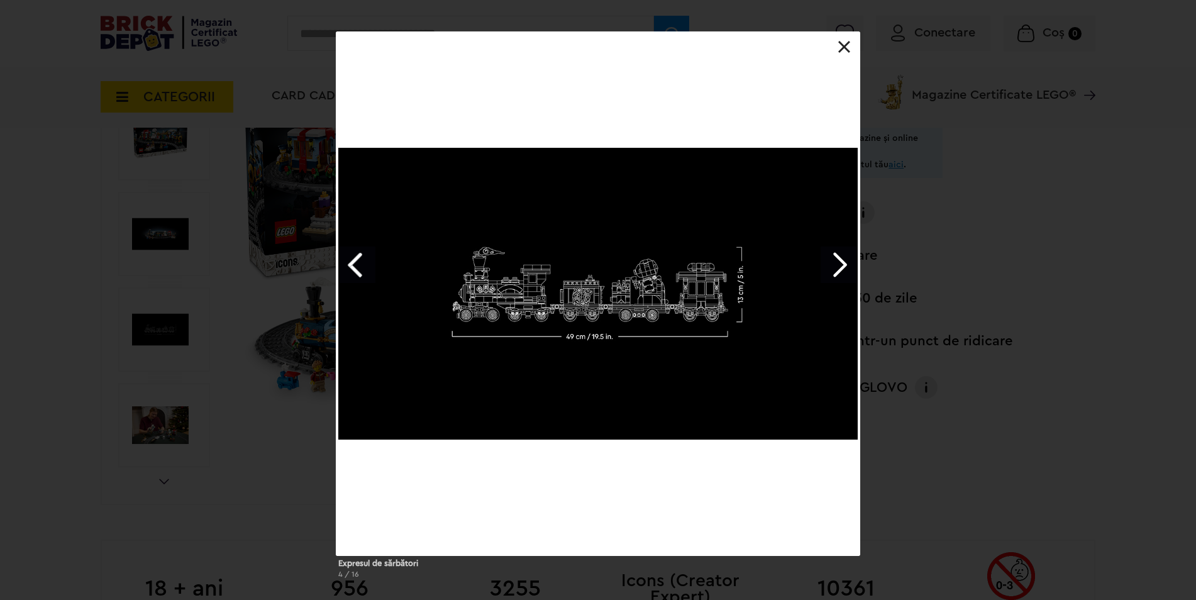
click at [1009, 289] on div "Expresul de sărbători 4 / 16" at bounding box center [598, 309] width 1196 height 557
